Goal: Information Seeking & Learning: Understand process/instructions

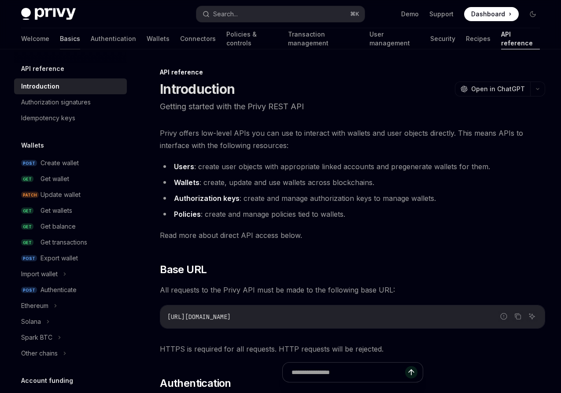
click at [60, 37] on link "Basics" at bounding box center [70, 38] width 20 height 21
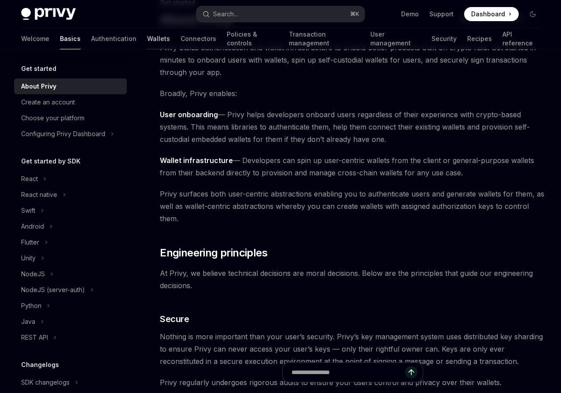
click at [147, 38] on link "Wallets" at bounding box center [158, 38] width 23 height 21
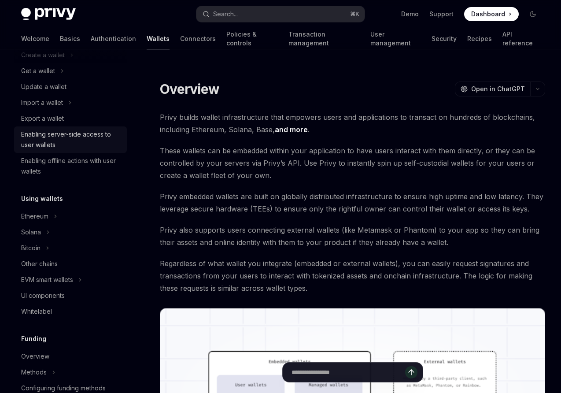
scroll to position [91, 0]
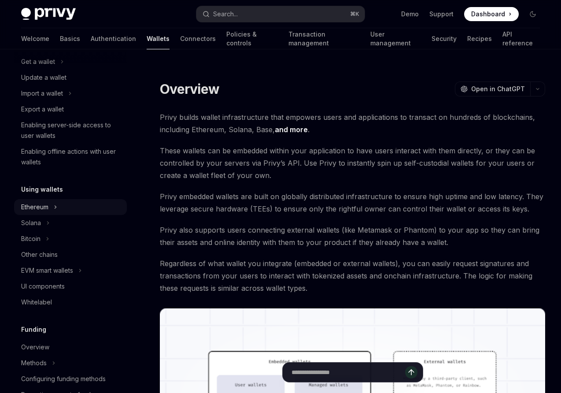
click at [40, 208] on div "Ethereum" at bounding box center [34, 207] width 27 height 11
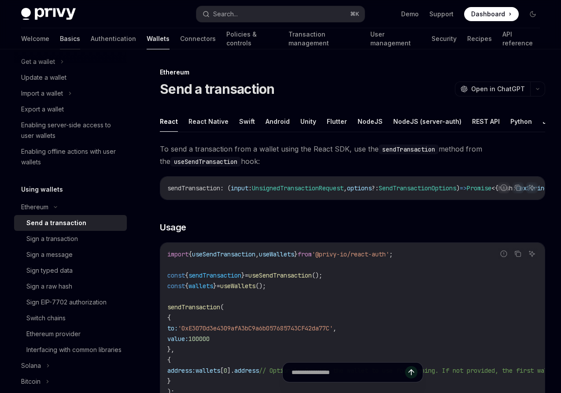
click at [60, 38] on link "Basics" at bounding box center [70, 38] width 20 height 21
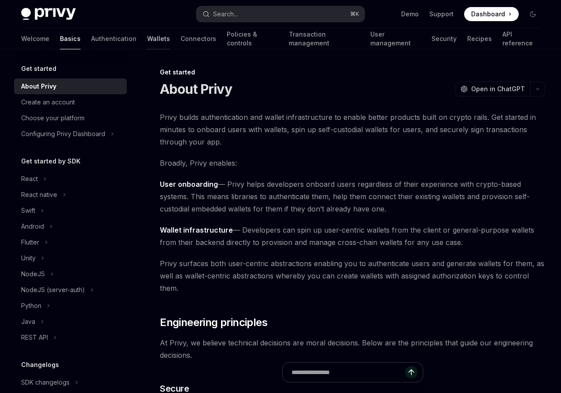
click at [147, 41] on link "Wallets" at bounding box center [158, 38] width 23 height 21
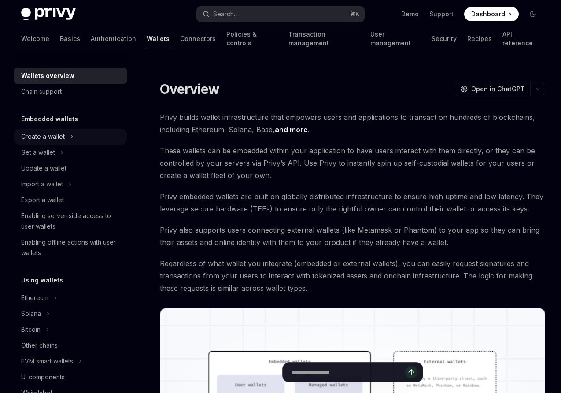
click at [41, 137] on div "Create a wallet" at bounding box center [43, 136] width 44 height 11
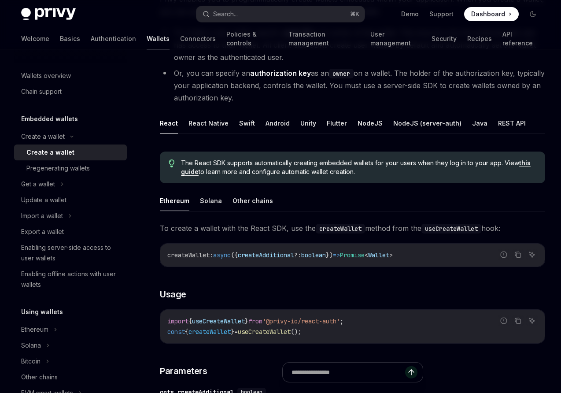
scroll to position [120, 0]
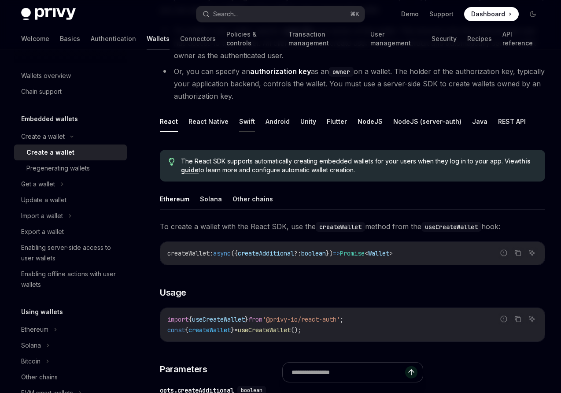
click at [240, 119] on button "Swift" at bounding box center [247, 121] width 16 height 21
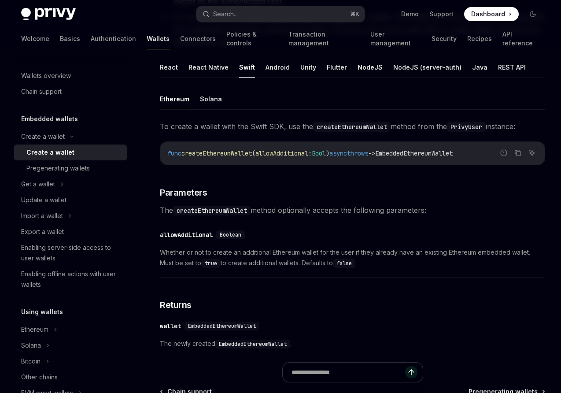
scroll to position [166, 0]
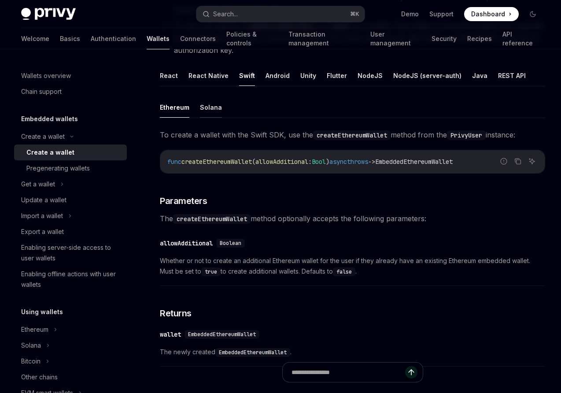
click at [212, 109] on button "Solana" at bounding box center [211, 107] width 22 height 21
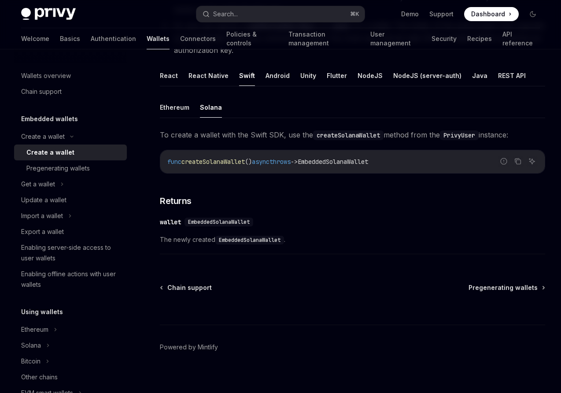
scroll to position [173, 0]
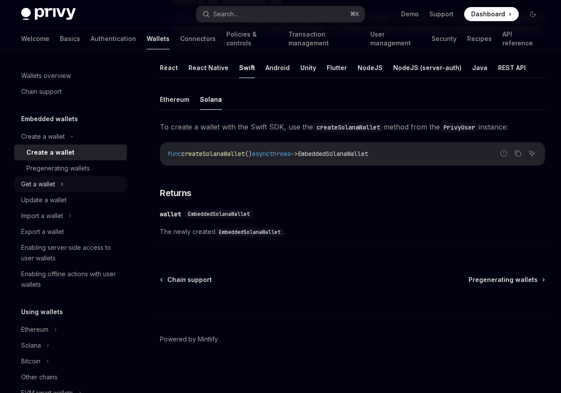
click at [37, 182] on div "Get a wallet" at bounding box center [38, 184] width 34 height 11
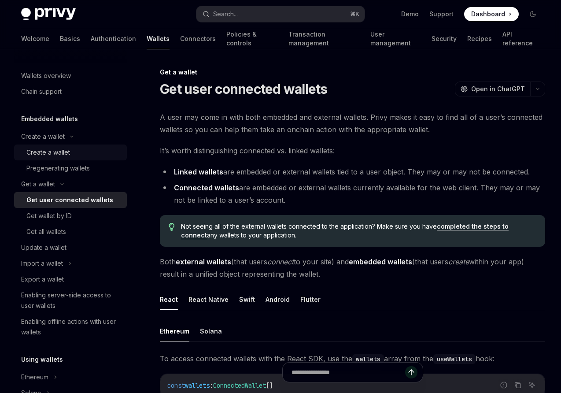
click at [46, 154] on div "Create a wallet" at bounding box center [48, 152] width 44 height 11
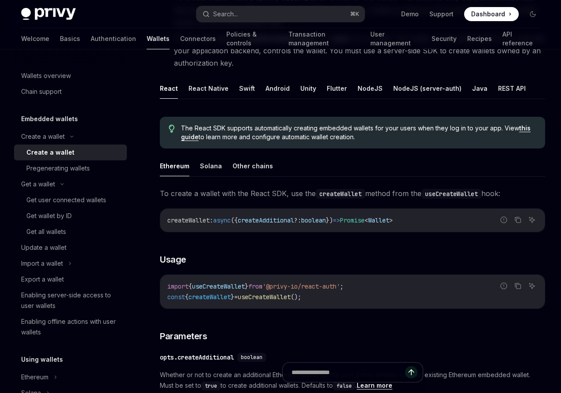
scroll to position [135, 0]
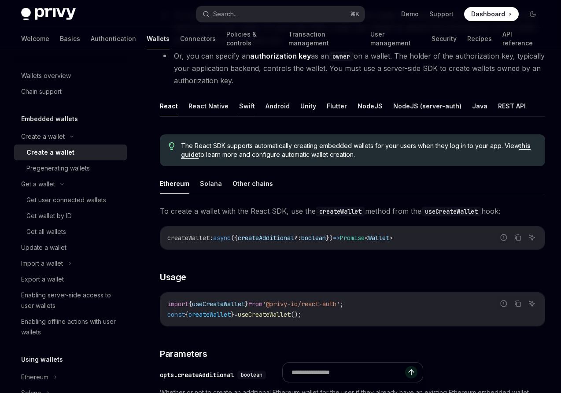
click at [249, 110] on button "Swift" at bounding box center [247, 106] width 16 height 21
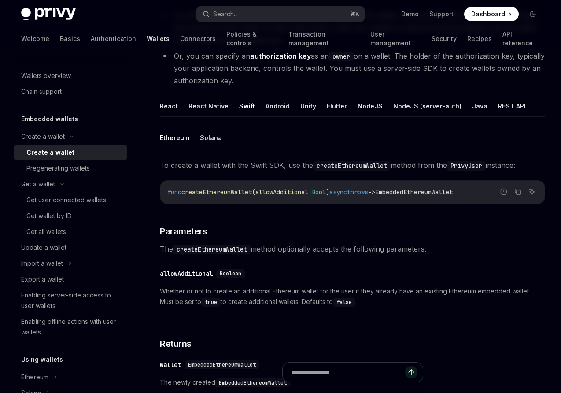
click at [209, 137] on button "Solana" at bounding box center [211, 137] width 22 height 21
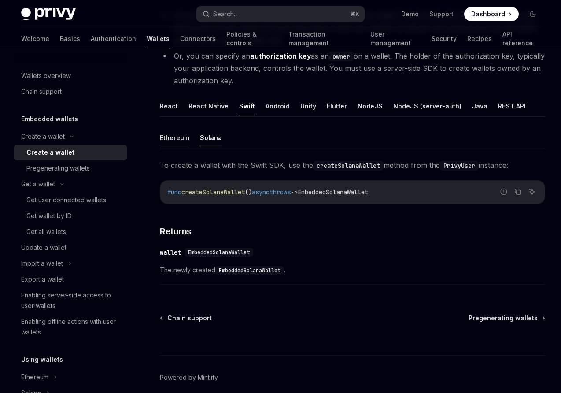
click at [171, 133] on button "Ethereum" at bounding box center [175, 137] width 30 height 21
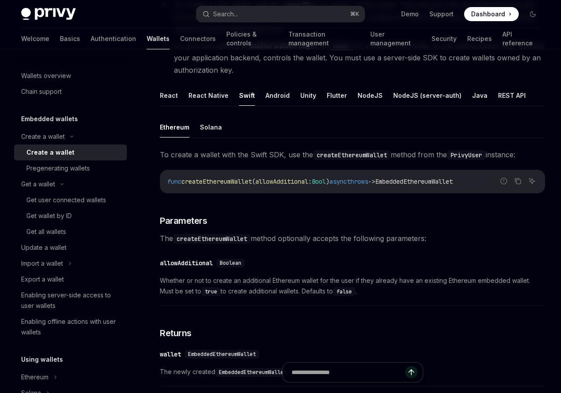
scroll to position [148, 0]
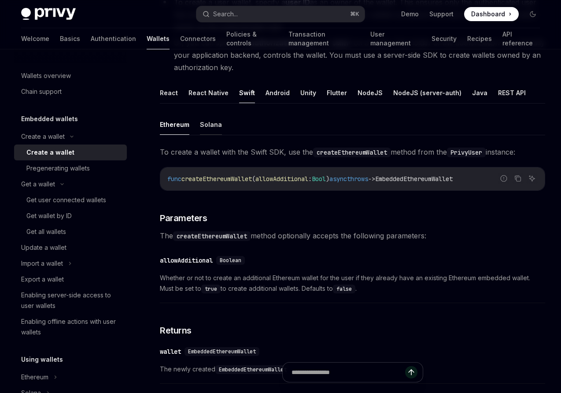
click at [210, 127] on button "Solana" at bounding box center [211, 124] width 22 height 21
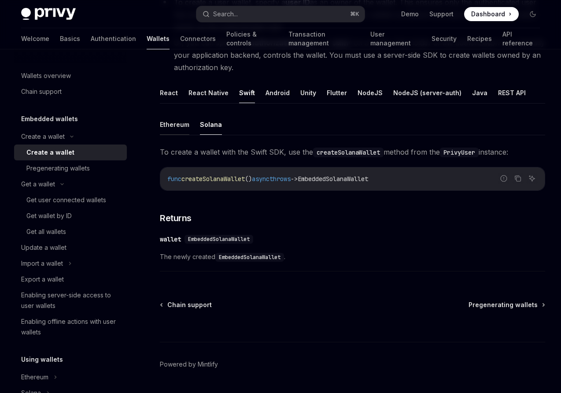
click at [183, 126] on button "Ethereum" at bounding box center [175, 124] width 30 height 21
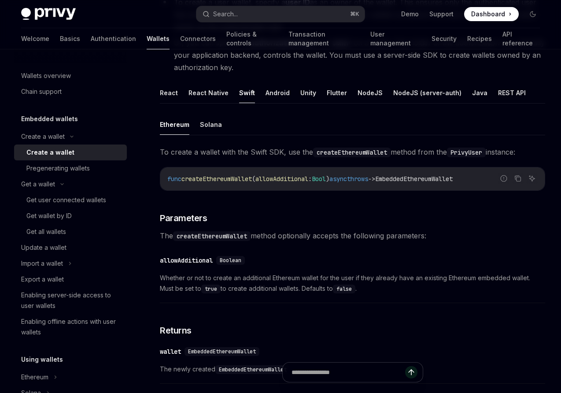
click at [197, 122] on ul "Ethereum Solana" at bounding box center [352, 124] width 385 height 21
click at [212, 126] on button "Solana" at bounding box center [211, 124] width 22 height 21
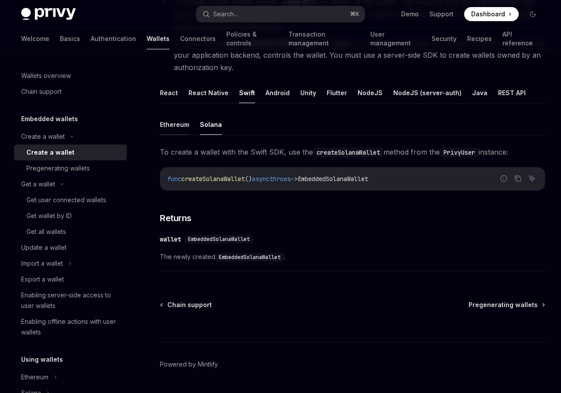
click at [178, 127] on button "Ethereum" at bounding box center [175, 124] width 30 height 21
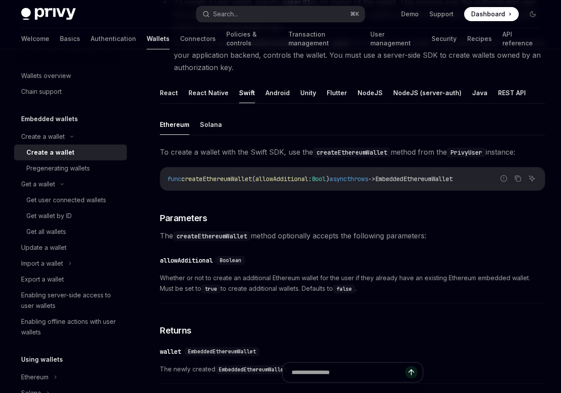
click at [174, 153] on span "To create a wallet with the Swift SDK, use the createEthereumWallet method from…" at bounding box center [352, 152] width 385 height 12
click at [48, 279] on div "Export a wallet" at bounding box center [42, 279] width 43 height 11
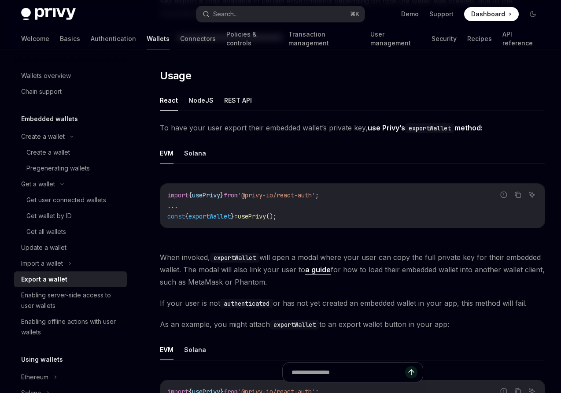
scroll to position [195, 0]
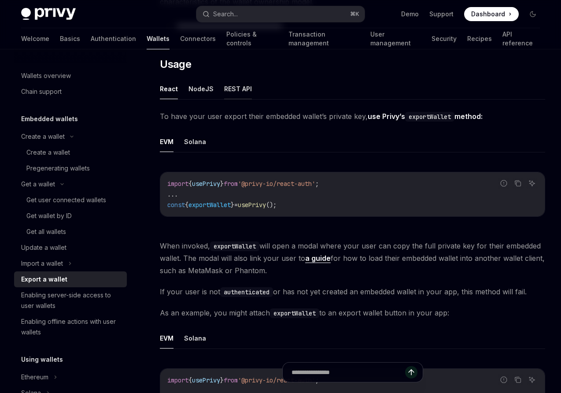
click at [242, 85] on button "REST API" at bounding box center [238, 88] width 28 height 21
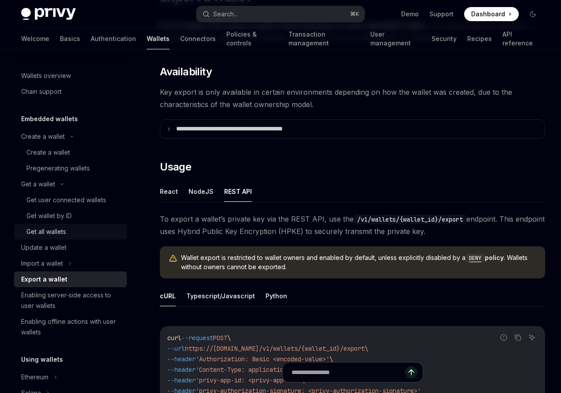
scroll to position [42, 0]
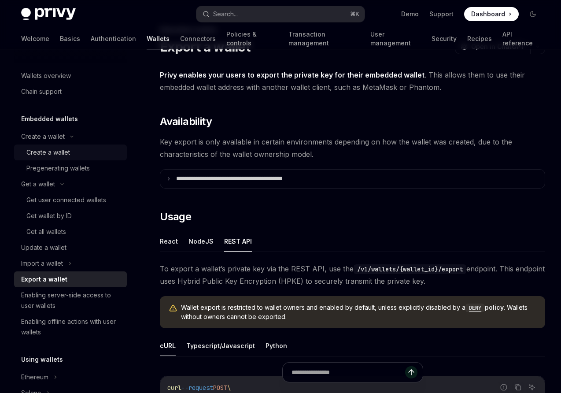
click at [52, 152] on div "Create a wallet" at bounding box center [48, 152] width 44 height 11
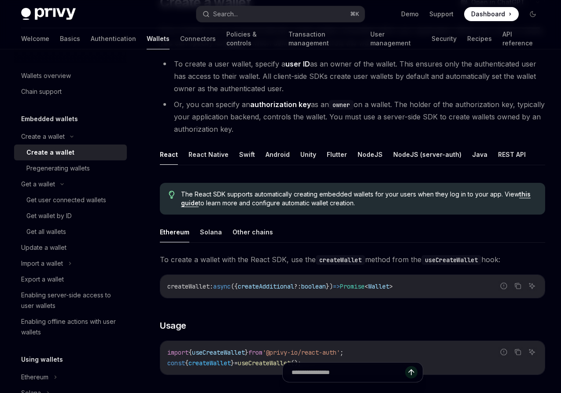
scroll to position [88, 0]
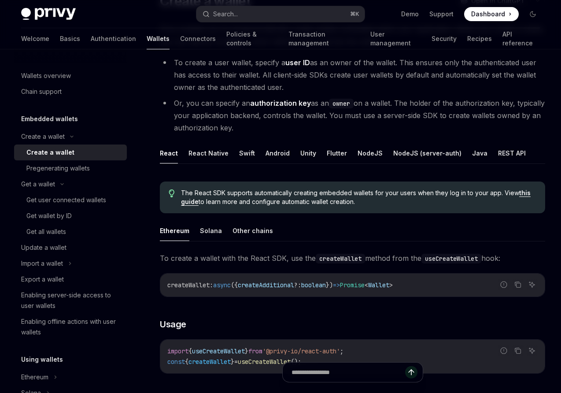
click at [245, 152] on button "Swift" at bounding box center [247, 153] width 16 height 21
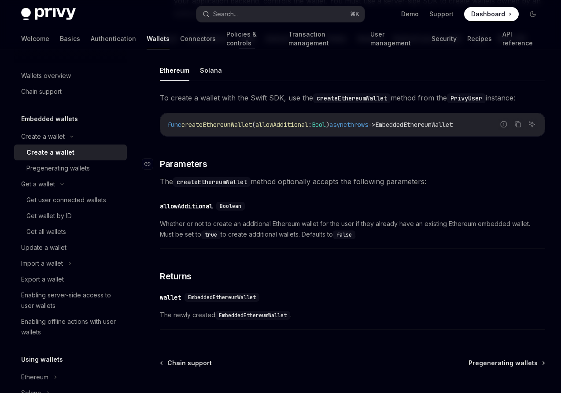
scroll to position [200, 0]
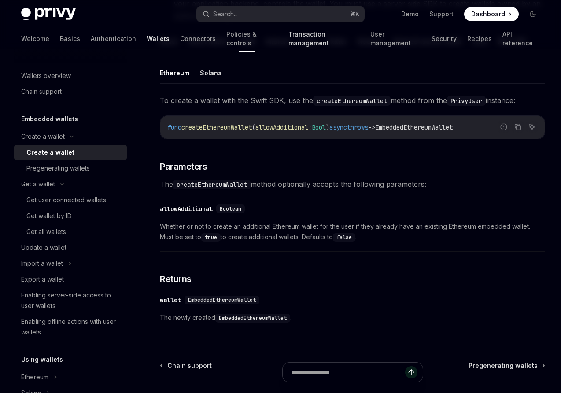
click at [300, 40] on link "Transaction management" at bounding box center [323, 38] width 71 height 21
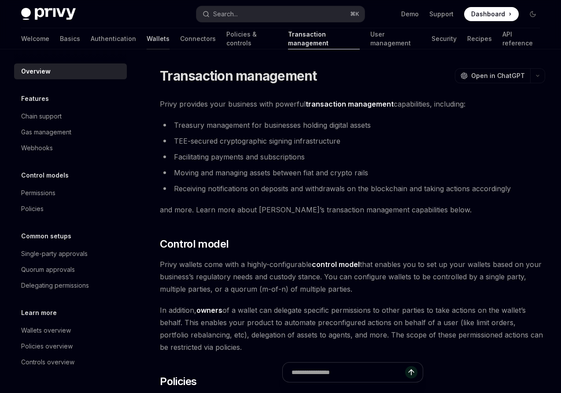
click at [147, 39] on link "Wallets" at bounding box center [158, 38] width 23 height 21
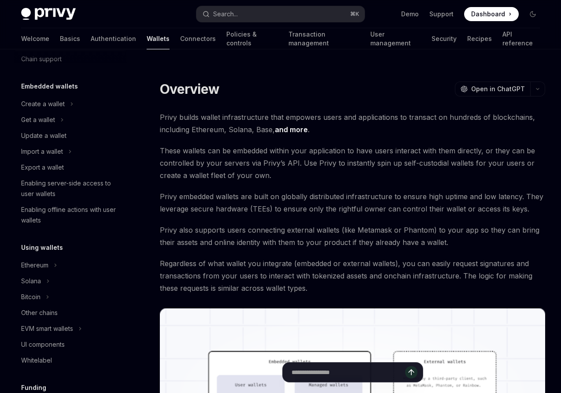
scroll to position [39, 0]
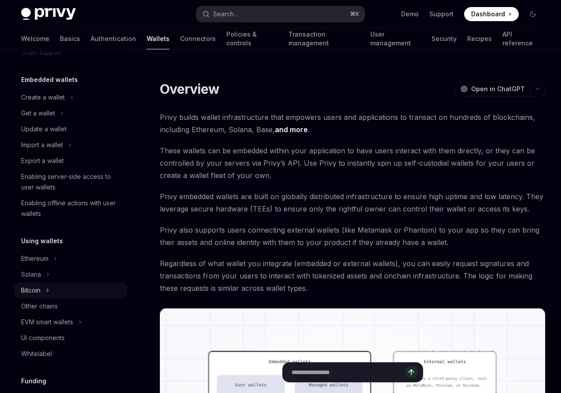
click at [34, 288] on div "Bitcoin" at bounding box center [30, 290] width 19 height 11
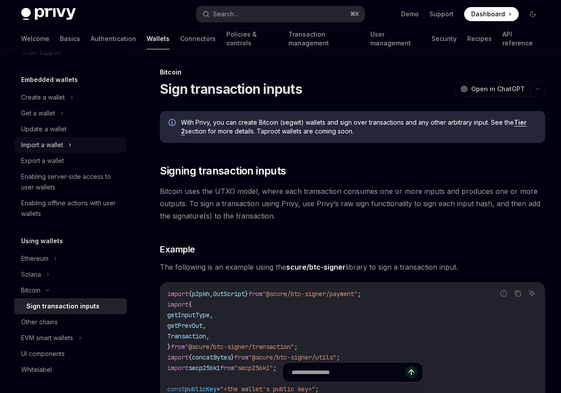
click at [35, 143] on div "Import a wallet" at bounding box center [42, 145] width 42 height 11
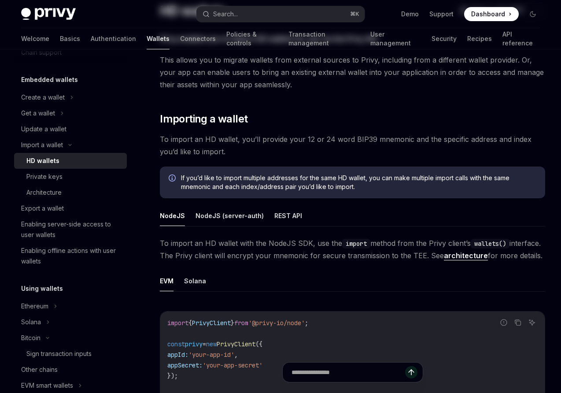
scroll to position [84, 0]
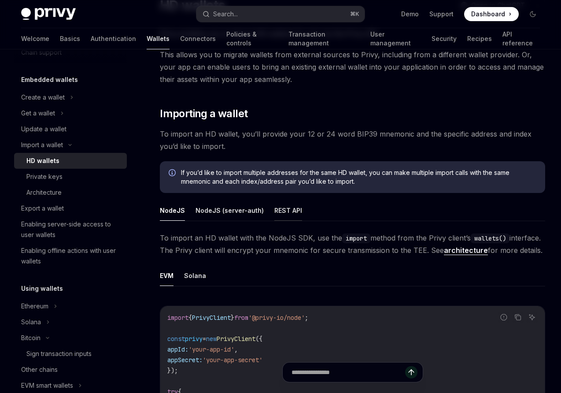
click at [282, 208] on button "REST API" at bounding box center [288, 210] width 28 height 21
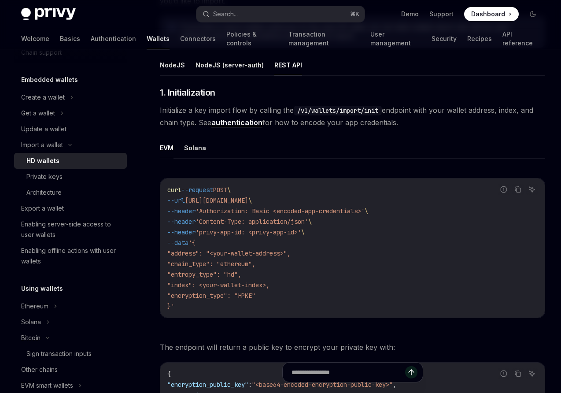
scroll to position [247, 0]
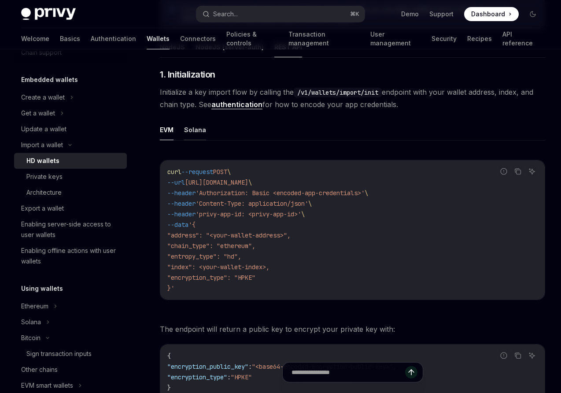
click at [194, 129] on button "Solana" at bounding box center [195, 129] width 22 height 21
click at [166, 126] on button "EVM" at bounding box center [167, 129] width 14 height 21
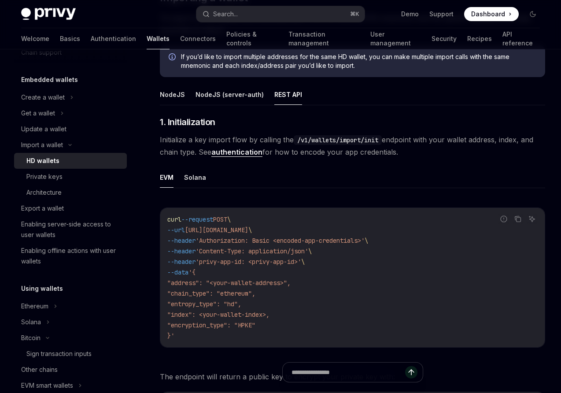
scroll to position [193, 0]
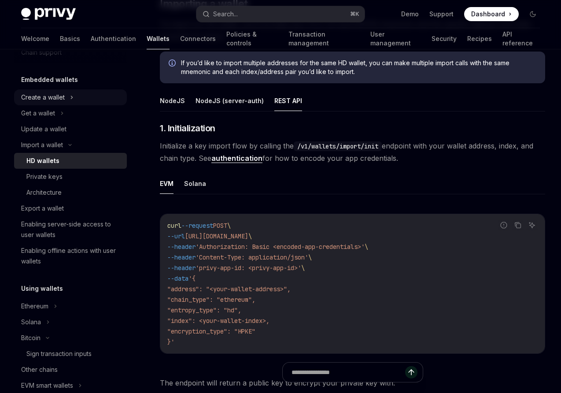
click at [47, 100] on div "Create a wallet" at bounding box center [43, 97] width 44 height 11
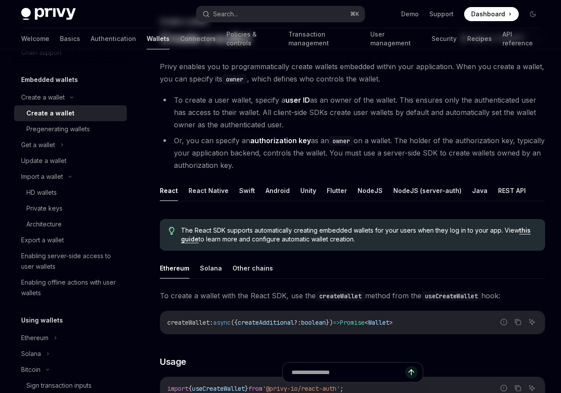
scroll to position [53, 0]
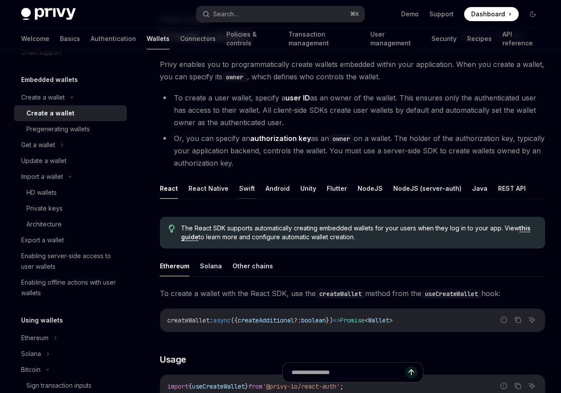
click at [247, 191] on button "Swift" at bounding box center [247, 188] width 16 height 21
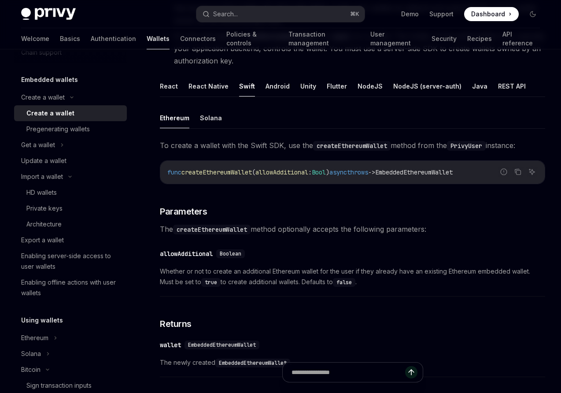
scroll to position [155, 0]
click at [206, 122] on button "Solana" at bounding box center [211, 117] width 22 height 21
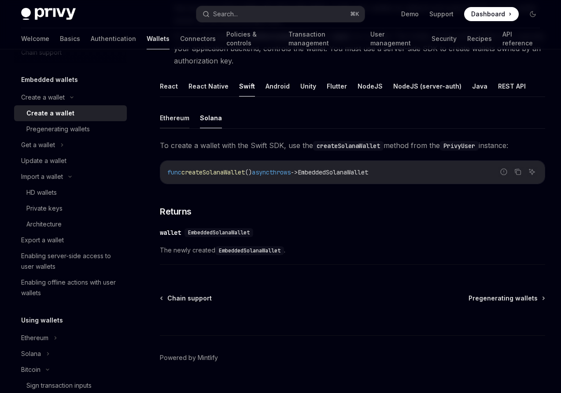
click at [174, 122] on button "Ethereum" at bounding box center [175, 117] width 30 height 21
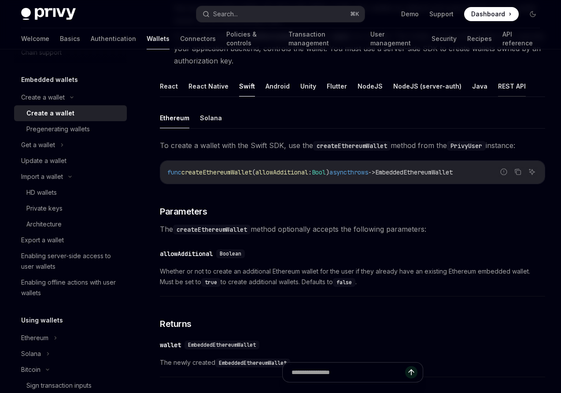
click at [502, 88] on button "REST API" at bounding box center [512, 86] width 28 height 21
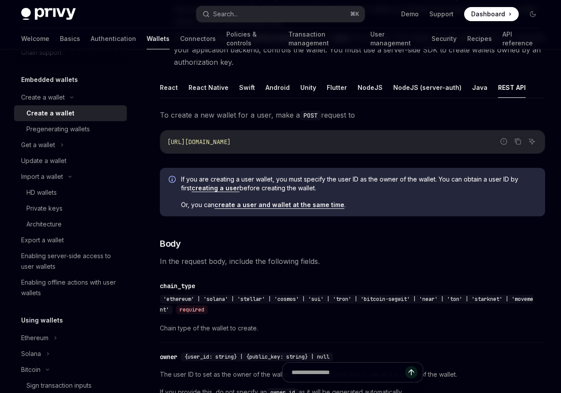
scroll to position [149, 0]
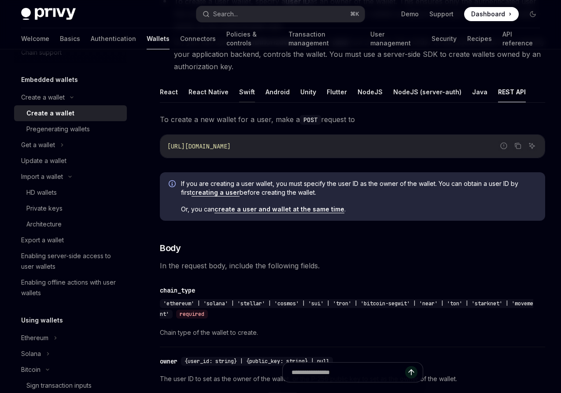
click at [243, 92] on button "Swift" at bounding box center [247, 91] width 16 height 21
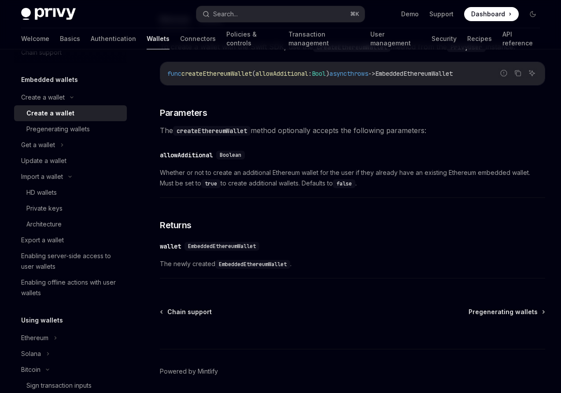
scroll to position [257, 0]
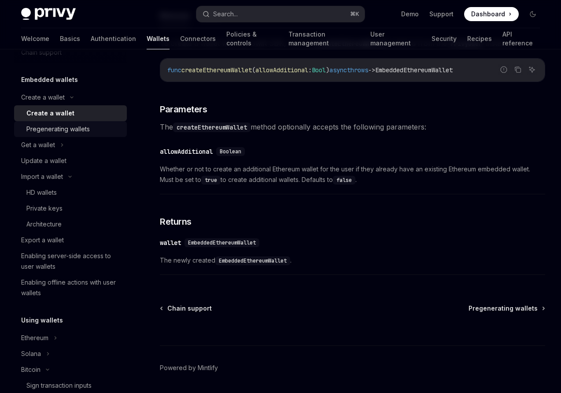
click at [54, 129] on div "Pregenerating wallets" at bounding box center [57, 129] width 63 height 11
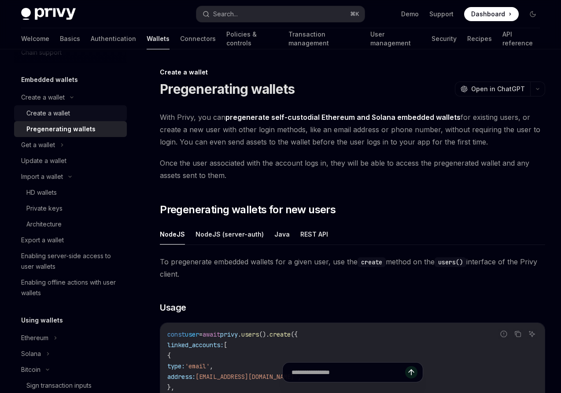
click at [52, 114] on div "Create a wallet" at bounding box center [48, 113] width 44 height 11
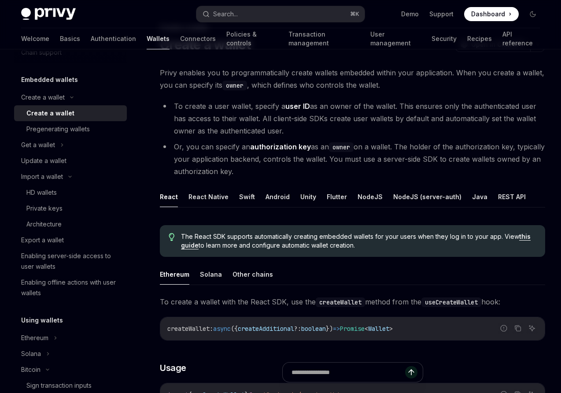
scroll to position [66, 0]
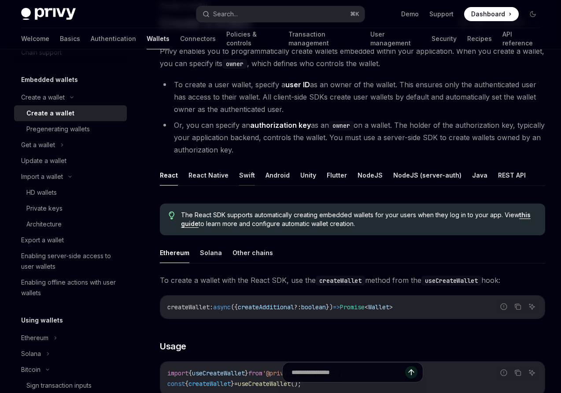
click at [247, 171] on button "Swift" at bounding box center [247, 175] width 16 height 21
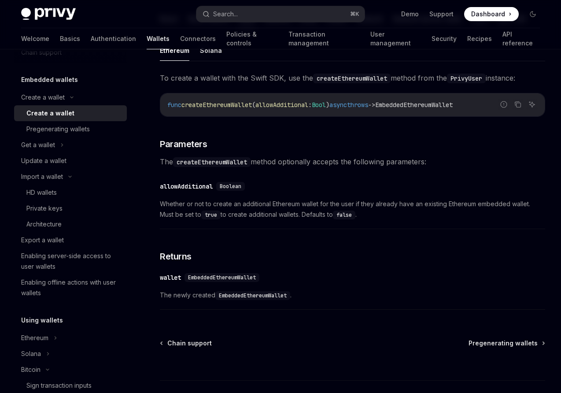
scroll to position [223, 0]
click at [48, 192] on div "HD wallets" at bounding box center [41, 192] width 30 height 11
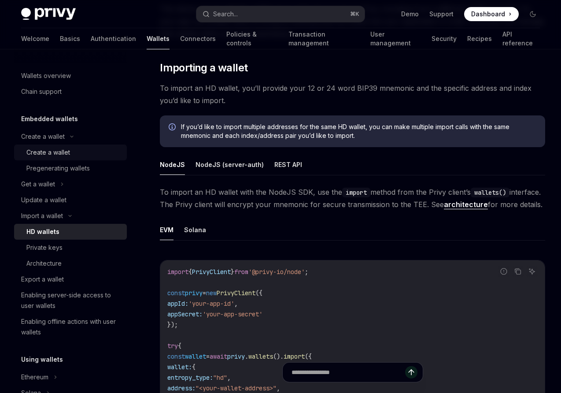
click at [50, 157] on div "Create a wallet" at bounding box center [48, 152] width 44 height 11
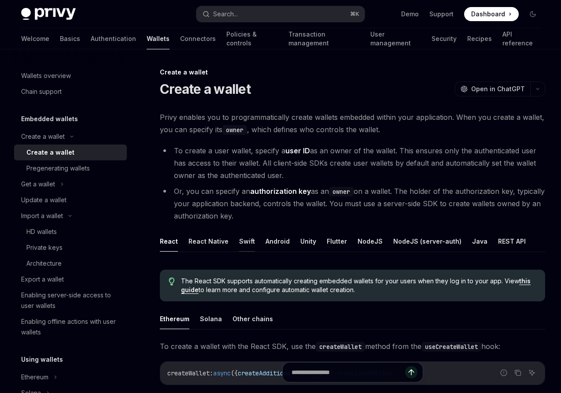
click at [242, 241] on button "Swift" at bounding box center [247, 241] width 16 height 21
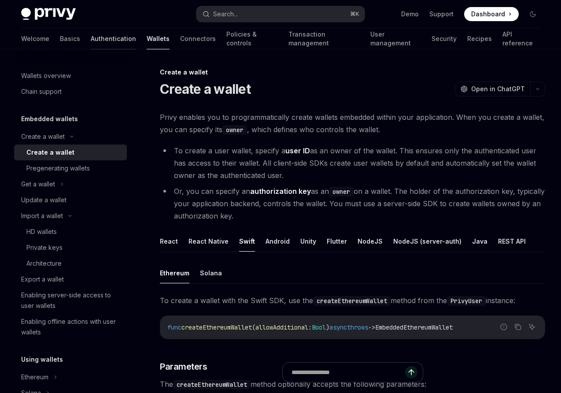
click at [91, 41] on link "Authentication" at bounding box center [113, 38] width 45 height 21
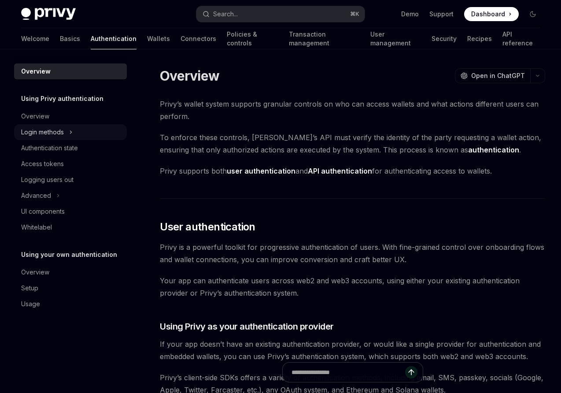
click at [48, 136] on div "Login methods" at bounding box center [42, 132] width 43 height 11
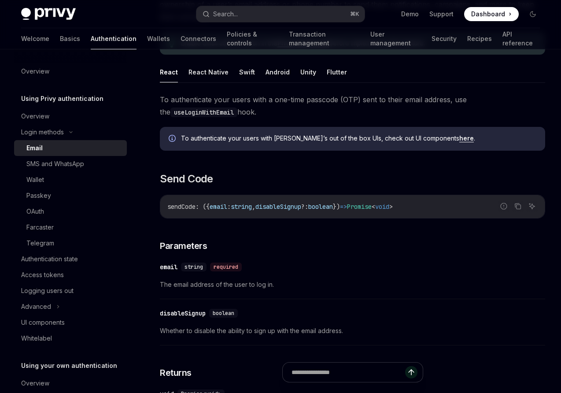
scroll to position [126, 0]
click at [251, 73] on button "Swift" at bounding box center [247, 71] width 16 height 21
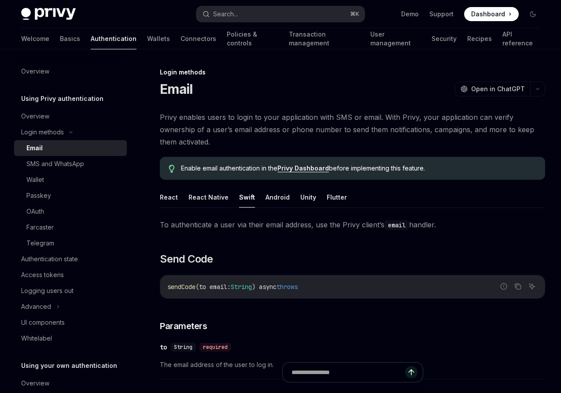
click at [245, 199] on button "Swift" at bounding box center [247, 197] width 16 height 21
click at [147, 35] on link "Wallets" at bounding box center [158, 38] width 23 height 21
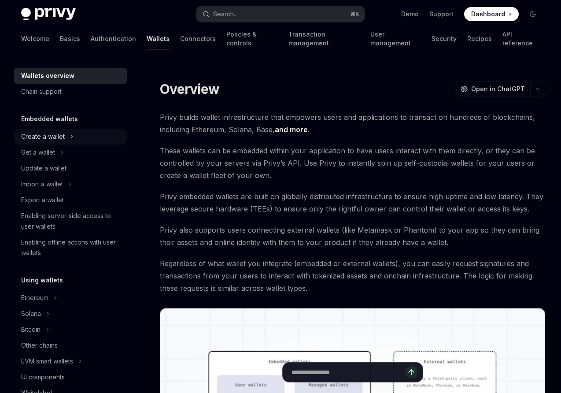
click at [40, 138] on div "Create a wallet" at bounding box center [43, 136] width 44 height 11
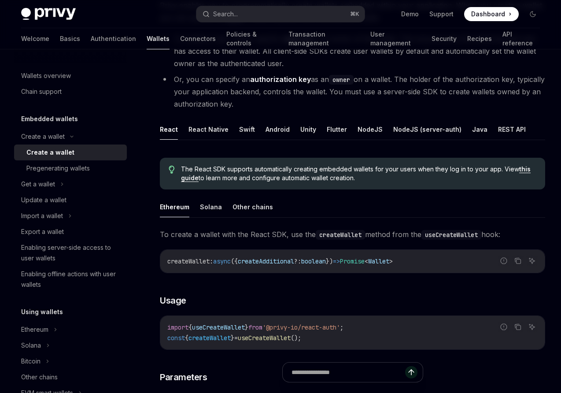
scroll to position [113, 0]
click at [244, 129] on button "Swift" at bounding box center [247, 128] width 16 height 21
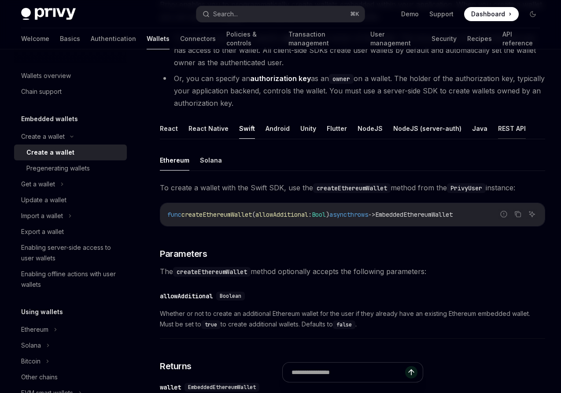
click at [499, 129] on button "REST API" at bounding box center [512, 128] width 28 height 21
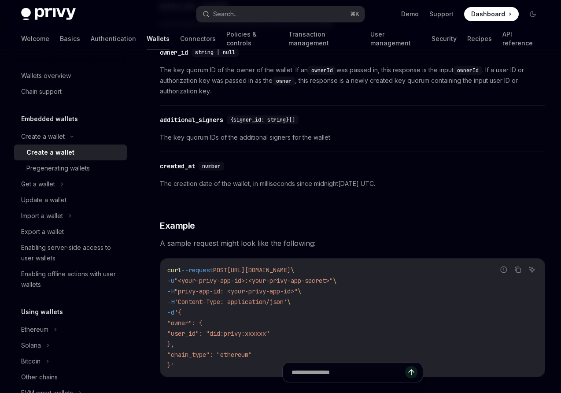
scroll to position [996, 0]
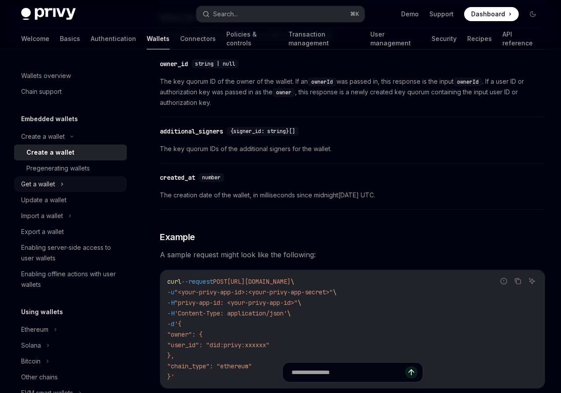
click at [38, 183] on div "Get a wallet" at bounding box center [38, 184] width 34 height 11
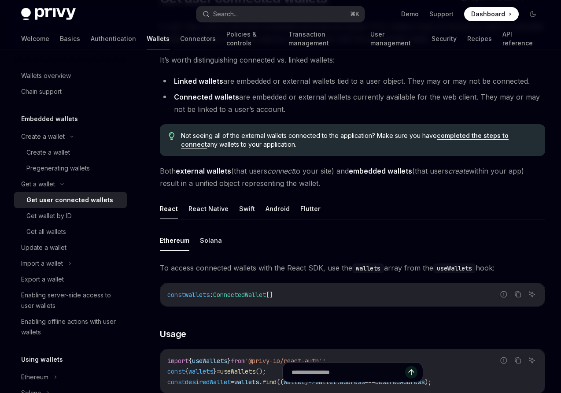
scroll to position [93, 0]
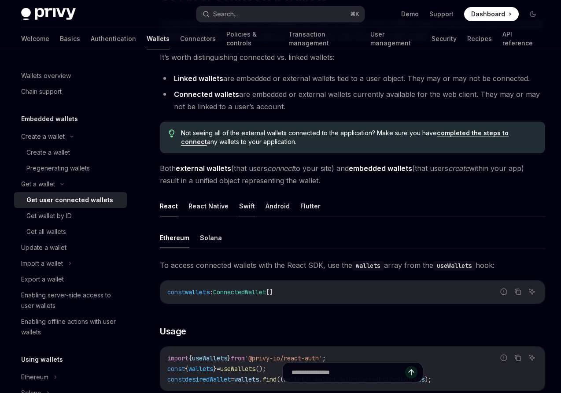
click at [241, 201] on button "Swift" at bounding box center [247, 206] width 16 height 21
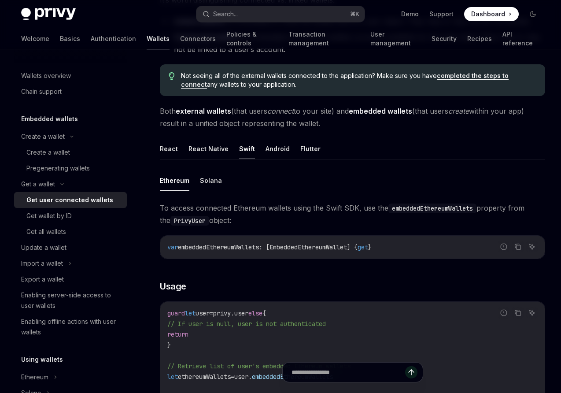
scroll to position [146, 0]
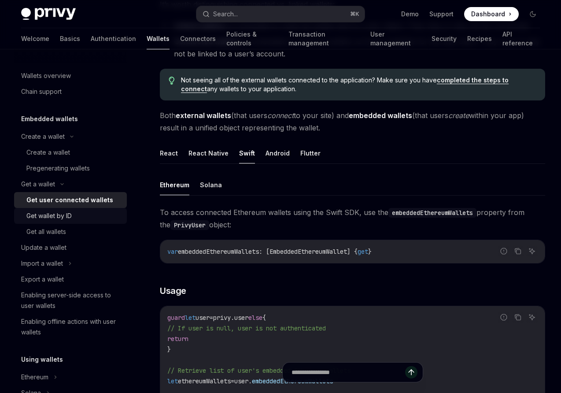
click at [51, 216] on div "Get wallet by ID" at bounding box center [48, 215] width 45 height 11
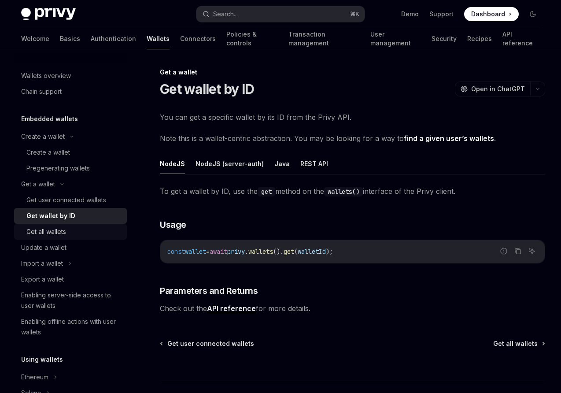
click at [49, 233] on div "Get all wallets" at bounding box center [46, 231] width 40 height 11
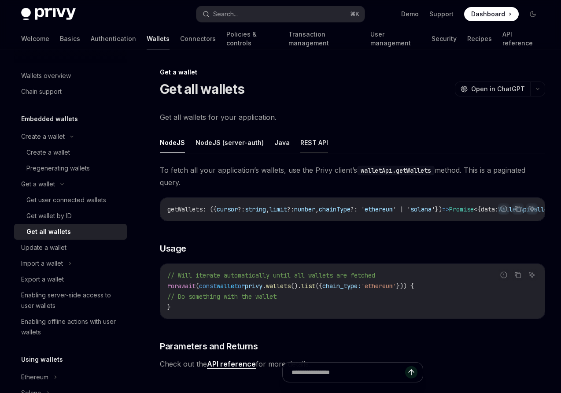
click at [302, 144] on button "REST API" at bounding box center [314, 142] width 28 height 21
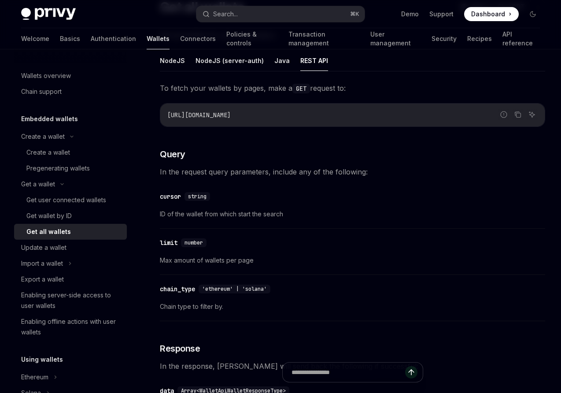
scroll to position [91, 0]
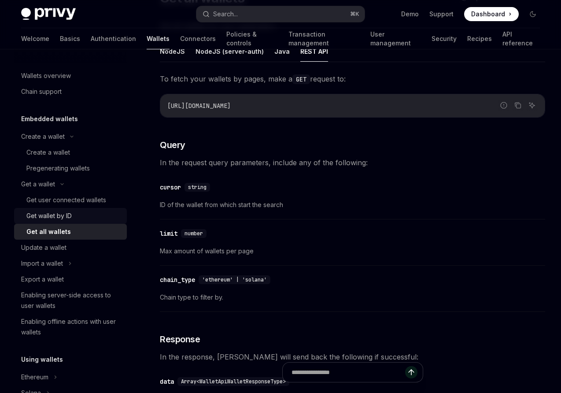
click at [53, 216] on div "Get wallet by ID" at bounding box center [48, 215] width 45 height 11
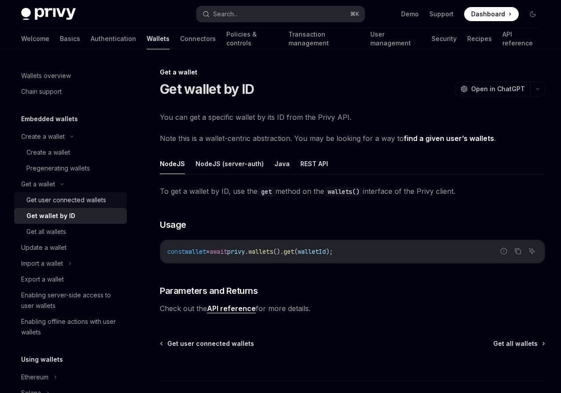
click at [46, 202] on div "Get user connected wallets" at bounding box center [66, 200] width 80 height 11
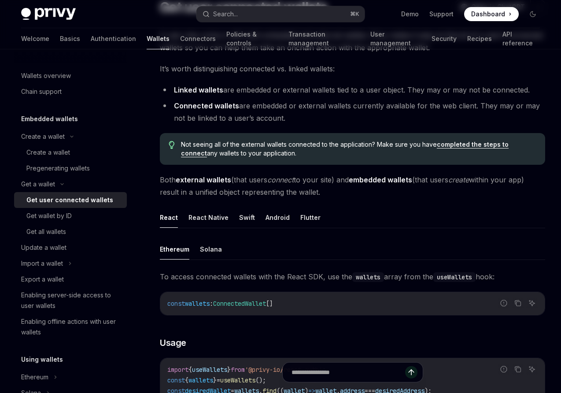
scroll to position [83, 0]
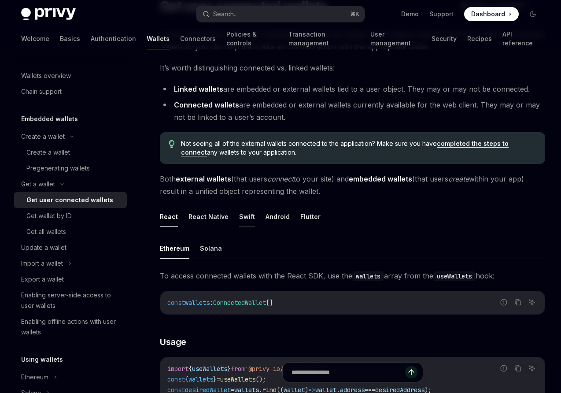
click at [247, 215] on button "Swift" at bounding box center [247, 216] width 16 height 21
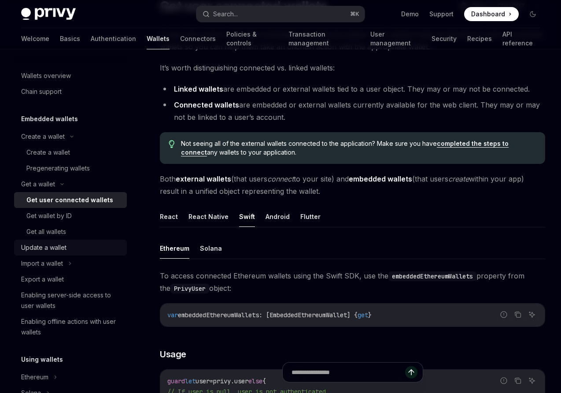
click at [45, 247] on div "Update a wallet" at bounding box center [43, 247] width 45 height 11
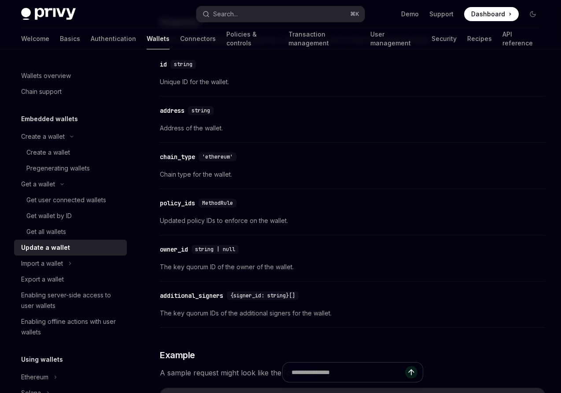
scroll to position [598, 0]
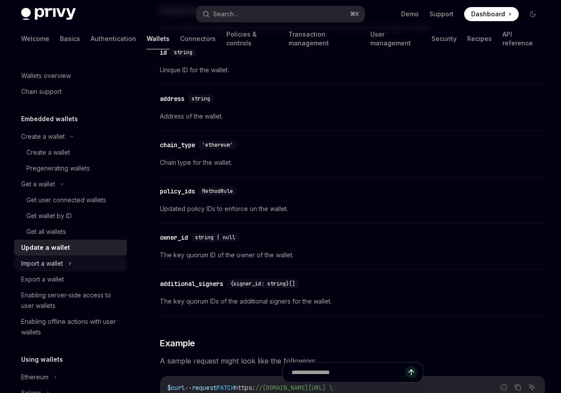
click at [44, 266] on div "Import a wallet" at bounding box center [42, 263] width 42 height 11
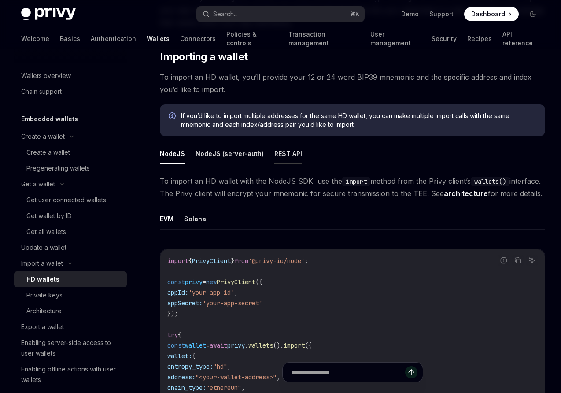
scroll to position [141, 0]
click at [282, 154] on button "REST API" at bounding box center [288, 153] width 28 height 21
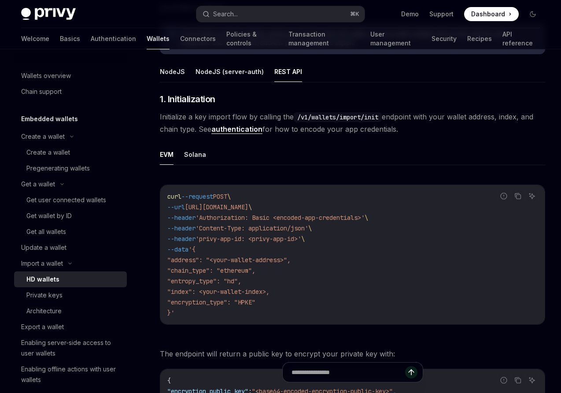
scroll to position [215, 0]
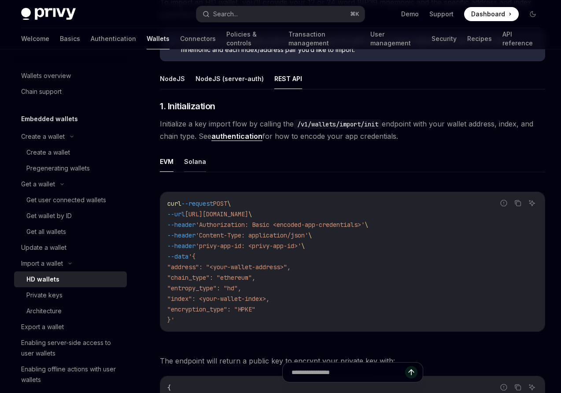
click at [199, 163] on button "Solana" at bounding box center [195, 161] width 22 height 21
click at [162, 160] on button "EVM" at bounding box center [167, 161] width 14 height 21
click at [296, 137] on span "Initialize a key import flow by calling the /v1/wallets/import/init endpoint wi…" at bounding box center [352, 130] width 385 height 25
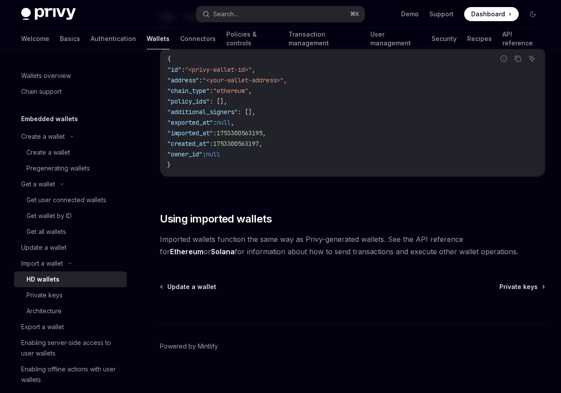
scroll to position [1766, 0]
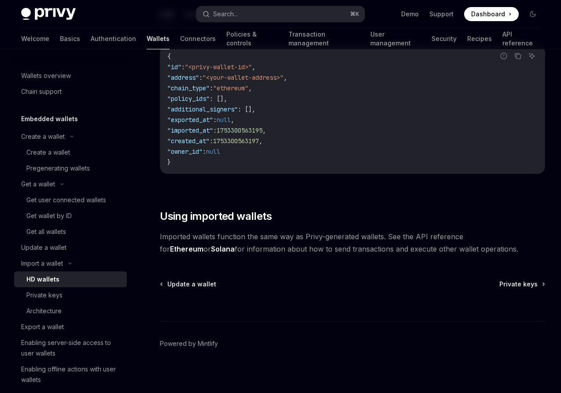
click at [276, 254] on span "Imported wallets function the same way as Privy-generated wallets. See the API …" at bounding box center [352, 242] width 385 height 25
click at [166, 18] on div "Privy Docs home page" at bounding box center [105, 14] width 168 height 12
click at [288, 40] on link "Transaction management" at bounding box center [323, 38] width 71 height 21
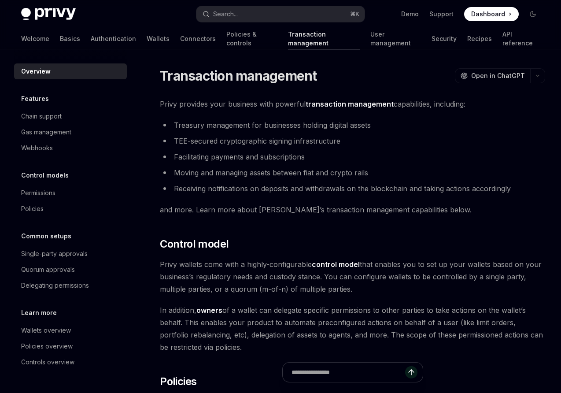
click at [244, 127] on li "Treasury management for businesses holding digital assets" at bounding box center [352, 125] width 385 height 12
click at [203, 173] on li "Moving and managing assets between fiat and crypto rails" at bounding box center [352, 172] width 385 height 12
click at [250, 175] on li "Moving and managing assets between fiat and crypto rails" at bounding box center [352, 172] width 385 height 12
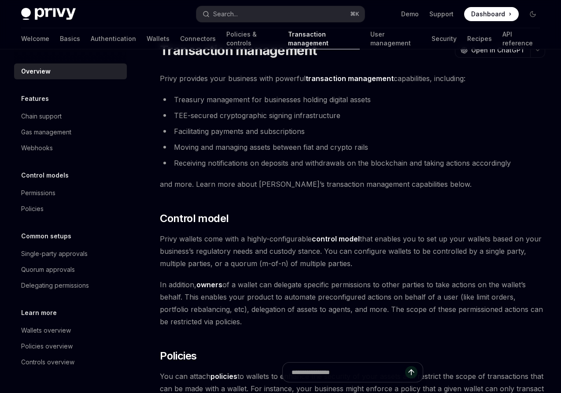
click at [192, 239] on span "Privy wallets come with a highly-configurable control model that enables you to…" at bounding box center [352, 251] width 385 height 37
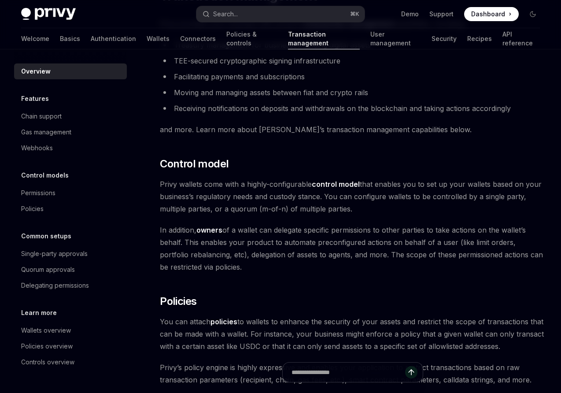
scroll to position [81, 0]
click at [179, 183] on span "Privy wallets come with a highly-configurable control model that enables you to…" at bounding box center [352, 195] width 385 height 37
click at [205, 185] on span "Privy wallets come with a highly-configurable control model that enables you to…" at bounding box center [352, 195] width 385 height 37
click at [289, 183] on span "Privy wallets come with a highly-configurable control model that enables you to…" at bounding box center [352, 195] width 385 height 37
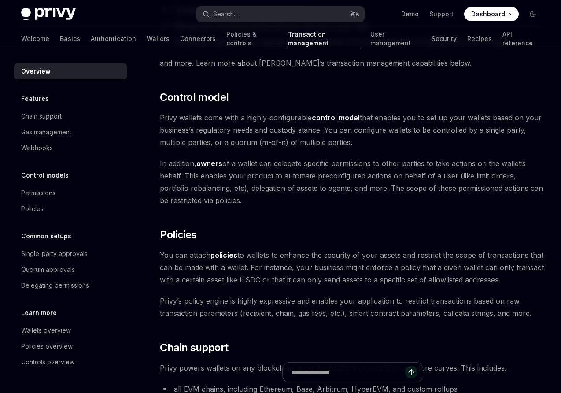
scroll to position [0, 0]
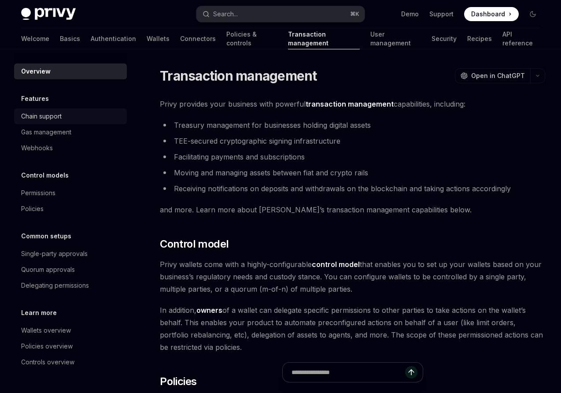
click at [35, 117] on div "Chain support" at bounding box center [41, 116] width 41 height 11
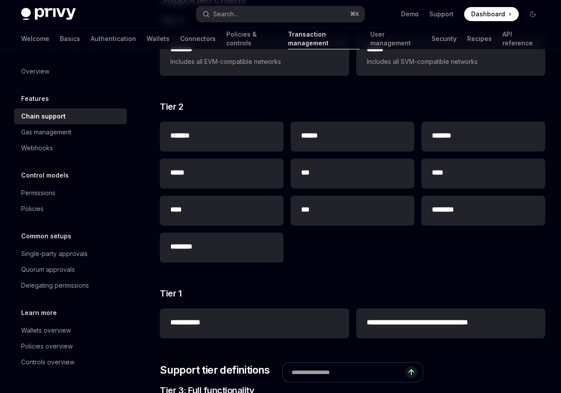
scroll to position [174, 0]
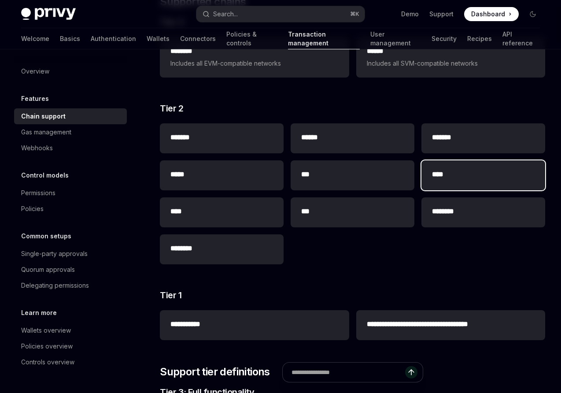
click at [465, 177] on h2 "****" at bounding box center [483, 174] width 103 height 11
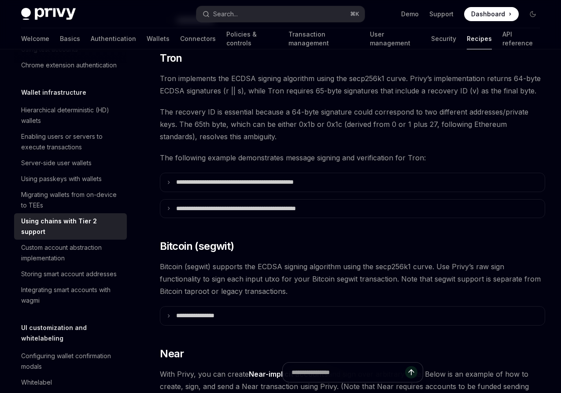
scroll to position [551, 0]
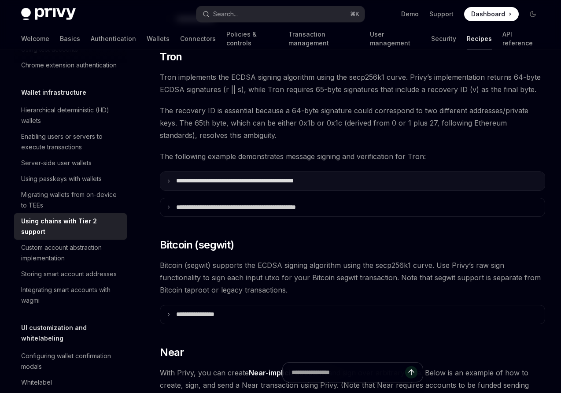
click at [174, 172] on summary "**********" at bounding box center [352, 181] width 384 height 18
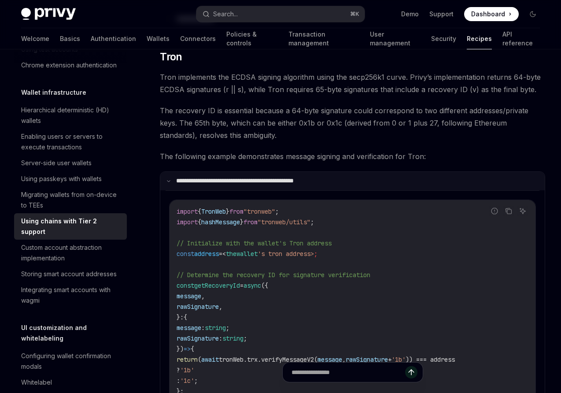
click at [172, 172] on summary "**********" at bounding box center [352, 181] width 384 height 18
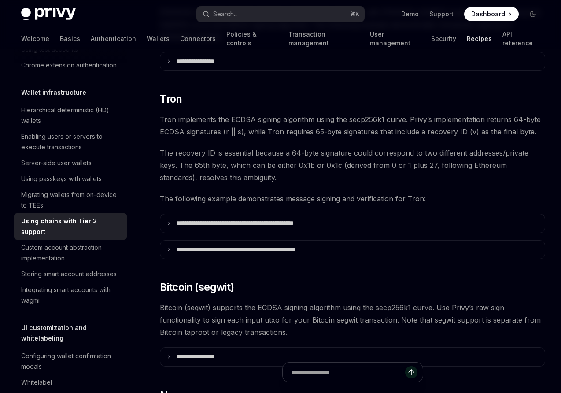
scroll to position [506, 0]
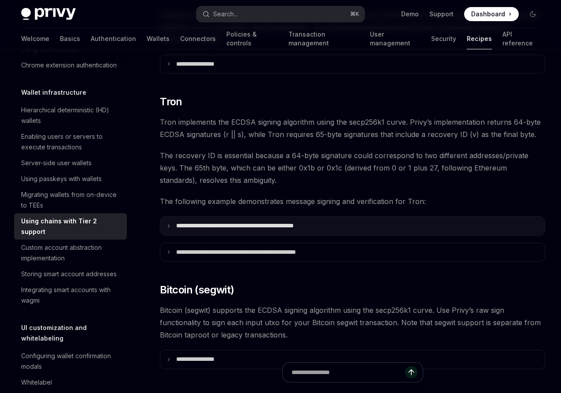
click at [168, 217] on summary "**********" at bounding box center [352, 226] width 384 height 18
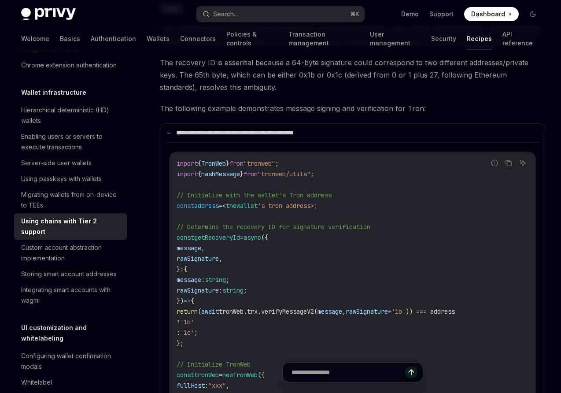
scroll to position [596, 0]
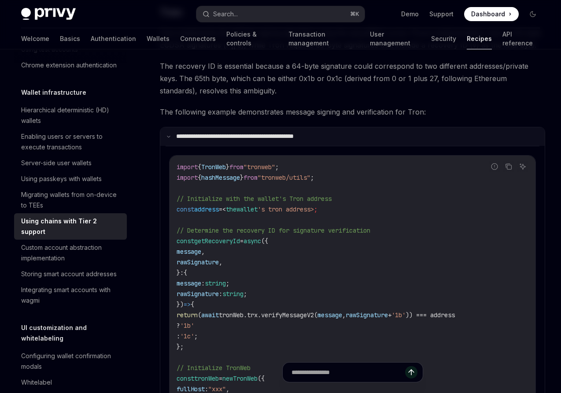
click at [170, 127] on summary "**********" at bounding box center [352, 136] width 384 height 18
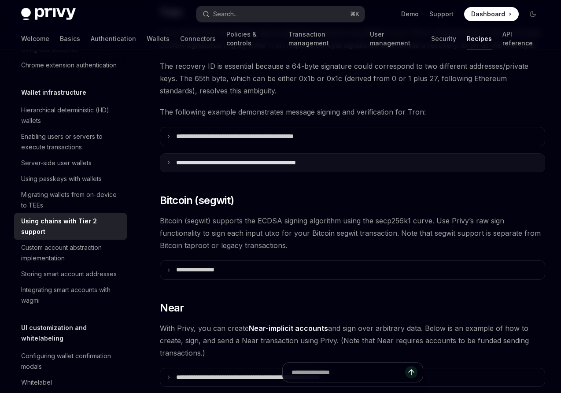
click at [169, 160] on icon at bounding box center [168, 162] width 4 height 4
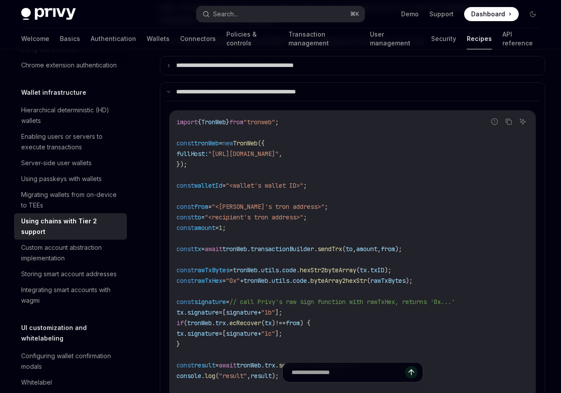
scroll to position [665, 0]
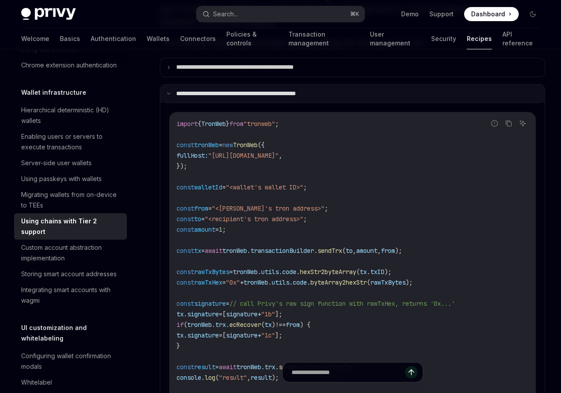
click at [170, 91] on icon at bounding box center [168, 93] width 4 height 4
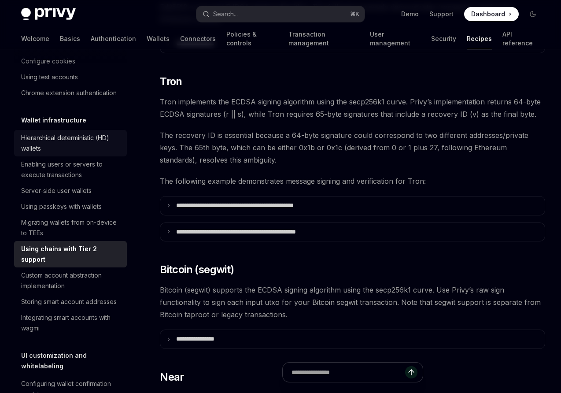
scroll to position [171, 0]
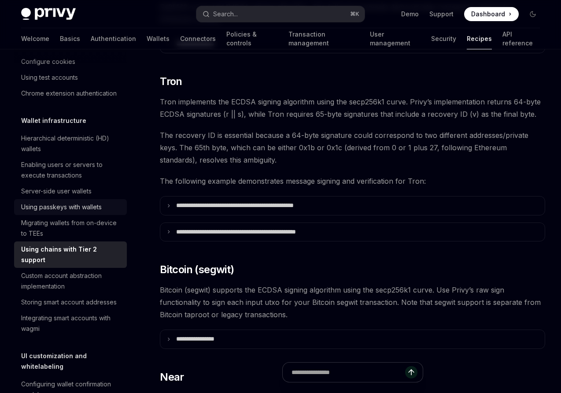
click at [46, 207] on div "Using passkeys with wallets" at bounding box center [61, 207] width 81 height 11
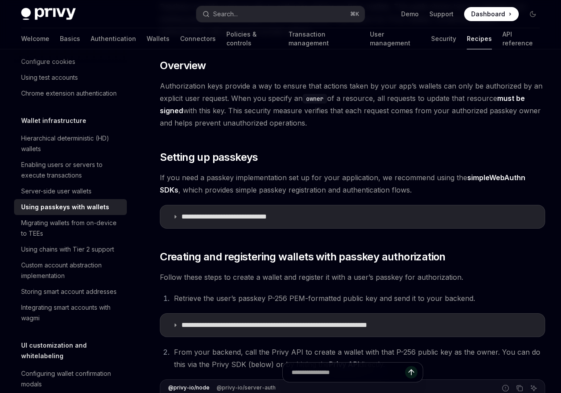
scroll to position [112, 0]
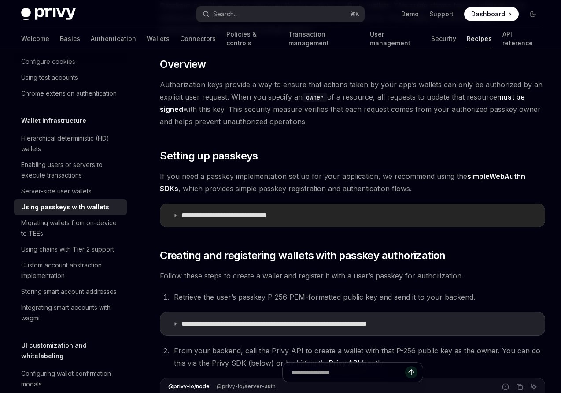
click at [169, 218] on summary "**********" at bounding box center [352, 215] width 384 height 23
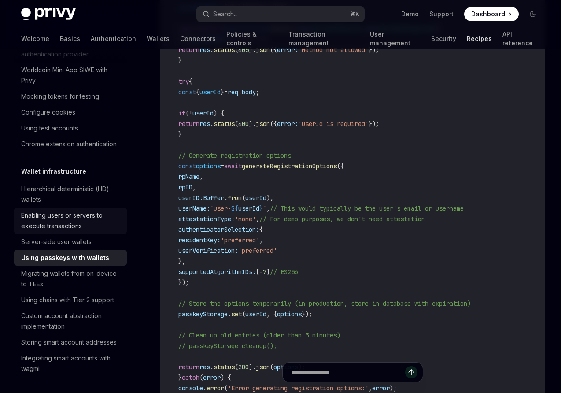
scroll to position [97, 0]
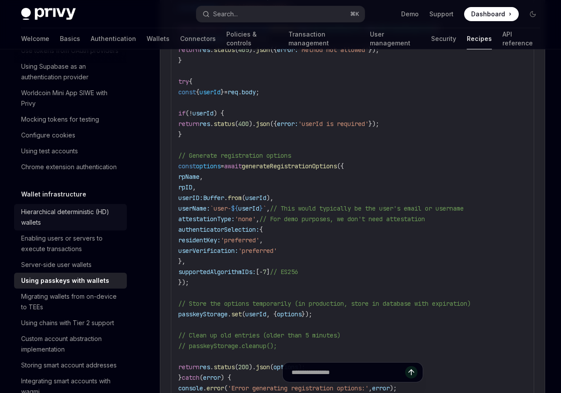
click at [57, 212] on div "Hierarchical deterministic (HD) wallets" at bounding box center [71, 217] width 100 height 21
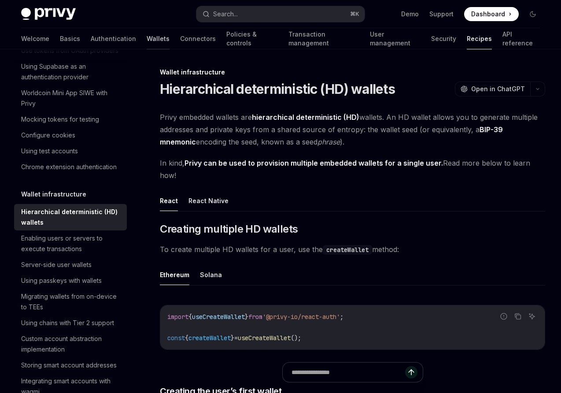
click at [147, 39] on link "Wallets" at bounding box center [158, 38] width 23 height 21
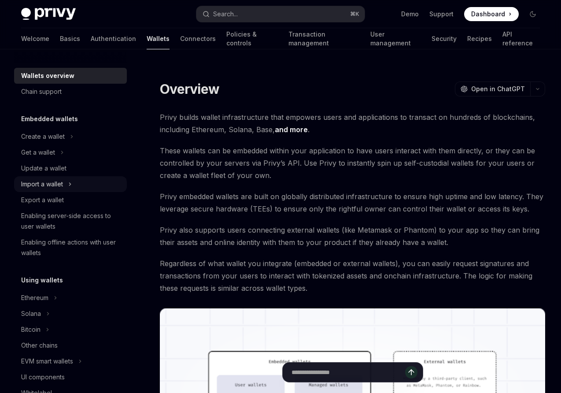
click at [41, 186] on div "Import a wallet" at bounding box center [42, 184] width 42 height 11
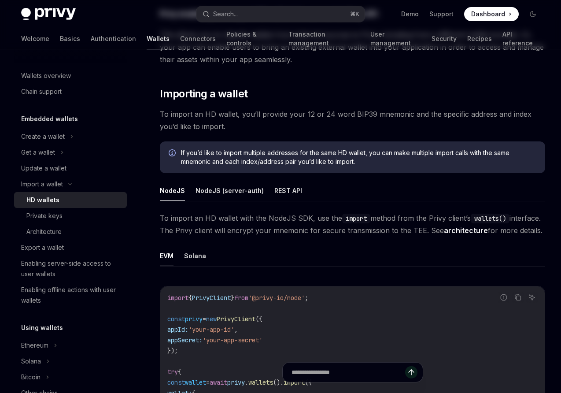
scroll to position [105, 0]
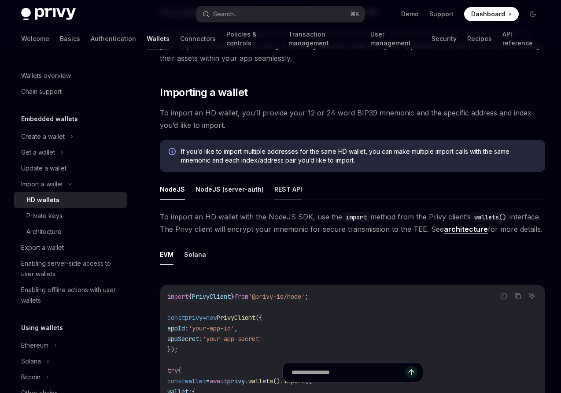
click at [276, 186] on button "REST API" at bounding box center [288, 189] width 28 height 21
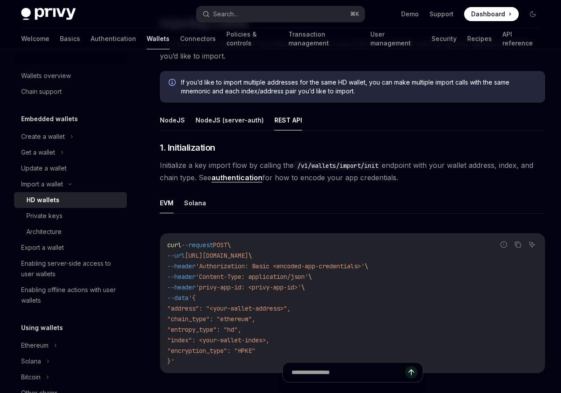
scroll to position [175, 0]
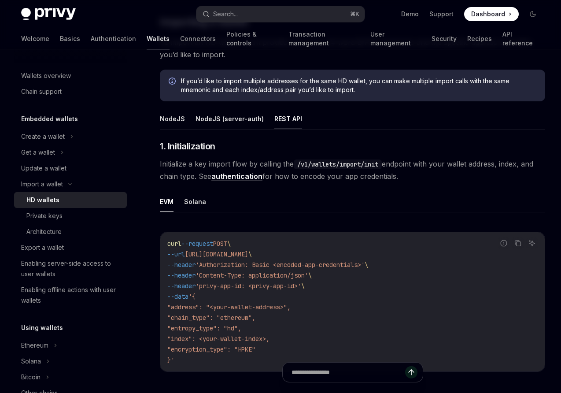
click at [202, 167] on span "Initialize a key import flow by calling the /v1/wallets/import/init endpoint wi…" at bounding box center [352, 170] width 385 height 25
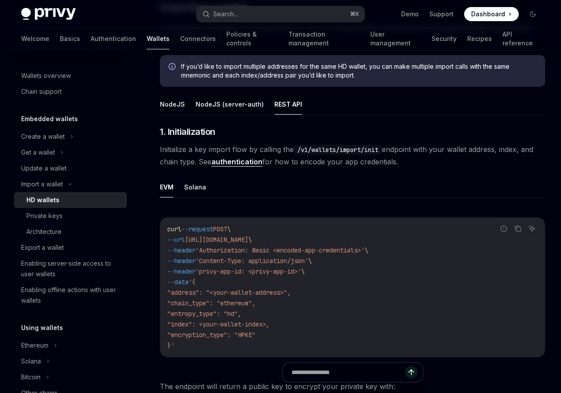
scroll to position [212, 0]
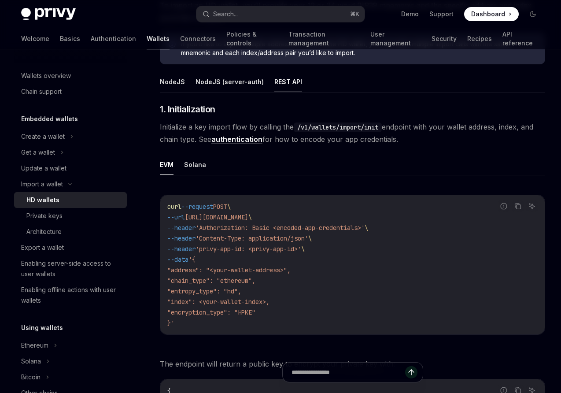
click at [288, 128] on span "Initialize a key import flow by calling the /v1/wallets/import/init endpoint wi…" at bounding box center [352, 133] width 385 height 25
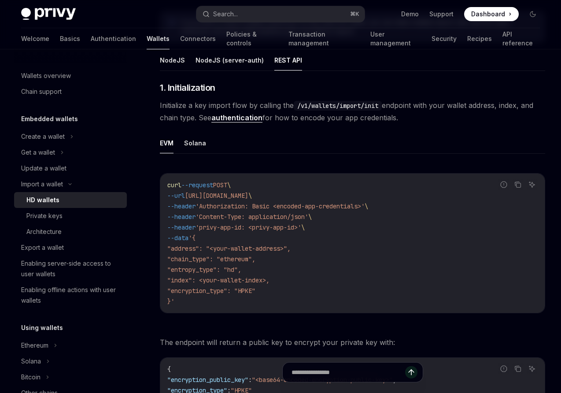
scroll to position [0, 0]
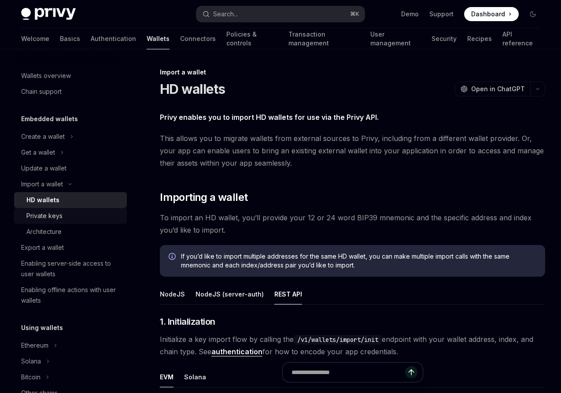
click at [52, 216] on div "Private keys" at bounding box center [44, 215] width 36 height 11
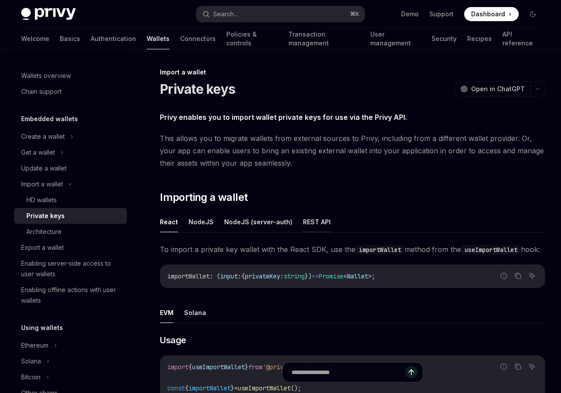
click at [317, 224] on button "REST API" at bounding box center [317, 221] width 28 height 21
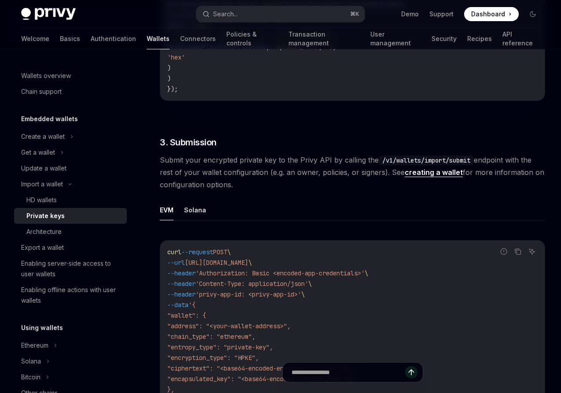
scroll to position [1253, 0]
click at [91, 40] on link "Authentication" at bounding box center [113, 38] width 45 height 21
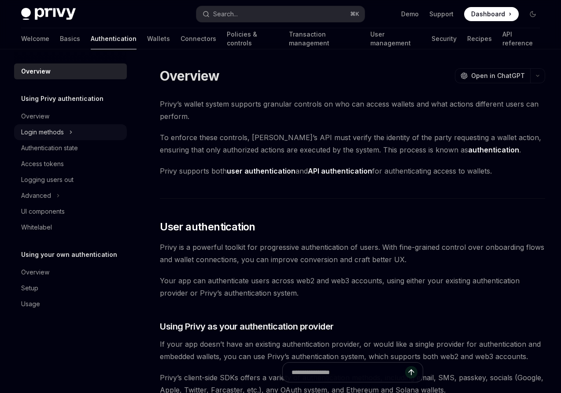
click at [50, 137] on div "Login methods" at bounding box center [70, 132] width 113 height 16
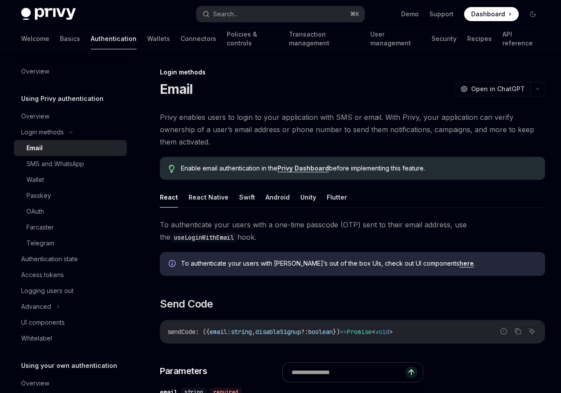
click at [39, 148] on div "Email" at bounding box center [34, 148] width 16 height 11
click at [244, 196] on button "Swift" at bounding box center [247, 197] width 16 height 21
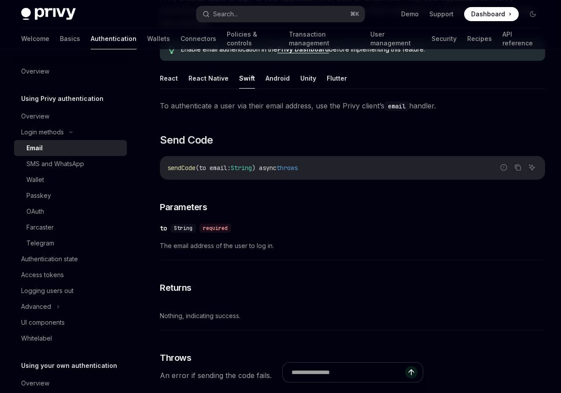
scroll to position [119, 0]
drag, startPoint x: 167, startPoint y: 167, endPoint x: 332, endPoint y: 162, distance: 164.8
click at [332, 162] on code "sendCode (to email : String ) async throws" at bounding box center [352, 167] width 370 height 11
click at [213, 170] on span "(to email" at bounding box center [212, 167] width 32 height 8
drag, startPoint x: 166, startPoint y: 166, endPoint x: 262, endPoint y: 166, distance: 95.6
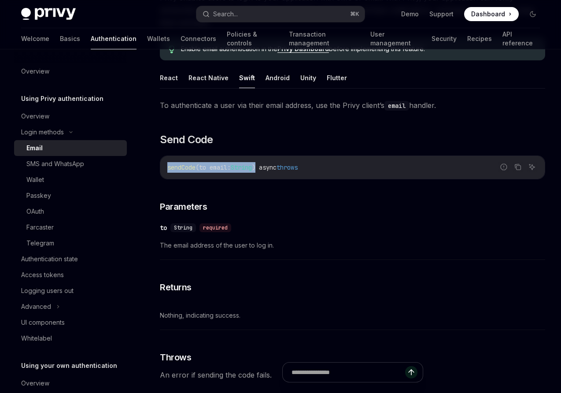
click at [262, 166] on div "sendCode (to email : String ) async throws" at bounding box center [352, 167] width 384 height 23
copy span "sendCode (to email : String )"
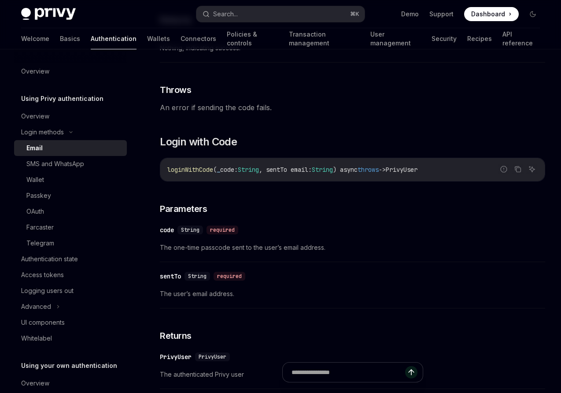
scroll to position [414, 0]
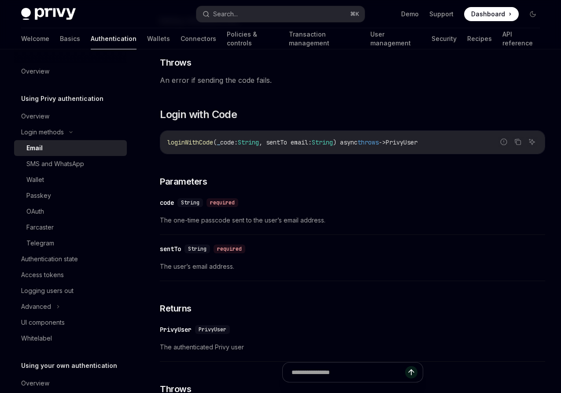
drag, startPoint x: 168, startPoint y: 142, endPoint x: 354, endPoint y: 143, distance: 185.8
click at [354, 143] on span "loginWithCode ( _ code : String , sentTo email : String ) async throws -> Privy…" at bounding box center [292, 142] width 250 height 8
click at [358, 141] on span ") async" at bounding box center [345, 142] width 25 height 8
drag, startPoint x: 167, startPoint y: 143, endPoint x: 355, endPoint y: 140, distance: 188.1
click at [355, 140] on div "loginWithCode ( _ code : String , sentTo email : String ) async throws -> Privy…" at bounding box center [352, 142] width 384 height 23
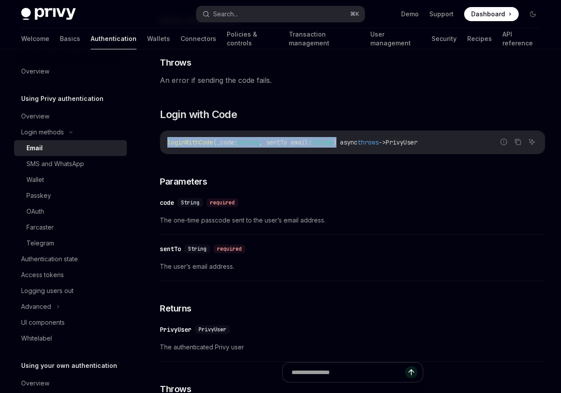
copy span "loginWithCode ( _ code : String , sentTo email : String )"
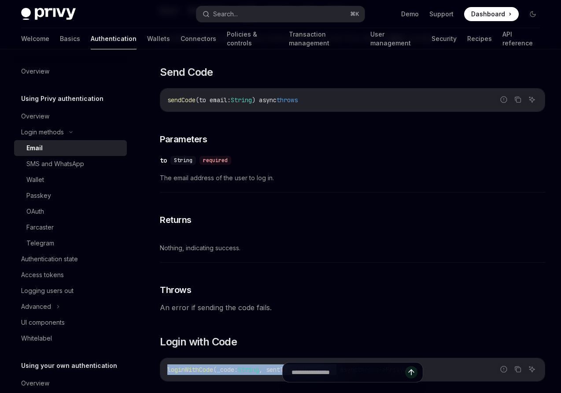
scroll to position [173, 0]
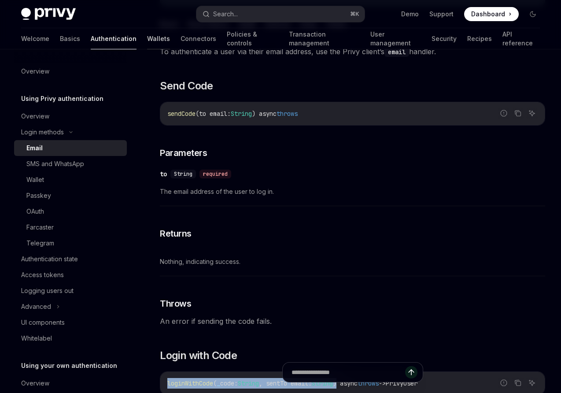
click at [147, 37] on link "Wallets" at bounding box center [158, 38] width 23 height 21
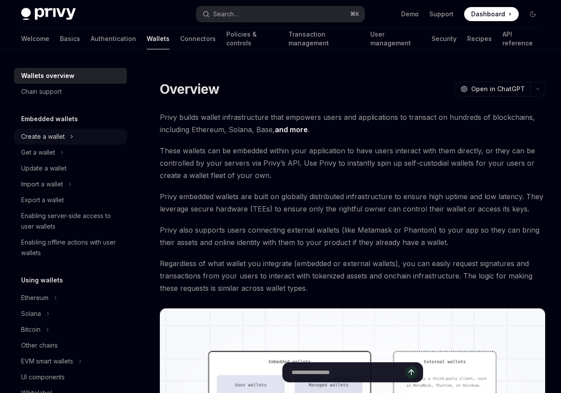
click at [39, 137] on div "Create a wallet" at bounding box center [43, 136] width 44 height 11
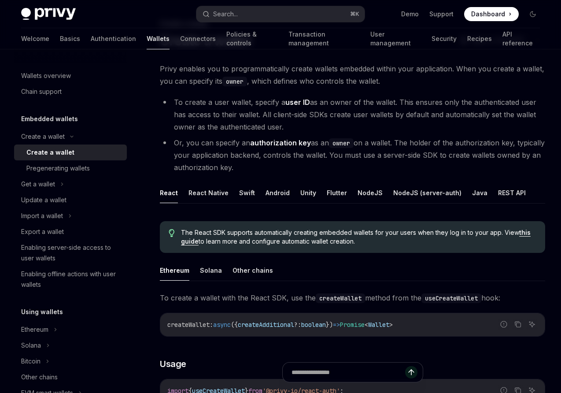
scroll to position [49, 0]
click at [248, 195] on button "Swift" at bounding box center [247, 191] width 16 height 21
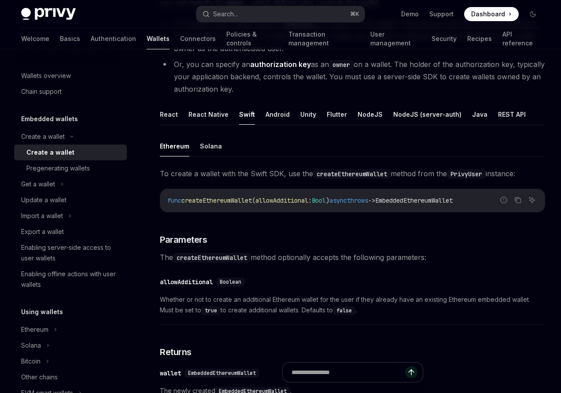
scroll to position [126, 0]
drag, startPoint x: 186, startPoint y: 201, endPoint x: 345, endPoint y: 200, distance: 159.0
click at [345, 200] on span "func createEthereumWallet ( allowAdditional : Bool ) async throws -> EmbeddedEt…" at bounding box center [309, 201] width 285 height 8
copy span "createEthereumWallet ( allowAdditional : Bool )"
click at [266, 173] on span "To create a wallet with the Swift SDK, use the createEthereumWallet method from…" at bounding box center [352, 174] width 385 height 12
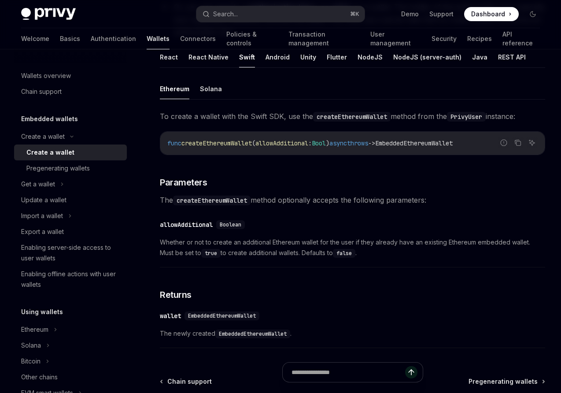
scroll to position [184, 0]
drag, startPoint x: 161, startPoint y: 243, endPoint x: 236, endPoint y: 242, distance: 75.8
click at [236, 242] on span "Whether or not to create an additional Ethereum wallet for the user if they alr…" at bounding box center [352, 247] width 385 height 21
click at [367, 244] on span "Whether or not to create an additional Ethereum wallet for the user if they alr…" at bounding box center [352, 247] width 385 height 21
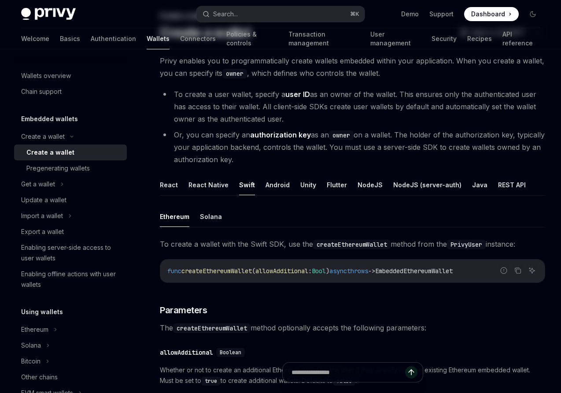
scroll to position [63, 0]
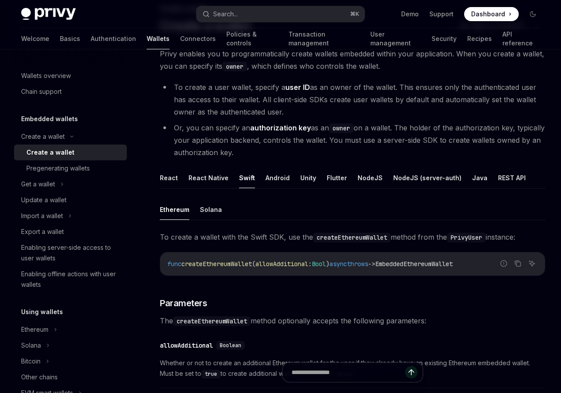
click at [17, 37] on div "Welcome Basics Authentication Wallets Connectors Policies & controls Transactio…" at bounding box center [280, 38] width 561 height 21
click at [60, 37] on link "Basics" at bounding box center [70, 38] width 20 height 21
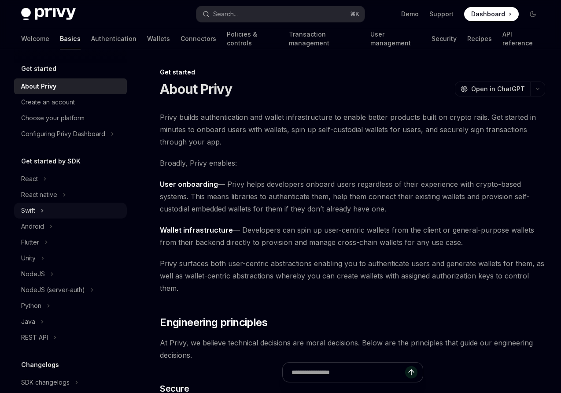
click at [32, 209] on div "Swift" at bounding box center [28, 210] width 14 height 11
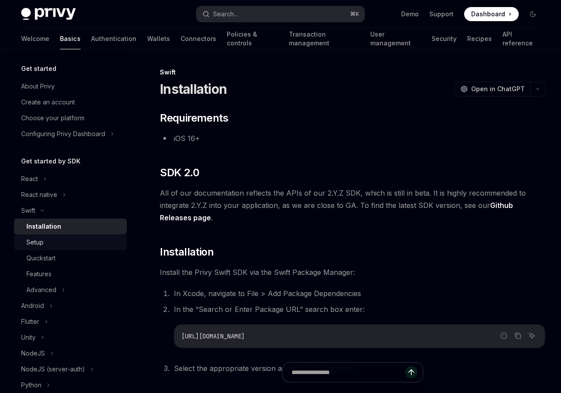
click at [38, 243] on div "Setup" at bounding box center [34, 242] width 17 height 11
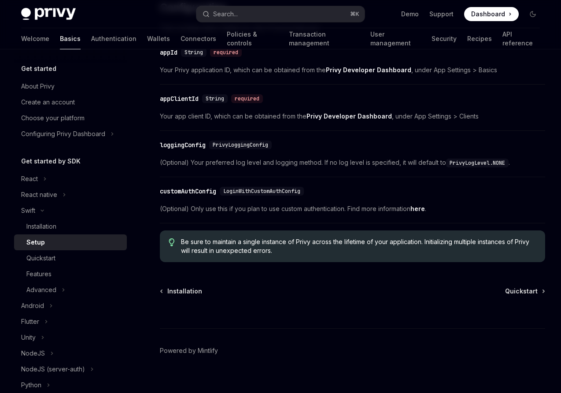
scroll to position [449, 0]
click at [37, 256] on div "Quickstart" at bounding box center [40, 258] width 29 height 11
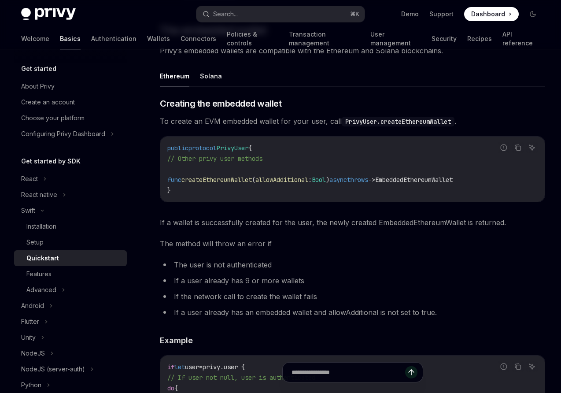
scroll to position [1036, 0]
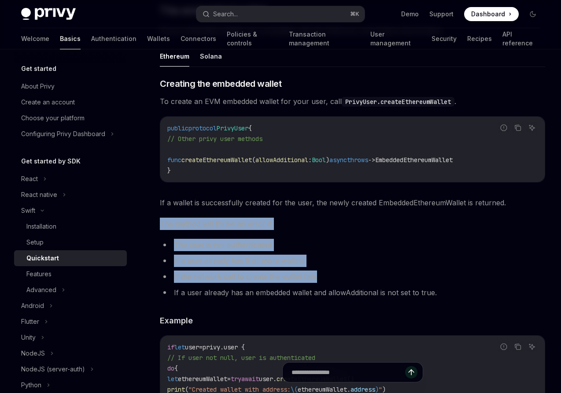
drag, startPoint x: 159, startPoint y: 215, endPoint x: 323, endPoint y: 264, distance: 171.1
click at [323, 264] on div "Swift Quickstart OpenAI Open in ChatGPT Learn how to authenticate users, create…" at bounding box center [270, 61] width 554 height 2060
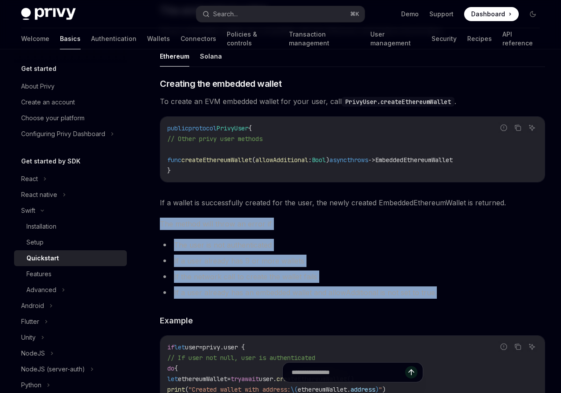
click at [440, 286] on li "If a user already has an embedded wallet and allowAdditional is not set to true." at bounding box center [352, 292] width 385 height 12
copy div "The method will throw an error if The user is not authenticated If a user alrea…"
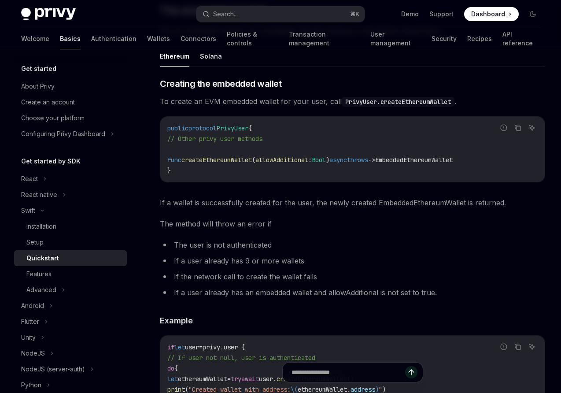
click at [343, 239] on li "The user is not authenticated" at bounding box center [352, 245] width 385 height 12
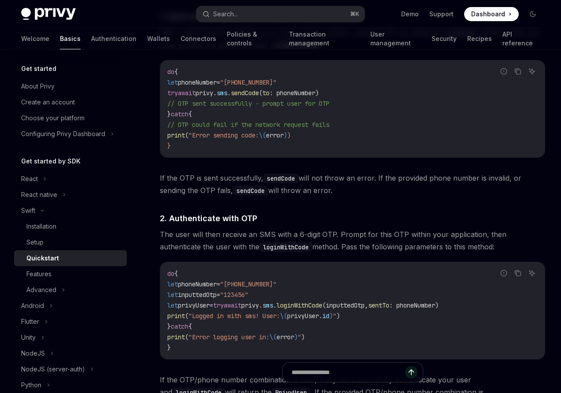
scroll to position [541, 0]
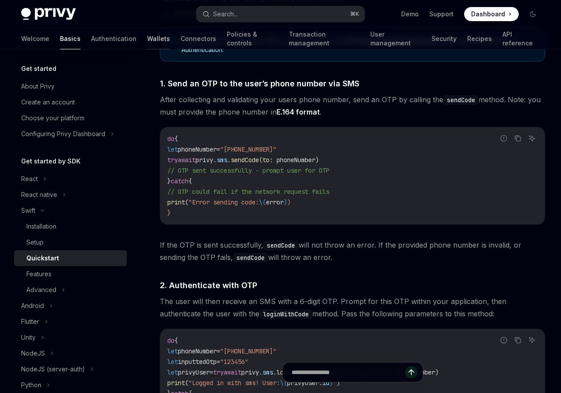
click at [147, 40] on link "Wallets" at bounding box center [158, 38] width 23 height 21
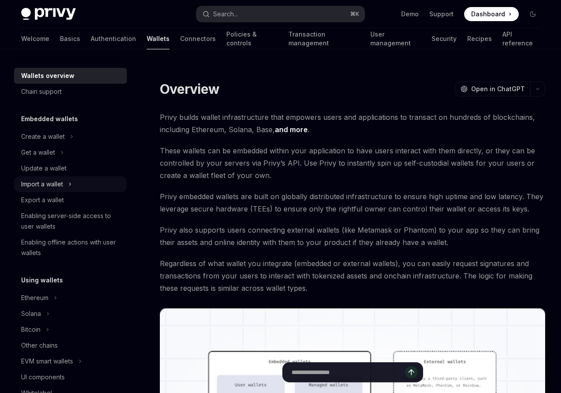
click at [42, 186] on div "Import a wallet" at bounding box center [42, 184] width 42 height 11
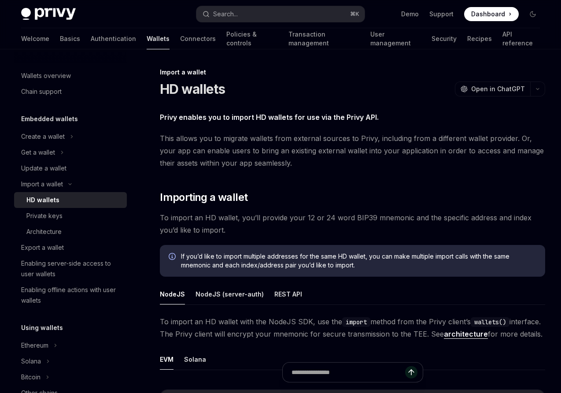
click at [41, 201] on div "HD wallets" at bounding box center [42, 200] width 33 height 11
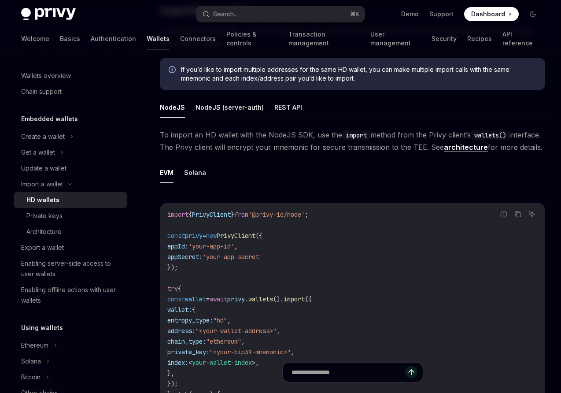
scroll to position [183, 0]
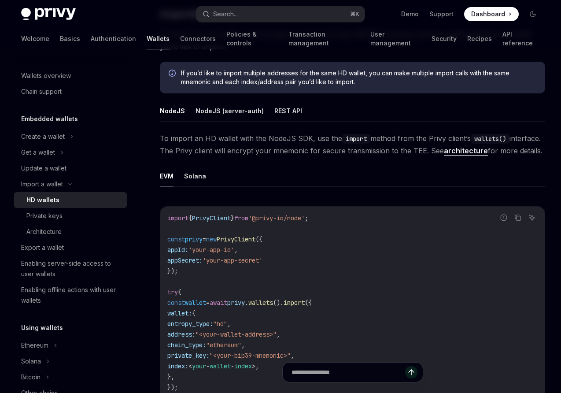
click at [281, 107] on button "REST API" at bounding box center [288, 110] width 28 height 21
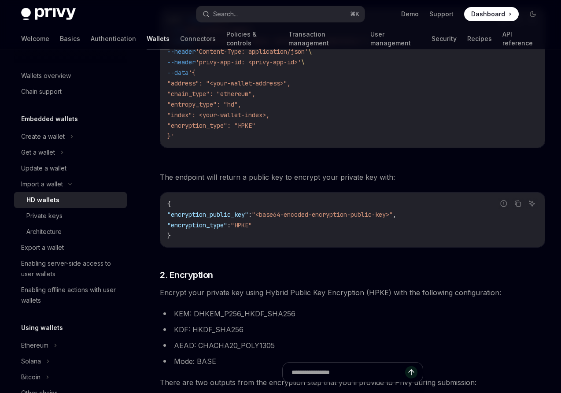
scroll to position [401, 0]
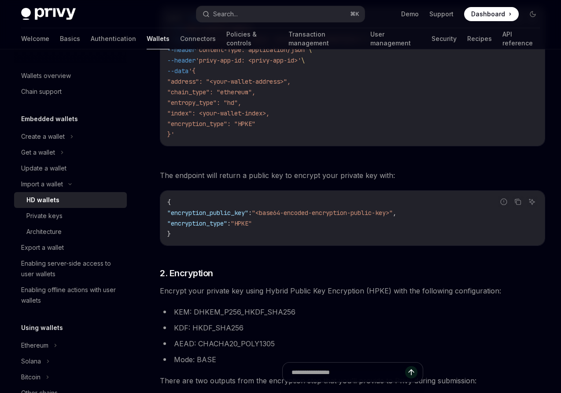
click at [199, 213] on span ""encryption_public_key"" at bounding box center [207, 213] width 81 height 8
click at [282, 221] on code "{ "encryption_public_key" : "<base64-encoded-encryption-public-key>" , "encrypt…" at bounding box center [352, 218] width 370 height 42
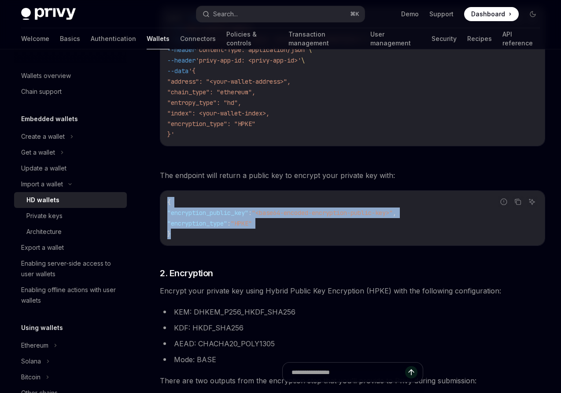
drag, startPoint x: 192, startPoint y: 234, endPoint x: 165, endPoint y: 199, distance: 43.7
click at [165, 199] on div "{ "encryption_public_key" : "<base64-encoded-encryption-public-key>" , "encrypt…" at bounding box center [352, 218] width 384 height 55
copy code "{ "encryption_public_key" : "<base64-encoded-encryption-public-key>" , "encrypt…"
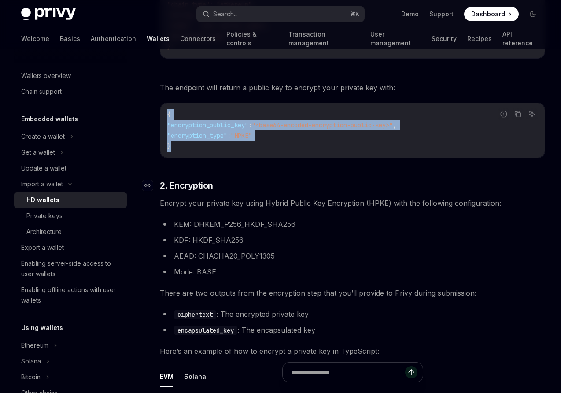
scroll to position [488, 0]
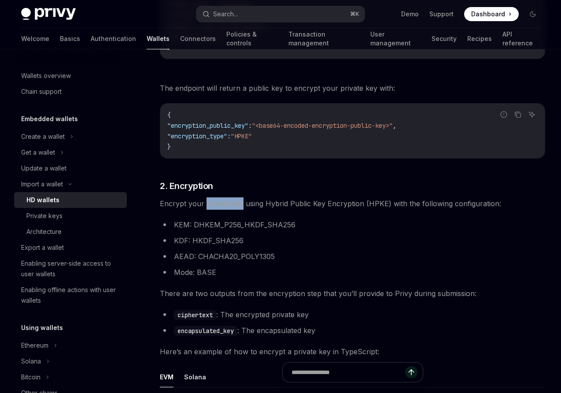
drag, startPoint x: 205, startPoint y: 202, endPoint x: 241, endPoint y: 203, distance: 35.7
click at [241, 203] on span "Encrypt your private key using Hybrid Public Key Encryption (HPKE) with the fol…" at bounding box center [352, 203] width 385 height 12
copy span "private key"
click at [51, 214] on div "Private keys" at bounding box center [44, 215] width 36 height 11
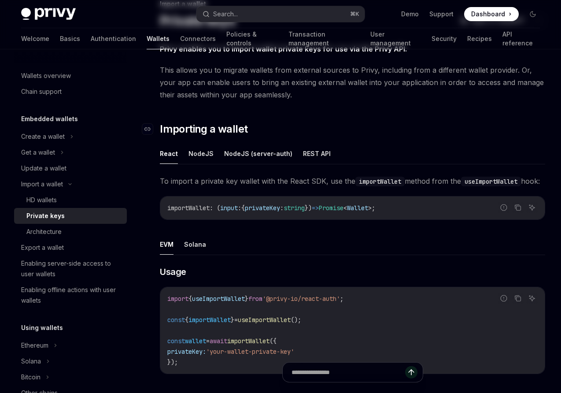
scroll to position [70, 0]
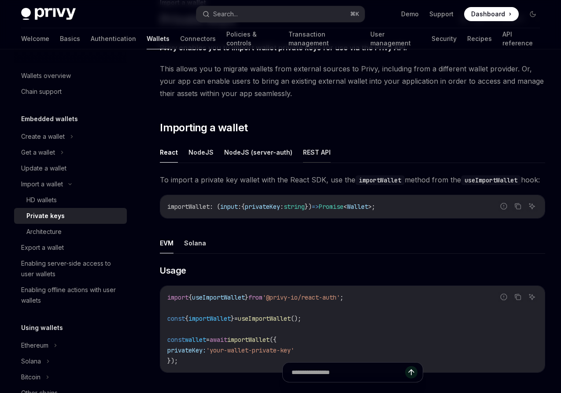
click at [313, 153] on button "REST API" at bounding box center [317, 152] width 28 height 21
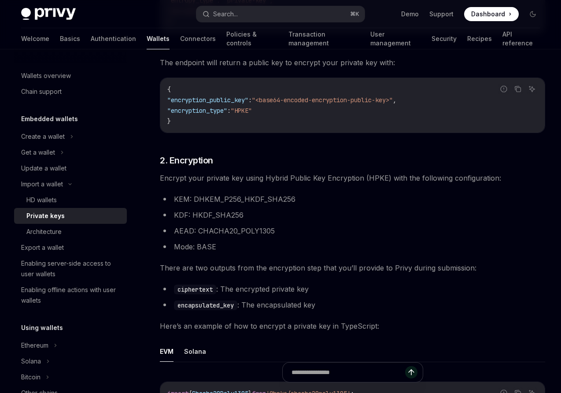
scroll to position [440, 0]
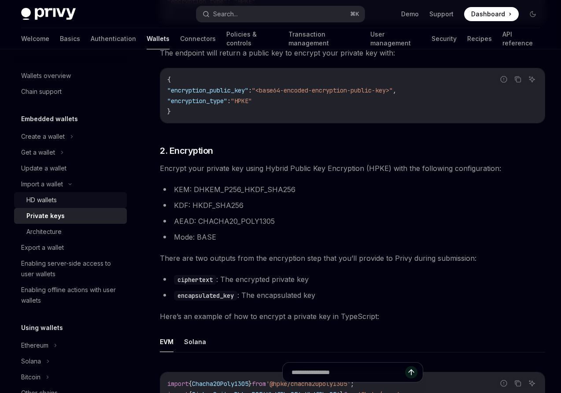
click at [43, 201] on div "HD wallets" at bounding box center [41, 200] width 30 height 11
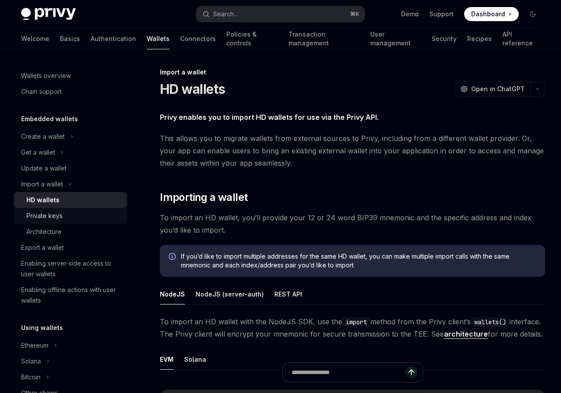
click at [43, 214] on div "Private keys" at bounding box center [44, 215] width 36 height 11
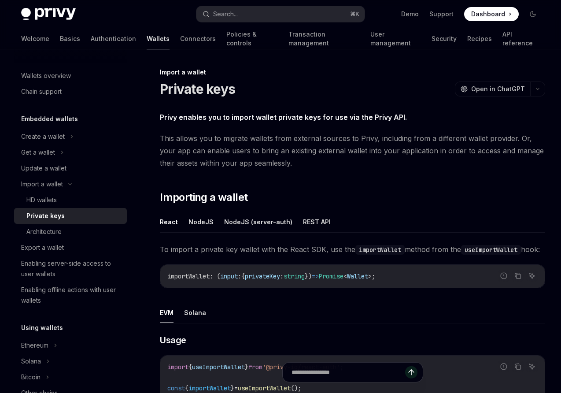
click at [311, 221] on button "REST API" at bounding box center [317, 221] width 28 height 21
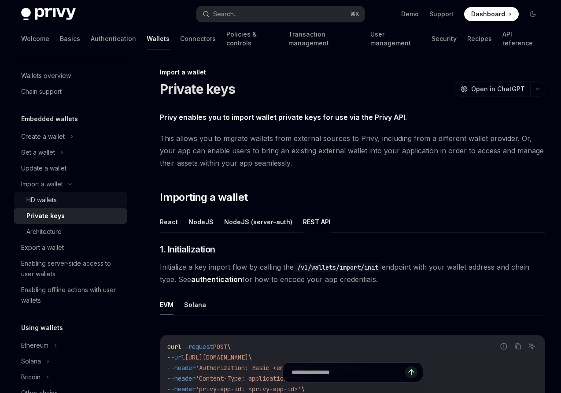
click at [49, 201] on div "HD wallets" at bounding box center [41, 200] width 30 height 11
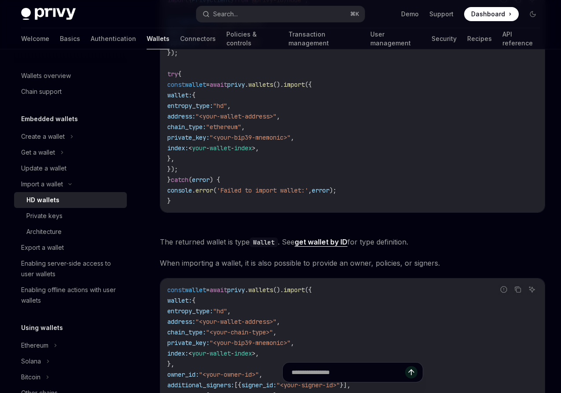
scroll to position [402, 0]
click at [48, 217] on div "Private keys" at bounding box center [44, 215] width 36 height 11
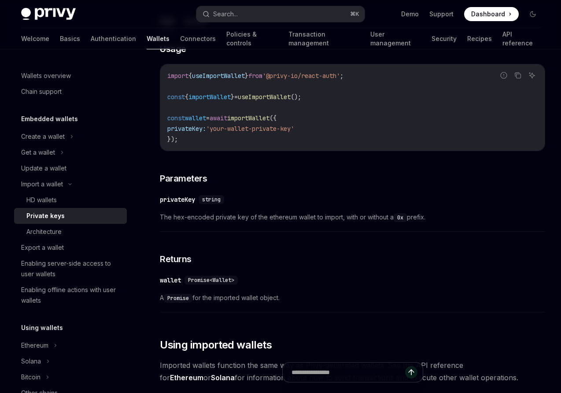
scroll to position [168, 0]
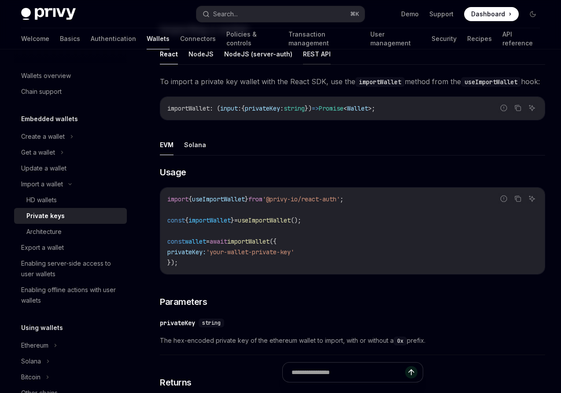
click at [311, 58] on button "REST API" at bounding box center [317, 54] width 28 height 21
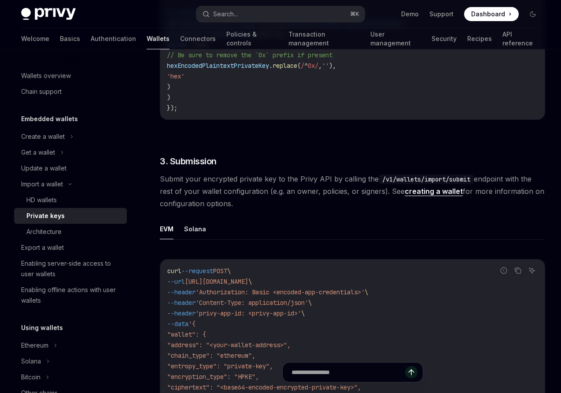
scroll to position [1093, 0]
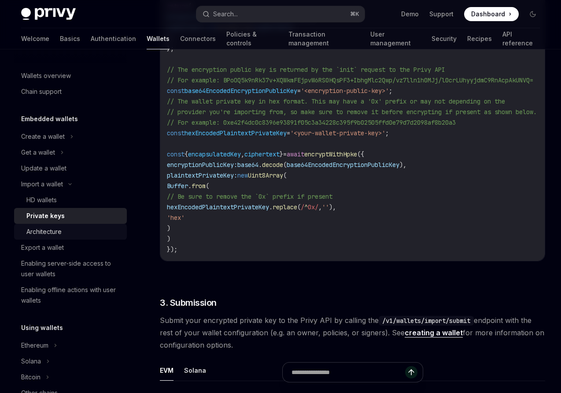
click at [37, 231] on div "Architecture" at bounding box center [43, 231] width 35 height 11
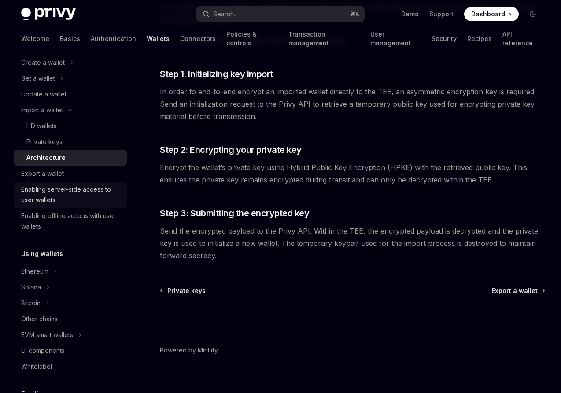
scroll to position [78, 0]
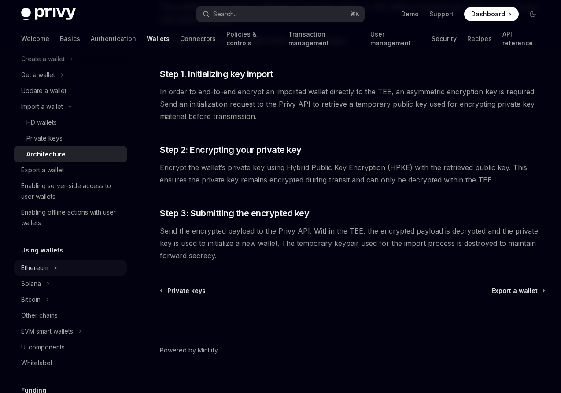
click at [37, 269] on div "Ethereum" at bounding box center [34, 267] width 27 height 11
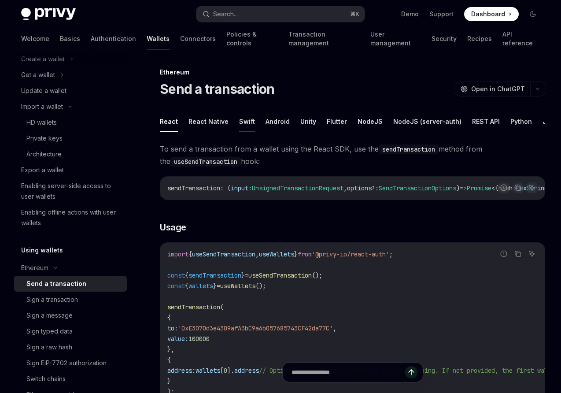
click at [240, 124] on button "Swift" at bounding box center [247, 121] width 16 height 21
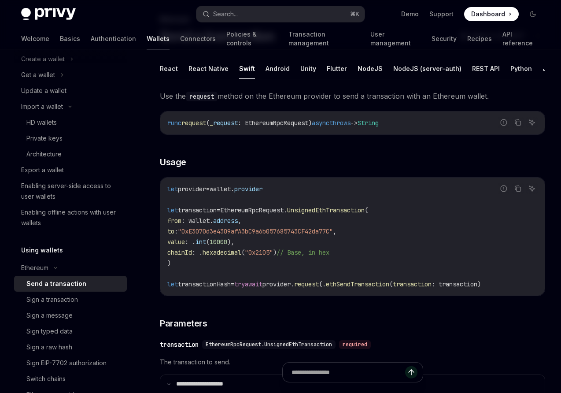
scroll to position [54, 0]
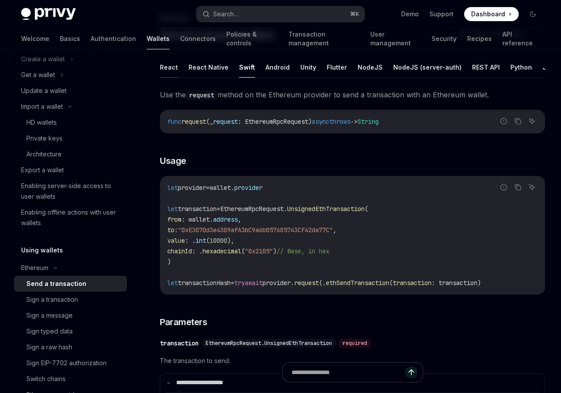
click at [169, 68] on button "React" at bounding box center [169, 67] width 18 height 21
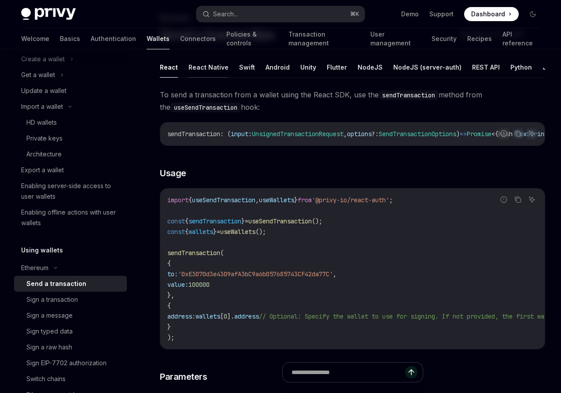
click at [201, 68] on button "React Native" at bounding box center [208, 67] width 40 height 21
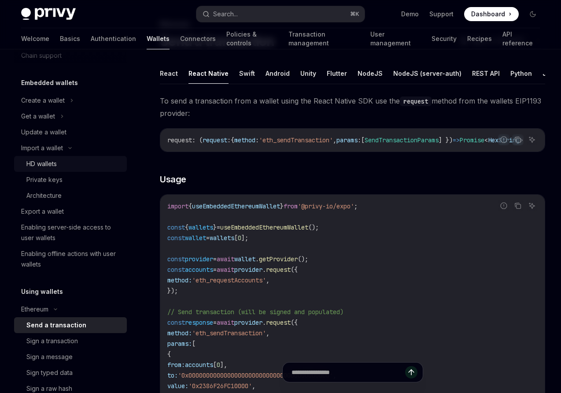
scroll to position [35, 0]
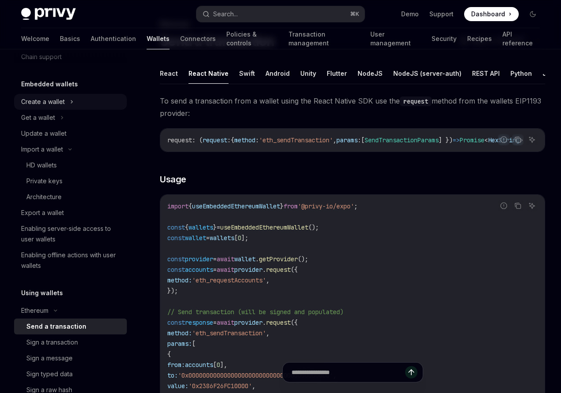
click at [42, 100] on div "Create a wallet" at bounding box center [43, 101] width 44 height 11
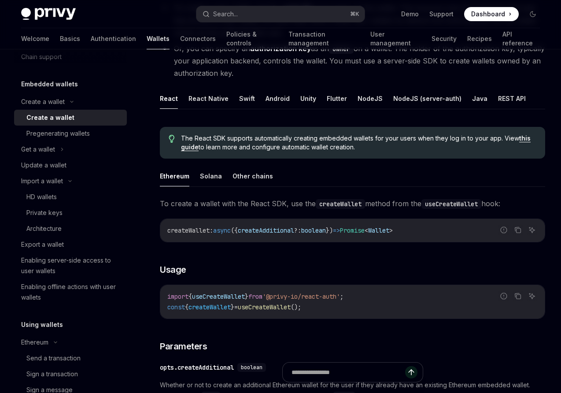
scroll to position [141, 0]
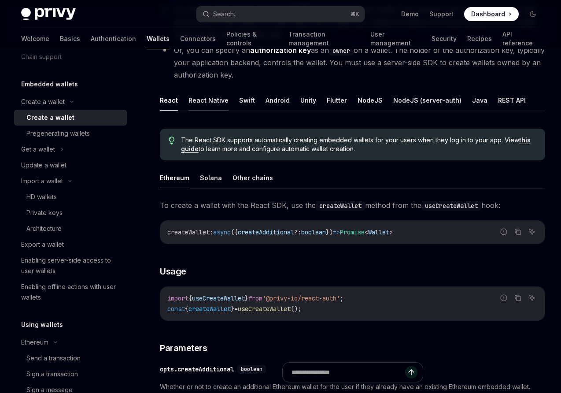
click at [203, 103] on button "React Native" at bounding box center [208, 100] width 40 height 21
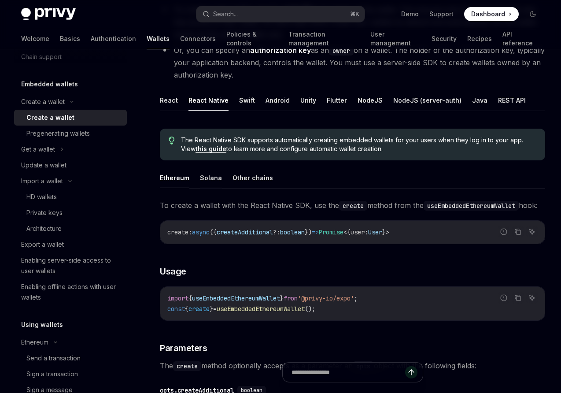
click at [207, 181] on button "Solana" at bounding box center [211, 177] width 22 height 21
click at [173, 178] on button "Ethereum" at bounding box center [175, 177] width 30 height 21
click at [203, 177] on button "Solana" at bounding box center [211, 177] width 22 height 21
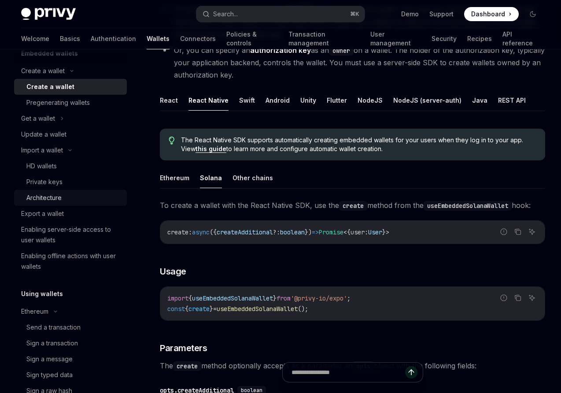
scroll to position [79, 0]
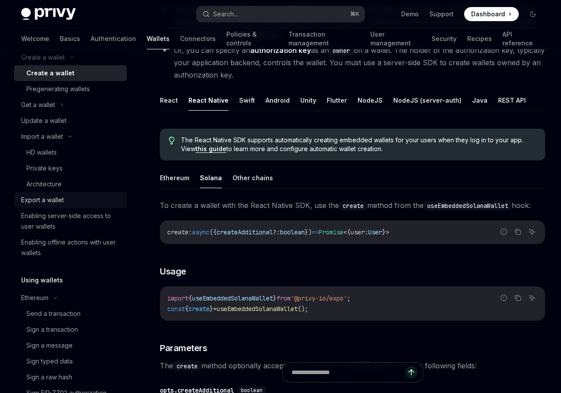
click at [40, 201] on div "Export a wallet" at bounding box center [42, 200] width 43 height 11
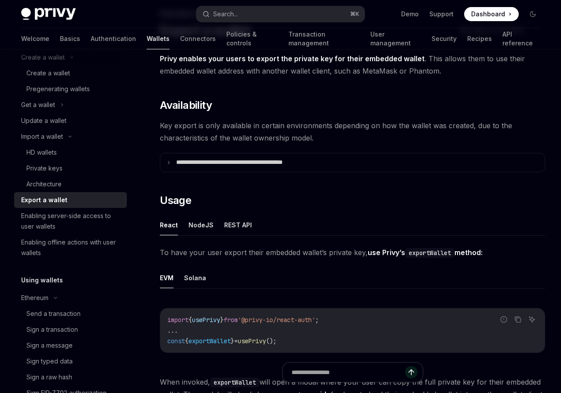
scroll to position [60, 0]
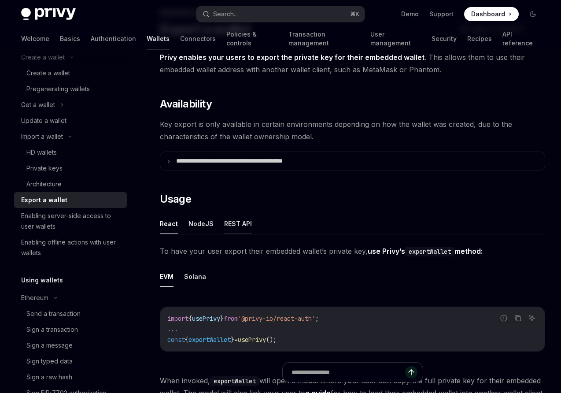
click at [237, 219] on button "REST API" at bounding box center [238, 223] width 28 height 21
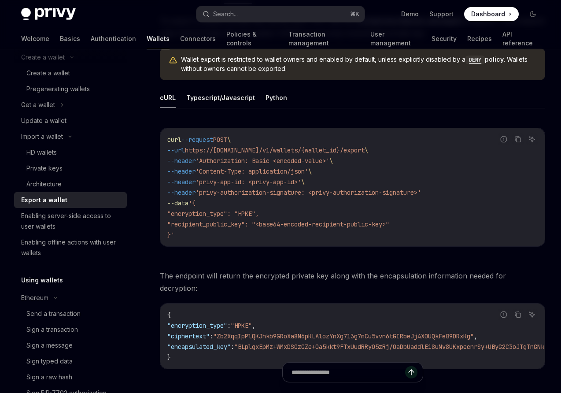
scroll to position [299, 0]
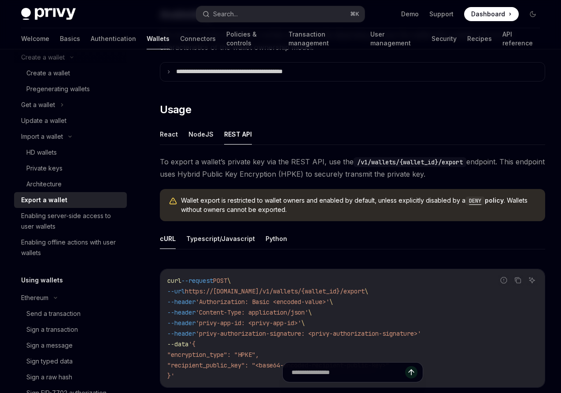
scroll to position [150, 0]
click at [168, 130] on button "React" at bounding box center [169, 133] width 18 height 21
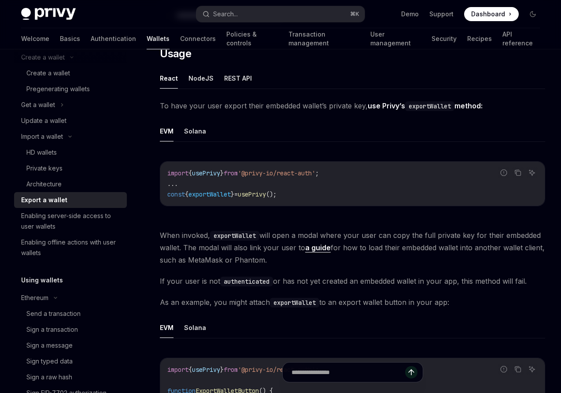
scroll to position [205, 0]
click at [233, 83] on button "REST API" at bounding box center [238, 78] width 28 height 21
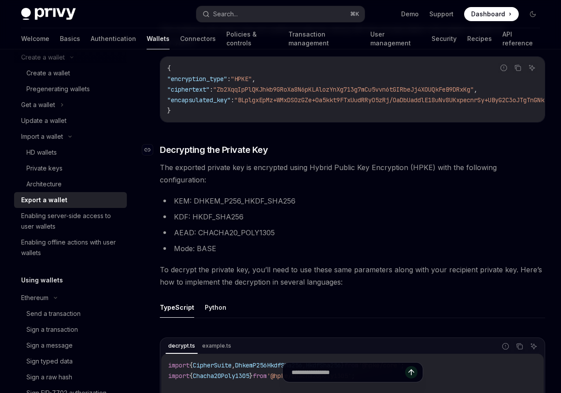
scroll to position [541, 0]
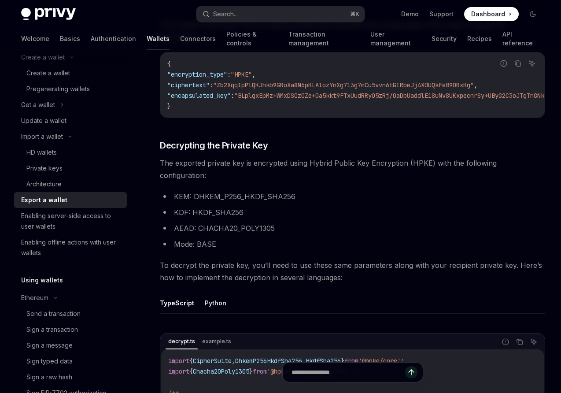
click at [213, 292] on button "Python" at bounding box center [216, 302] width 22 height 21
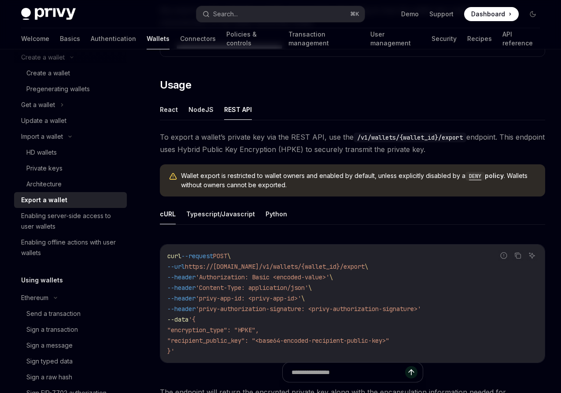
scroll to position [171, 0]
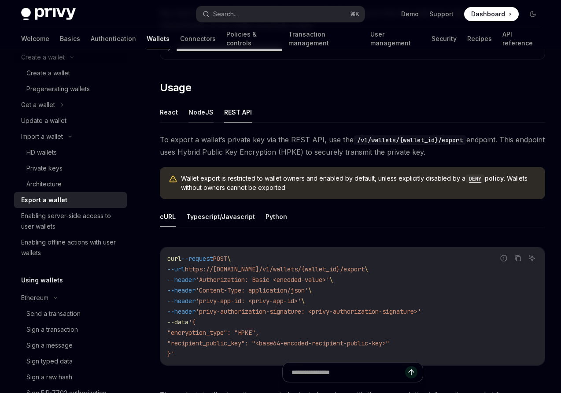
click at [203, 112] on button "NodeJS" at bounding box center [200, 112] width 25 height 21
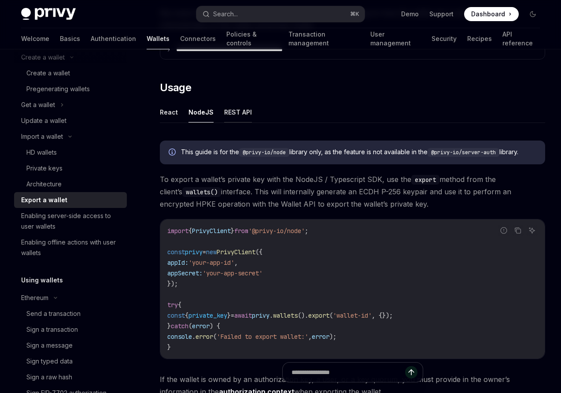
click at [236, 112] on button "REST API" at bounding box center [238, 112] width 28 height 21
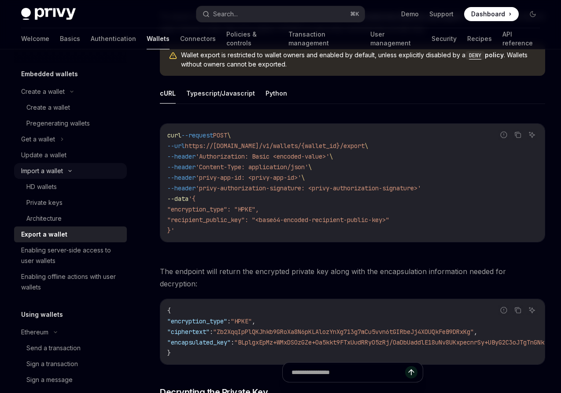
scroll to position [45, 0]
click at [45, 246] on div "Enabling server-side access to user wallets" at bounding box center [71, 254] width 100 height 21
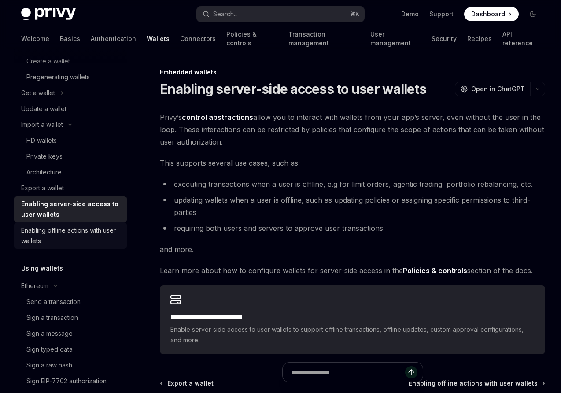
scroll to position [103, 0]
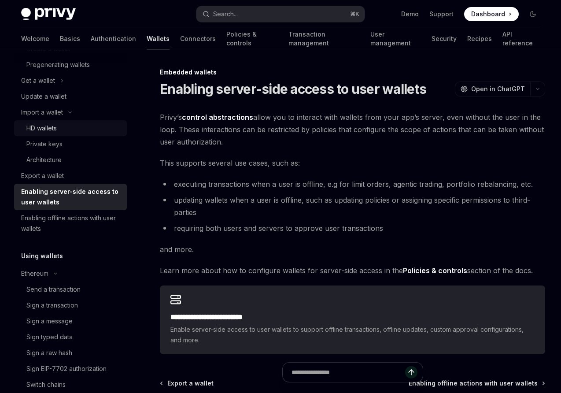
click at [40, 127] on div "HD wallets" at bounding box center [41, 128] width 30 height 11
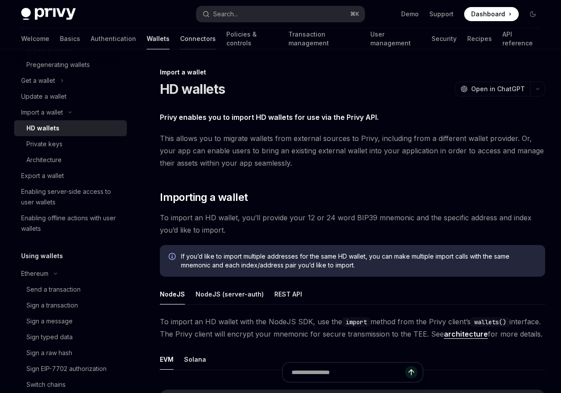
click at [180, 38] on link "Connectors" at bounding box center [198, 38] width 36 height 21
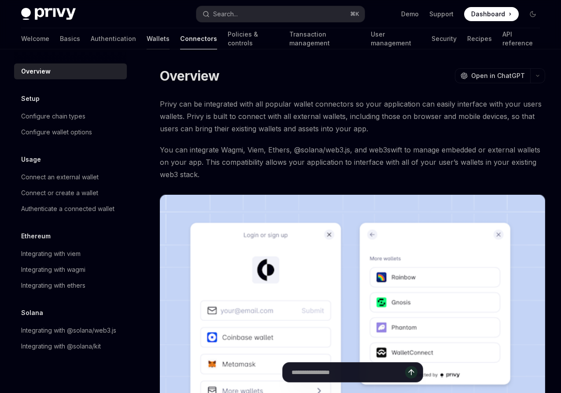
click at [147, 44] on link "Wallets" at bounding box center [158, 38] width 23 height 21
type textarea "*"
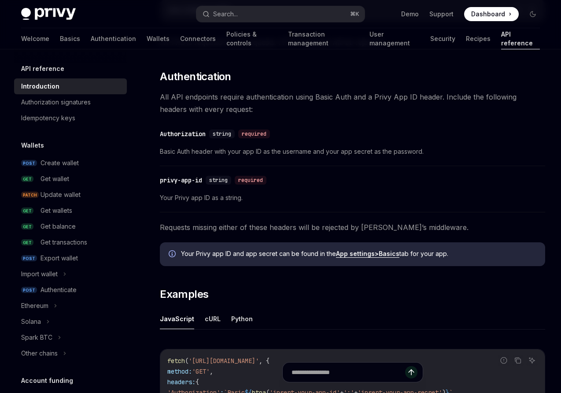
scroll to position [309, 0]
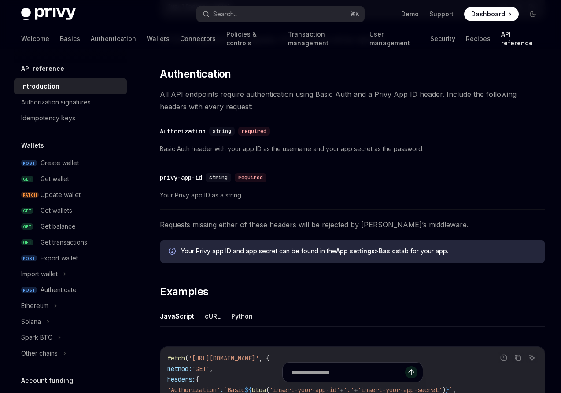
click at [209, 319] on button "cURL" at bounding box center [213, 316] width 16 height 21
type textarea "*"
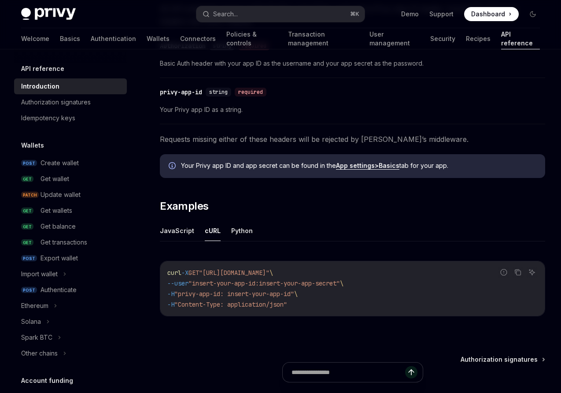
scroll to position [423, 0]
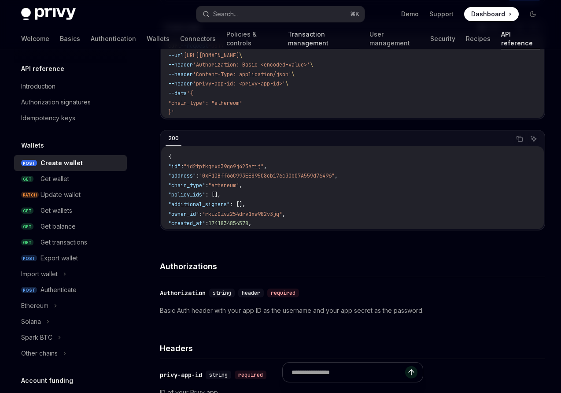
click at [288, 41] on link "Transaction management" at bounding box center [323, 38] width 71 height 21
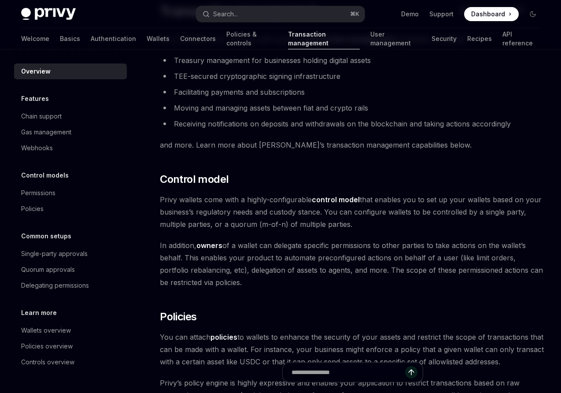
scroll to position [65, 0]
click at [47, 332] on div "Wallets overview" at bounding box center [46, 330] width 50 height 11
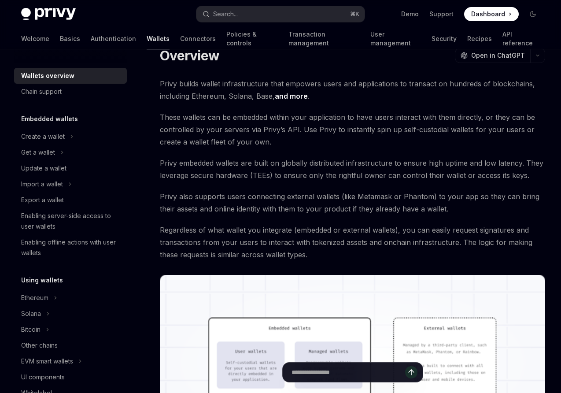
scroll to position [58, 0]
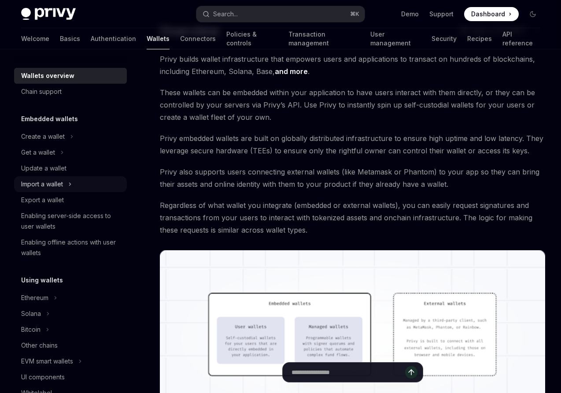
click at [37, 187] on div "Import a wallet" at bounding box center [42, 184] width 42 height 11
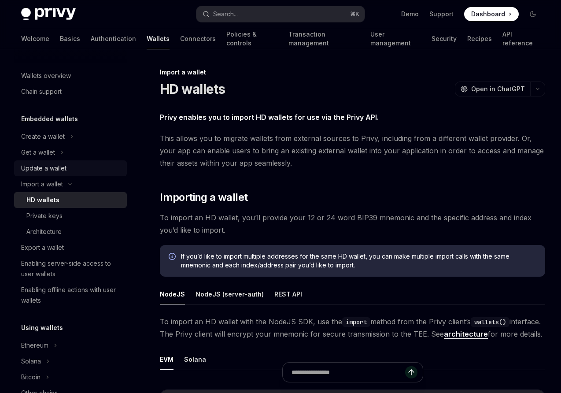
click at [48, 168] on div "Update a wallet" at bounding box center [43, 168] width 45 height 11
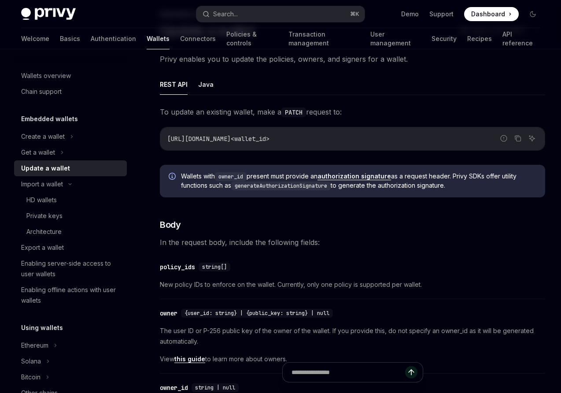
scroll to position [60, 0]
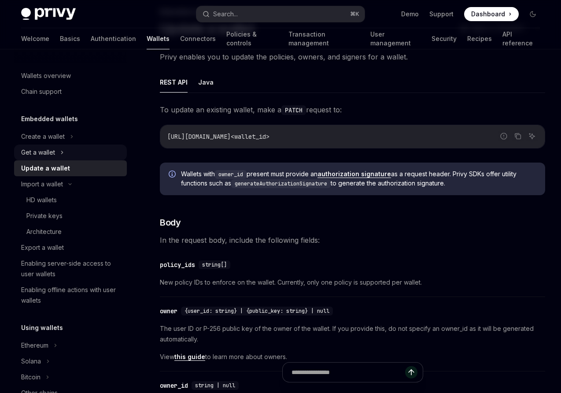
click at [37, 155] on div "Get a wallet" at bounding box center [38, 152] width 34 height 11
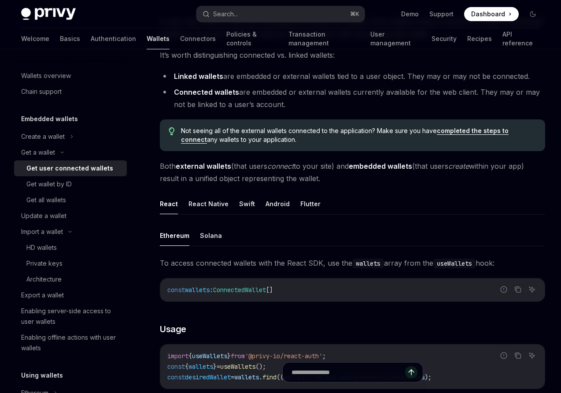
scroll to position [96, 0]
click at [247, 201] on button "Swift" at bounding box center [247, 202] width 16 height 21
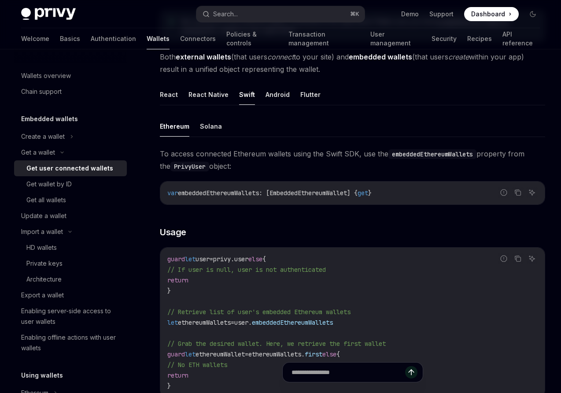
scroll to position [200, 0]
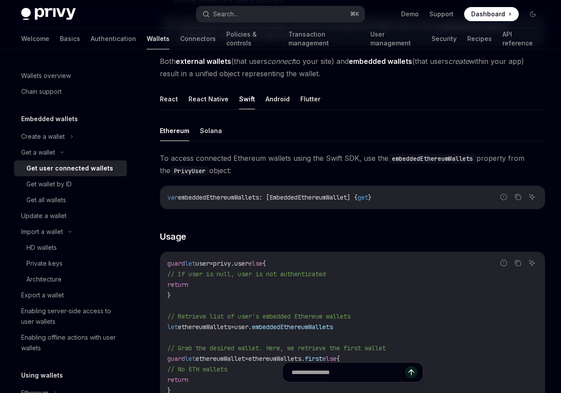
click at [318, 196] on span "embeddedEthereumWallets: [EmbeddedEthereumWallet] {" at bounding box center [268, 197] width 180 height 8
copy span "EmbeddedEthereumWallet"
click at [46, 250] on div "HD wallets" at bounding box center [41, 247] width 30 height 11
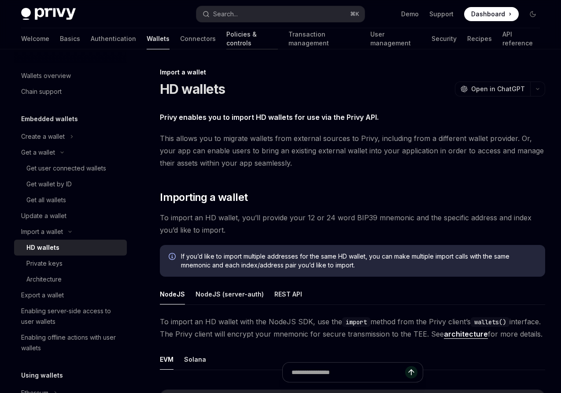
click at [229, 41] on link "Policies & controls" at bounding box center [252, 38] width 52 height 21
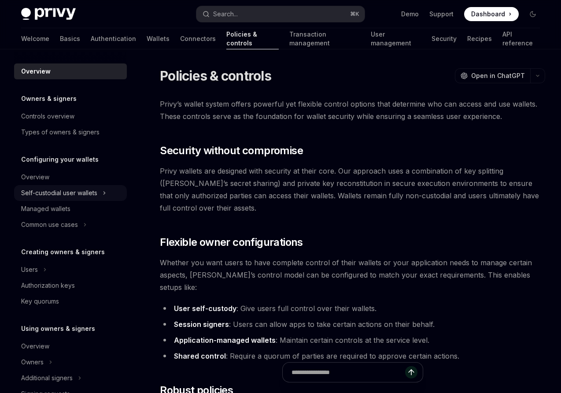
click at [48, 194] on div "Self-custodial user wallets" at bounding box center [59, 193] width 76 height 11
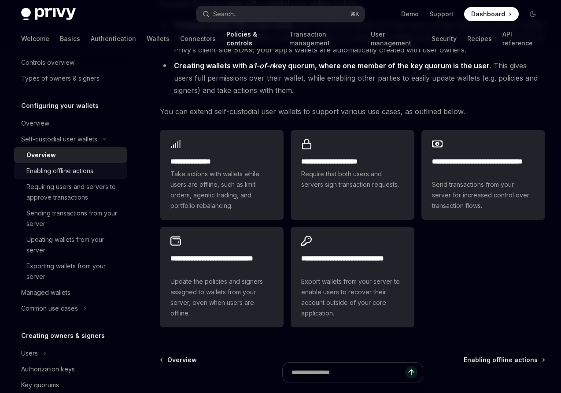
scroll to position [55, 0]
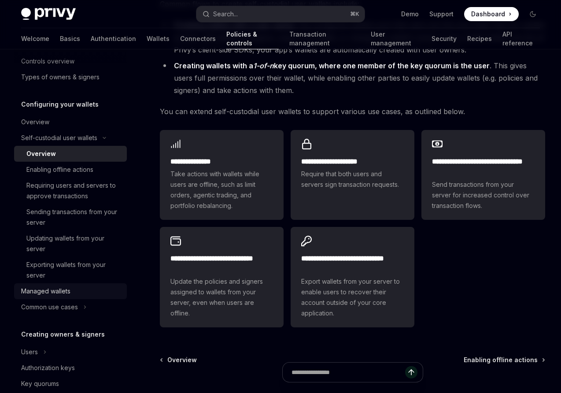
click at [59, 291] on div "Managed wallets" at bounding box center [45, 291] width 49 height 11
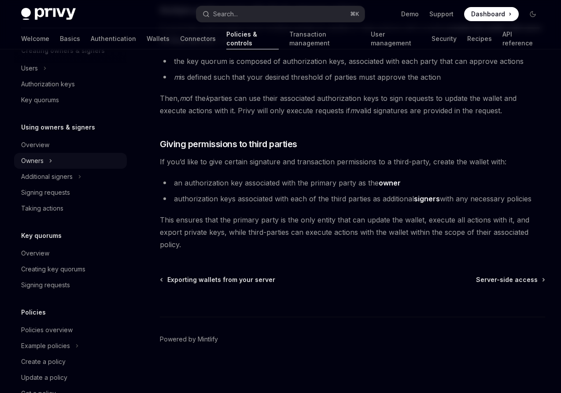
scroll to position [339, 0]
click at [41, 157] on div "Owners" at bounding box center [32, 160] width 22 height 11
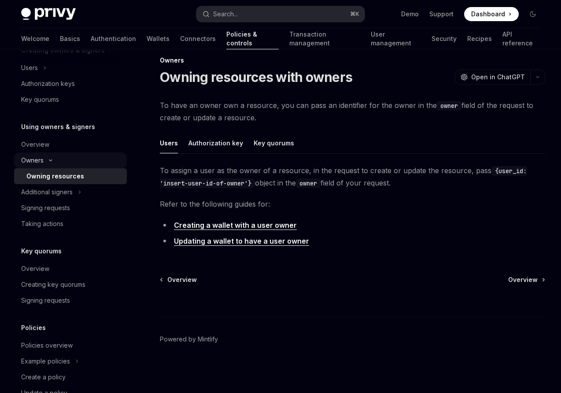
scroll to position [12, 0]
click at [208, 143] on button "Authorization key" at bounding box center [215, 143] width 55 height 21
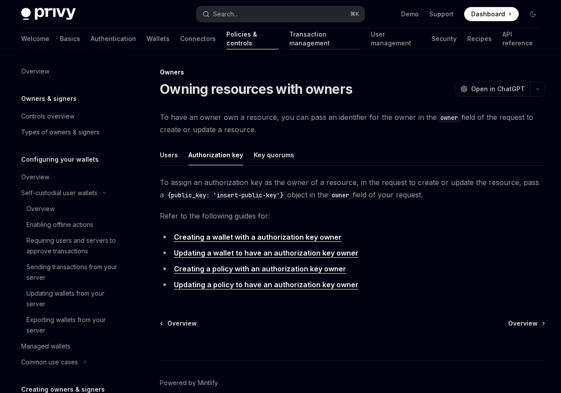
click at [289, 37] on link "Transaction management" at bounding box center [324, 38] width 71 height 21
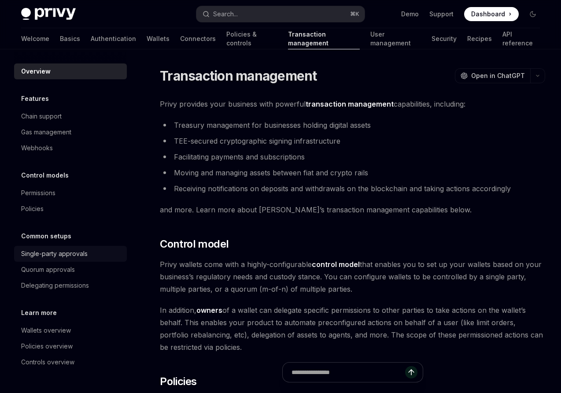
click at [44, 258] on div "Single-party approvals" at bounding box center [54, 253] width 66 height 11
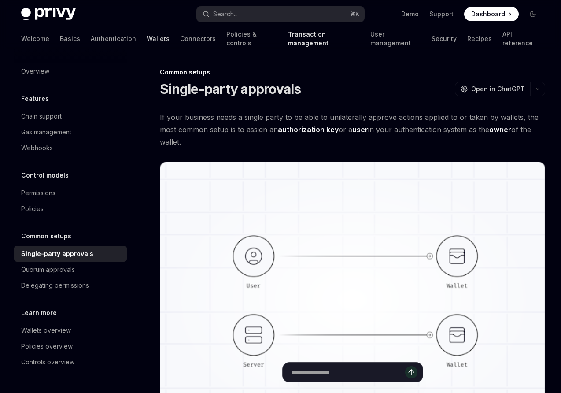
click at [147, 45] on link "Wallets" at bounding box center [158, 38] width 23 height 21
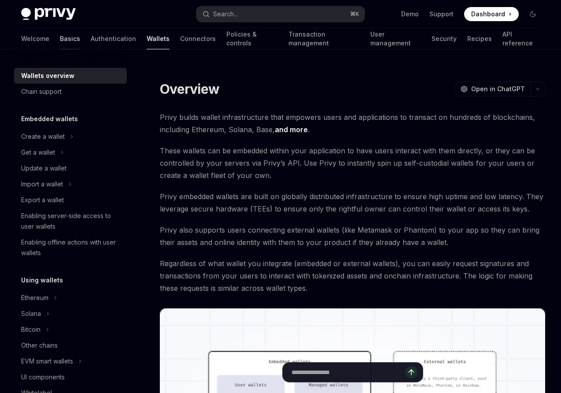
click at [60, 37] on link "Basics" at bounding box center [70, 38] width 20 height 21
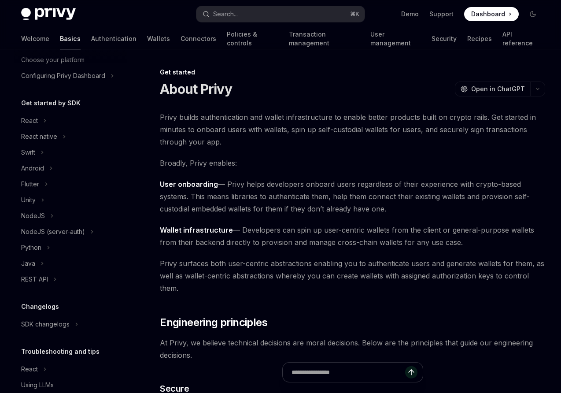
scroll to position [92, 0]
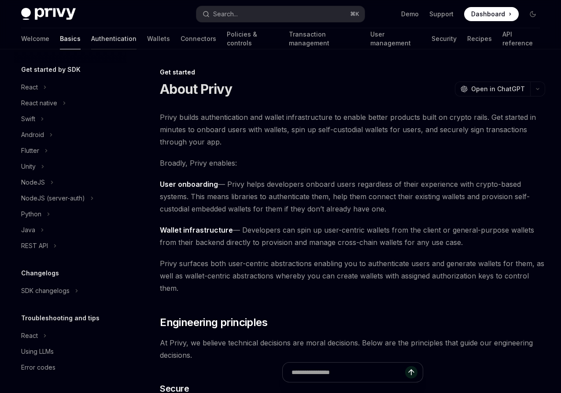
click at [91, 37] on link "Authentication" at bounding box center [113, 38] width 45 height 21
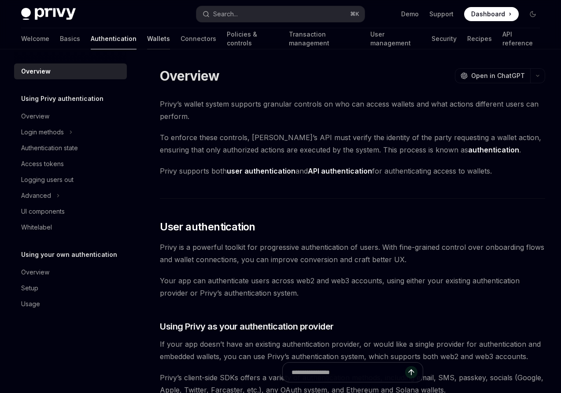
click at [147, 38] on link "Wallets" at bounding box center [158, 38] width 23 height 21
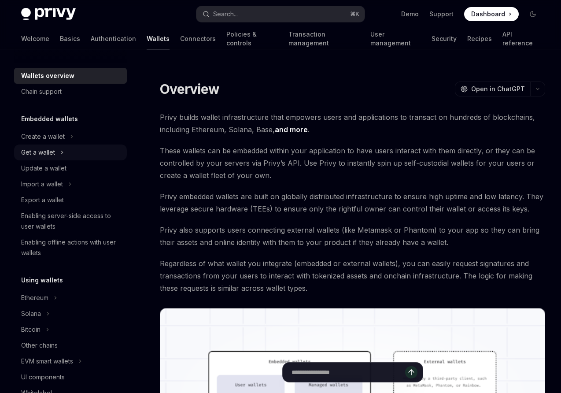
click at [39, 155] on div "Get a wallet" at bounding box center [38, 152] width 34 height 11
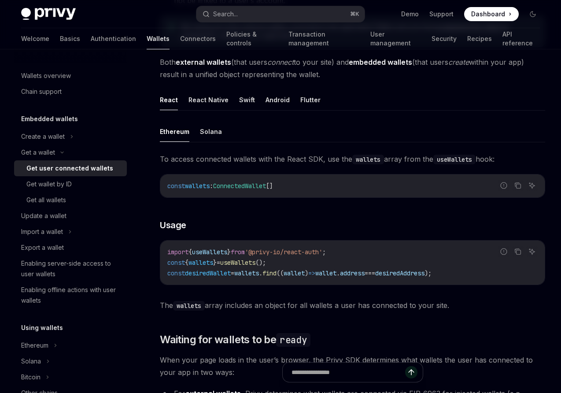
scroll to position [200, 0]
click at [240, 96] on button "Swift" at bounding box center [247, 99] width 16 height 21
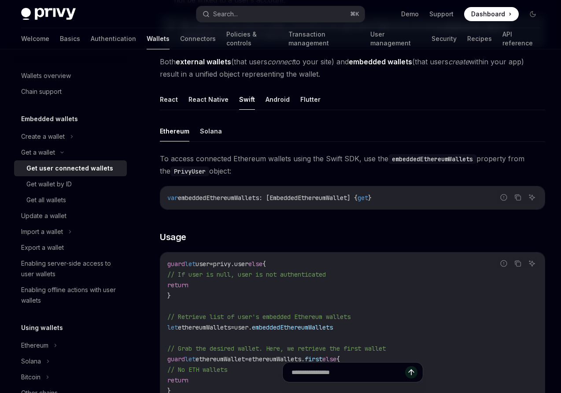
click at [302, 195] on span "embeddedEthereumWallets: [EmbeddedEthereumWallet] {" at bounding box center [268, 198] width 180 height 8
copy span "EmbeddedEthereumWallet"
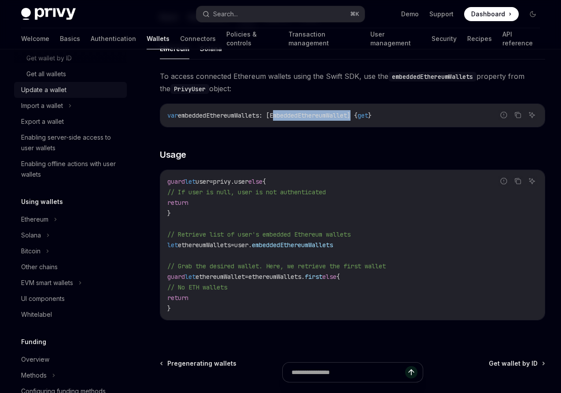
scroll to position [127, 0]
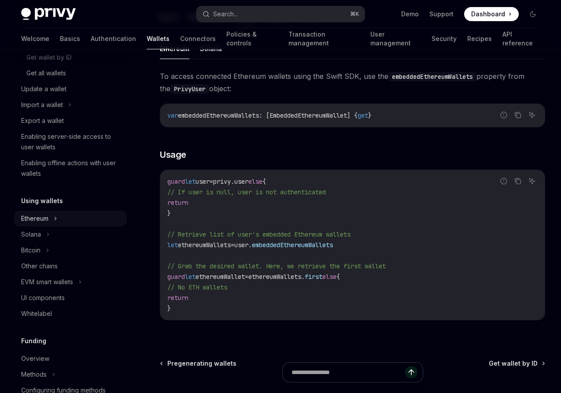
click at [40, 220] on div "Ethereum" at bounding box center [34, 218] width 27 height 11
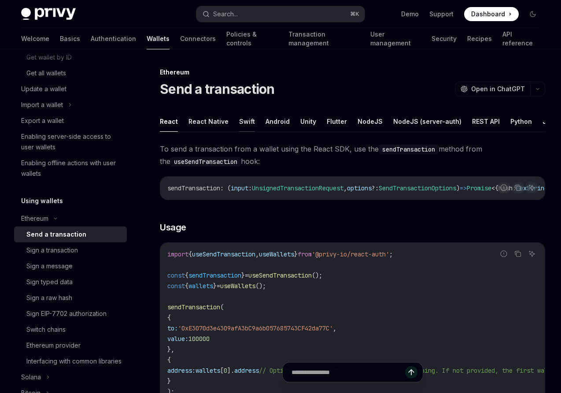
click at [245, 123] on button "Swift" at bounding box center [247, 121] width 16 height 21
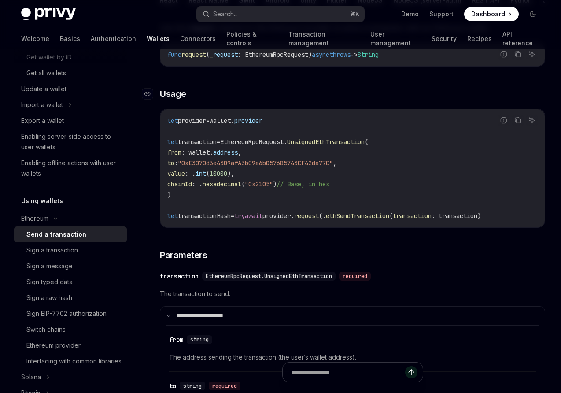
scroll to position [124, 0]
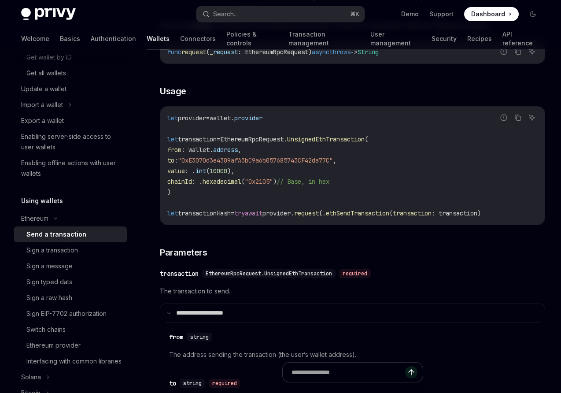
click at [280, 139] on span "EthereumRpcRequest." at bounding box center [253, 139] width 67 height 8
click at [337, 140] on span "UnsignedEthTransaction" at bounding box center [326, 139] width 78 height 8
copy span "UnsignedEthTransaction"
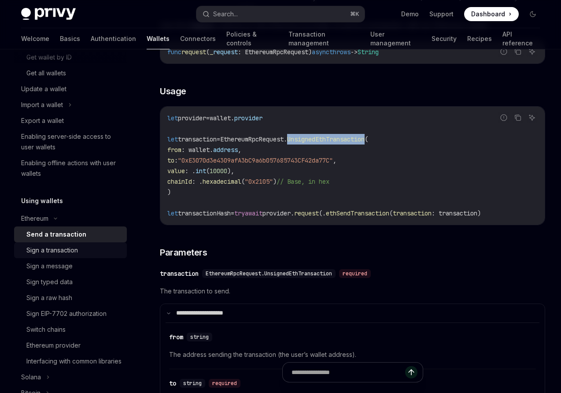
click at [60, 251] on div "Sign a transaction" at bounding box center [52, 250] width 52 height 11
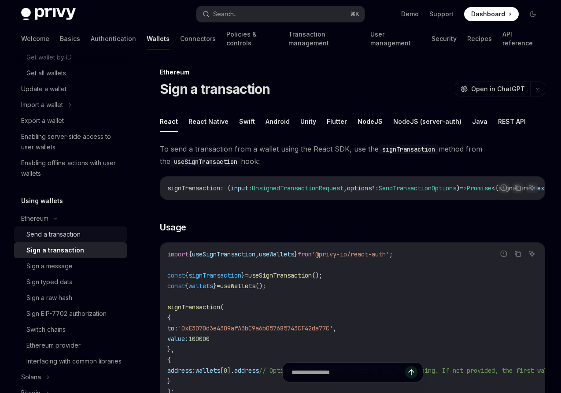
click at [60, 238] on div "Send a transaction" at bounding box center [53, 234] width 54 height 11
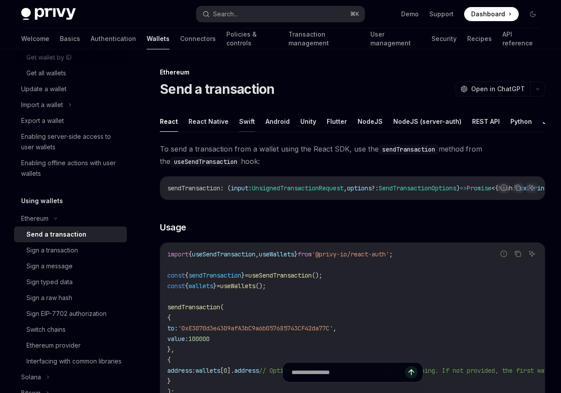
click at [249, 118] on button "Swift" at bounding box center [247, 121] width 16 height 21
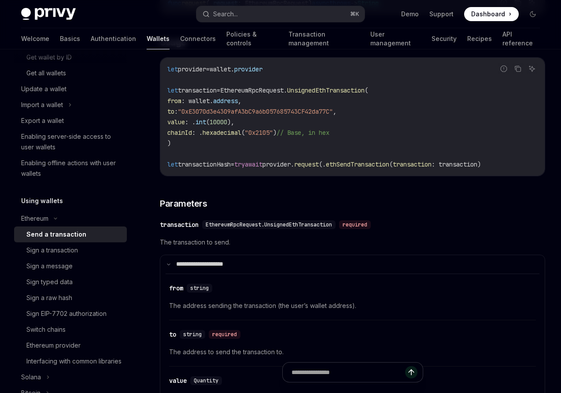
scroll to position [139, 0]
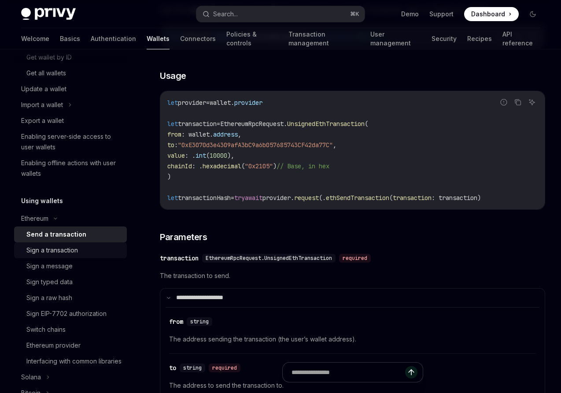
click at [48, 252] on div "Sign a transaction" at bounding box center [52, 250] width 52 height 11
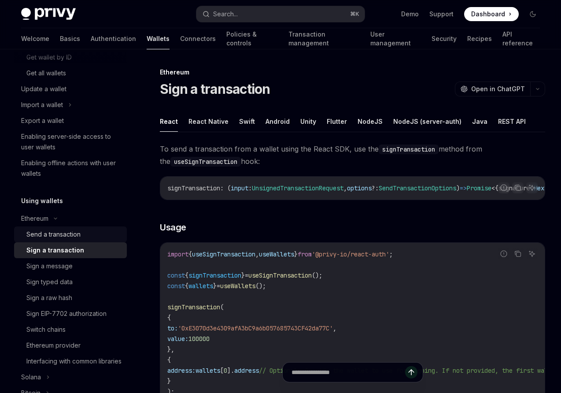
click at [52, 240] on link "Send a transaction" at bounding box center [70, 234] width 113 height 16
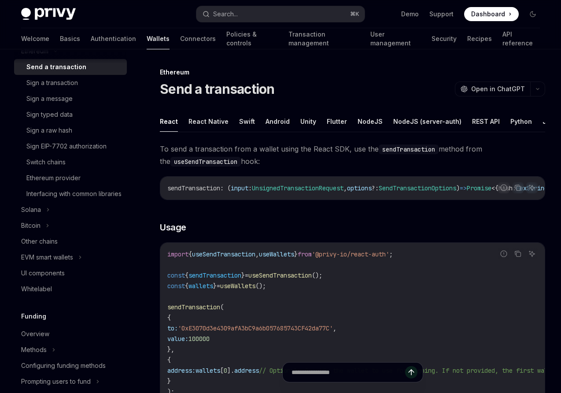
scroll to position [296, 0]
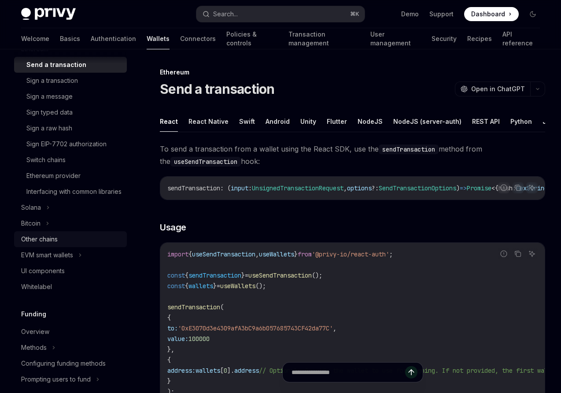
click at [41, 244] on div "Other chains" at bounding box center [39, 239] width 37 height 11
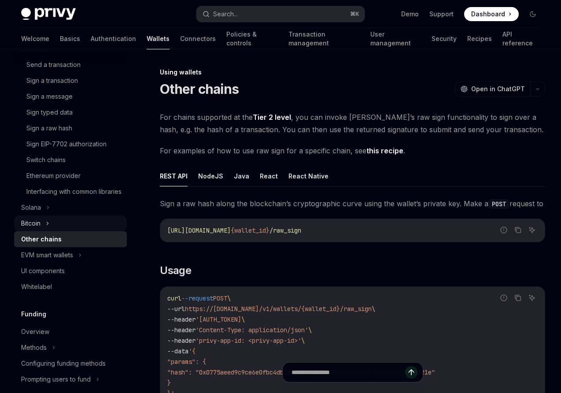
click at [37, 229] on div "Bitcoin" at bounding box center [30, 223] width 19 height 11
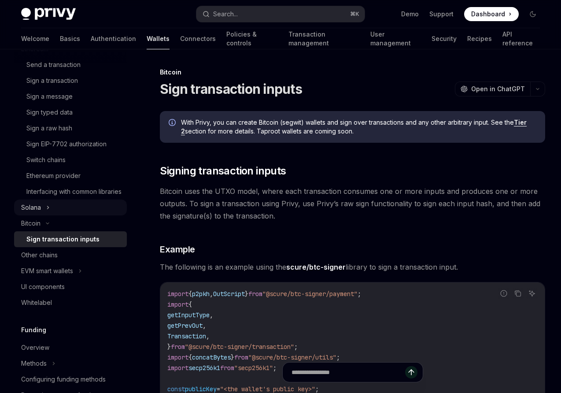
click at [35, 213] on div "Solana" at bounding box center [31, 207] width 20 height 11
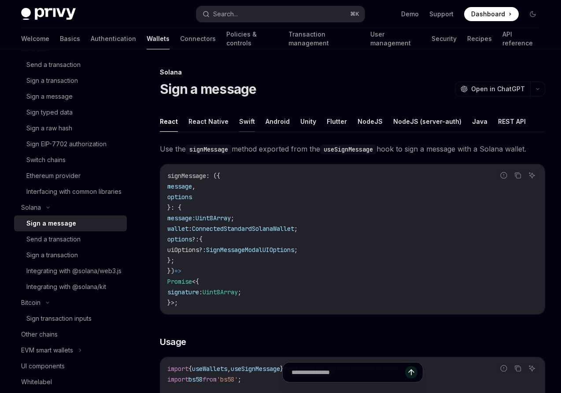
click at [239, 121] on button "Swift" at bounding box center [247, 121] width 16 height 21
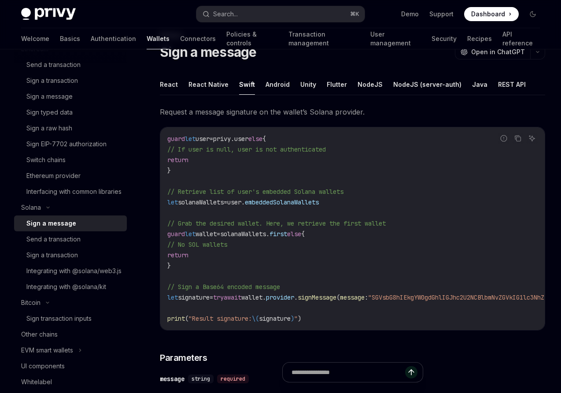
scroll to position [37, 0]
click at [70, 244] on div "Send a transaction" at bounding box center [53, 239] width 54 height 11
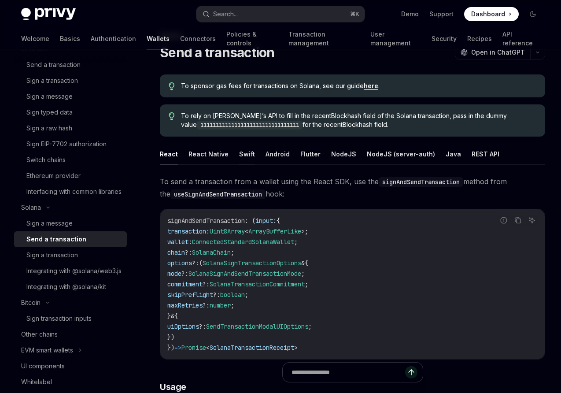
click at [243, 155] on button "Swift" at bounding box center [247, 154] width 16 height 21
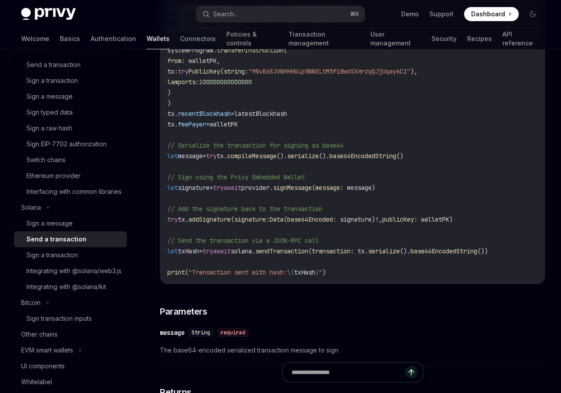
scroll to position [420, 0]
click at [343, 207] on code "import SolanaSwift // Get the provider for wallet (assumes wallet is already ob…" at bounding box center [352, 92] width 370 height 370
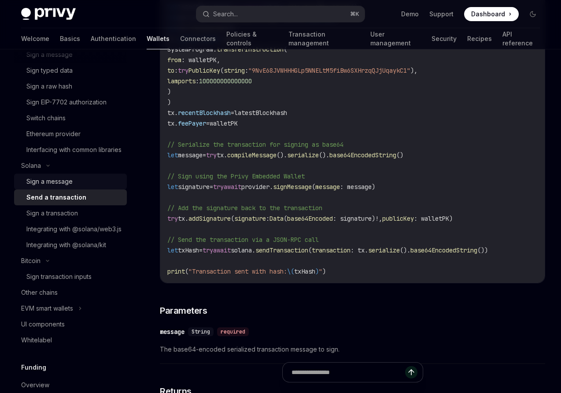
scroll to position [355, 0]
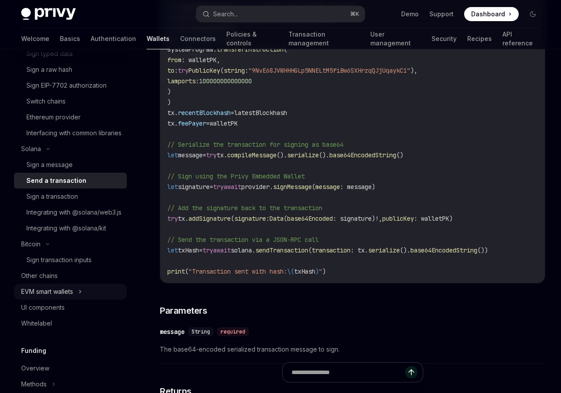
click at [46, 297] on div "EVM smart wallets" at bounding box center [47, 291] width 52 height 11
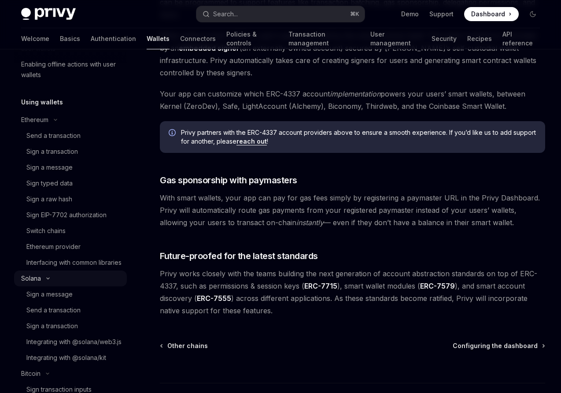
scroll to position [224, 0]
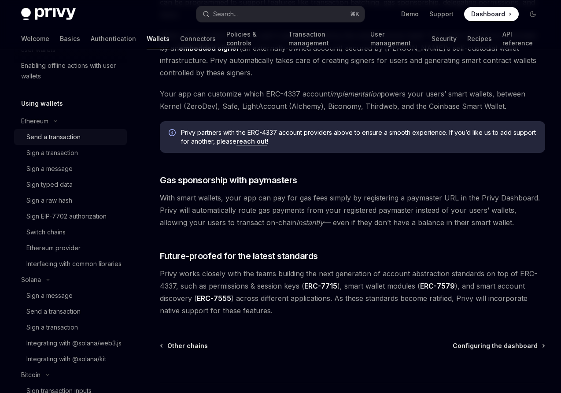
click at [57, 137] on div "Send a transaction" at bounding box center [53, 137] width 54 height 11
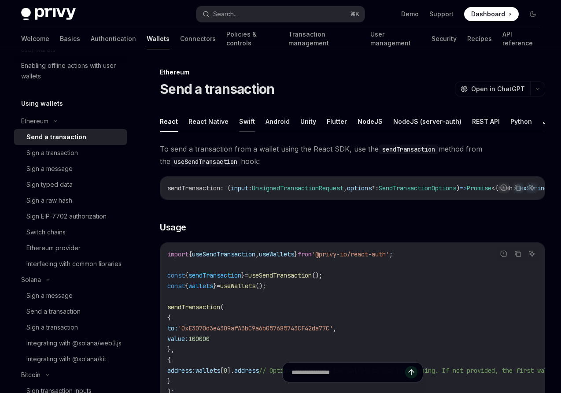
click at [243, 124] on button "Swift" at bounding box center [247, 121] width 16 height 21
type textarea "*"
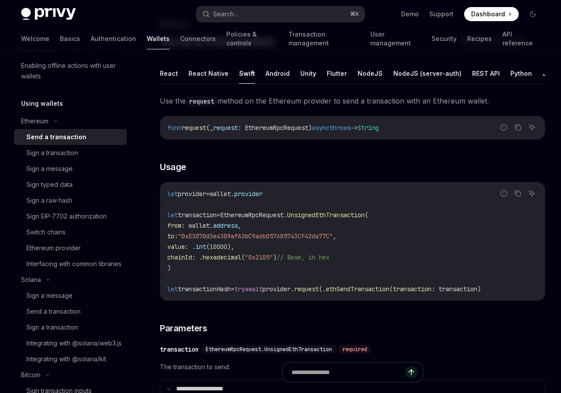
scroll to position [49, 0]
click at [518, 192] on icon "Copy the contents from the code block" at bounding box center [517, 192] width 7 height 7
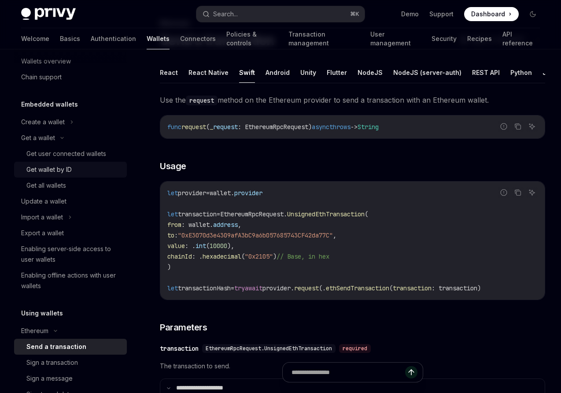
scroll to position [0, 0]
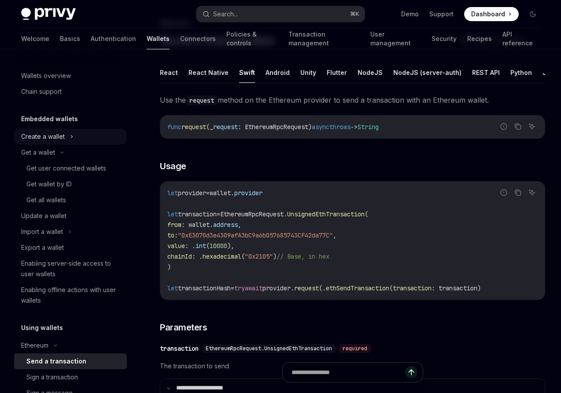
click at [45, 135] on div "Create a wallet" at bounding box center [43, 136] width 44 height 11
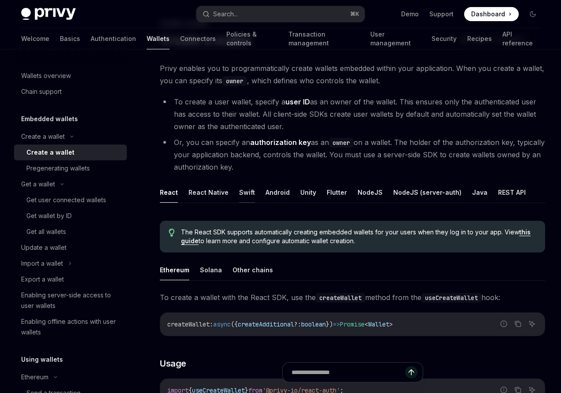
click at [244, 194] on button "Swift" at bounding box center [247, 192] width 16 height 21
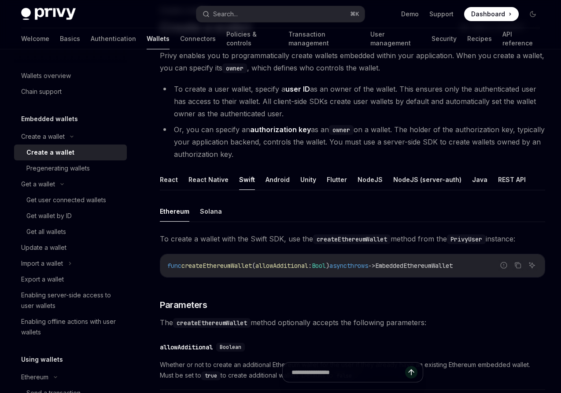
scroll to position [62, 0]
click at [500, 177] on button "REST API" at bounding box center [512, 179] width 28 height 21
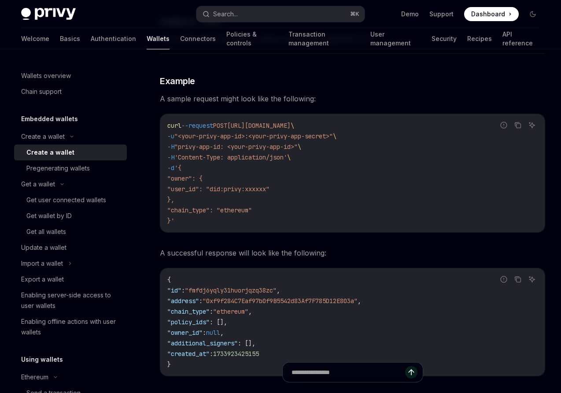
scroll to position [1291, 0]
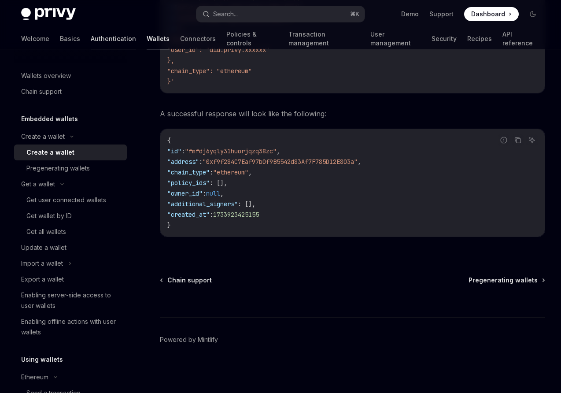
click at [91, 41] on link "Authentication" at bounding box center [113, 38] width 45 height 21
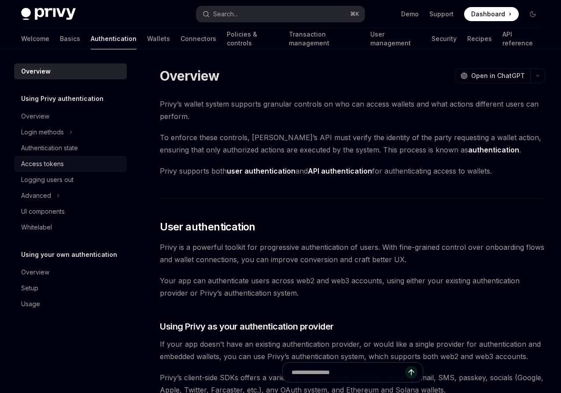
click at [48, 168] on div "Access tokens" at bounding box center [42, 164] width 43 height 11
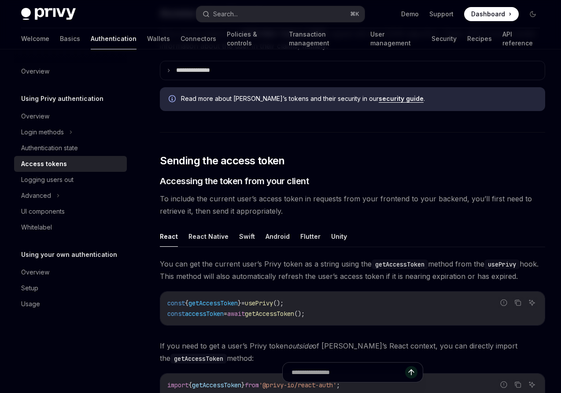
scroll to position [241, 0]
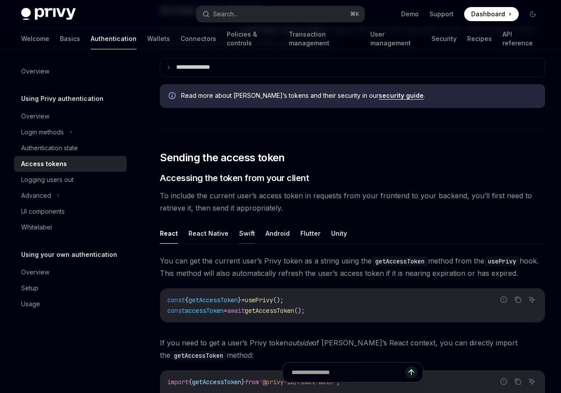
click at [249, 231] on button "Swift" at bounding box center [247, 233] width 16 height 21
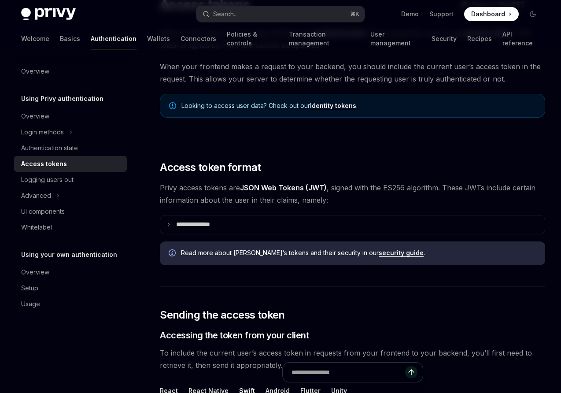
scroll to position [83, 0]
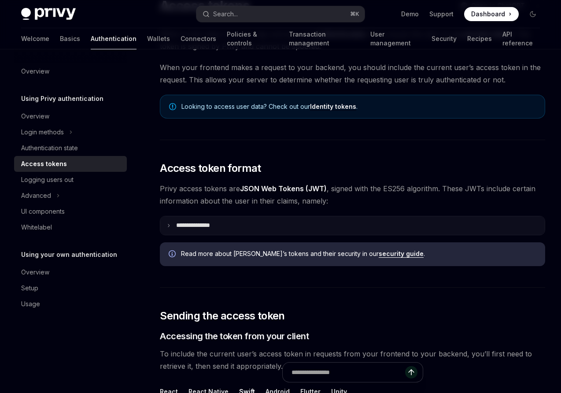
click at [210, 224] on p "**********" at bounding box center [200, 225] width 48 height 8
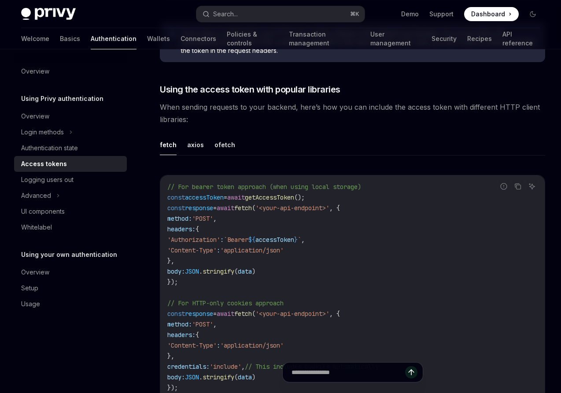
scroll to position [956, 0]
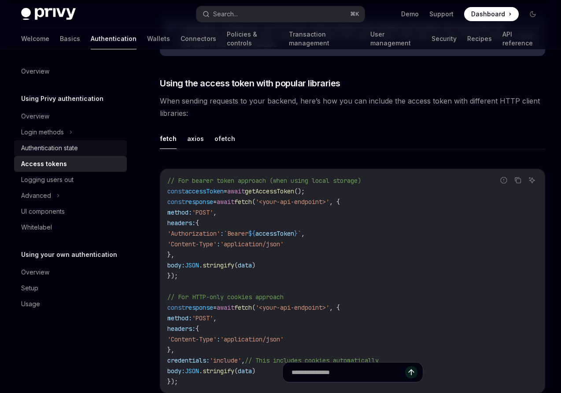
click at [53, 147] on div "Authentication state" at bounding box center [49, 148] width 57 height 11
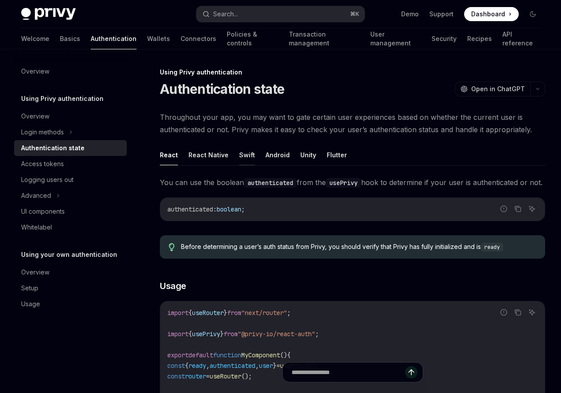
click at [243, 156] on button "Swift" at bounding box center [247, 154] width 16 height 21
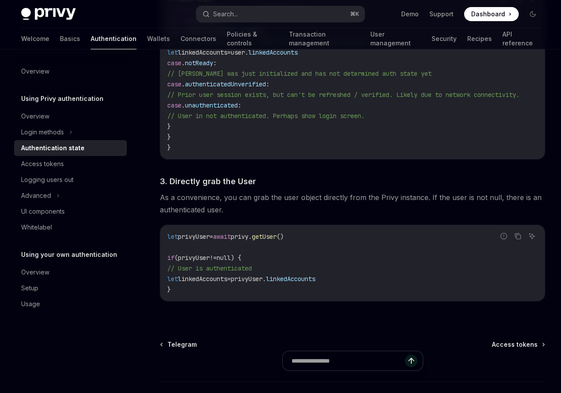
scroll to position [858, 0]
click at [44, 163] on div "Access tokens" at bounding box center [42, 164] width 43 height 11
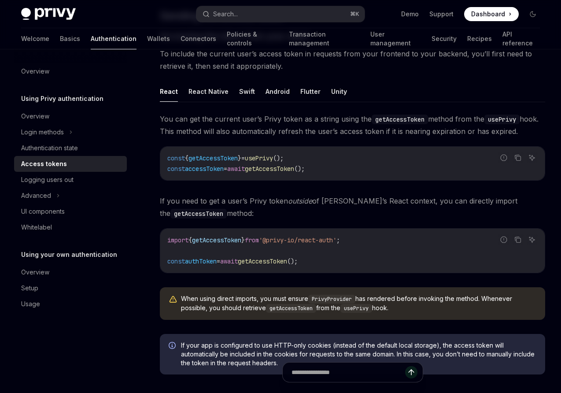
scroll to position [384, 0]
click at [246, 87] on button "Swift" at bounding box center [247, 91] width 16 height 21
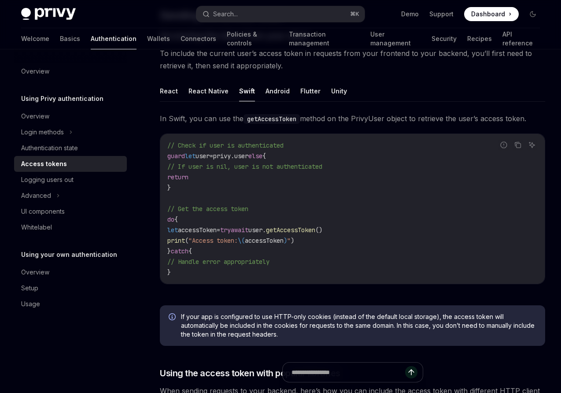
scroll to position [438, 0]
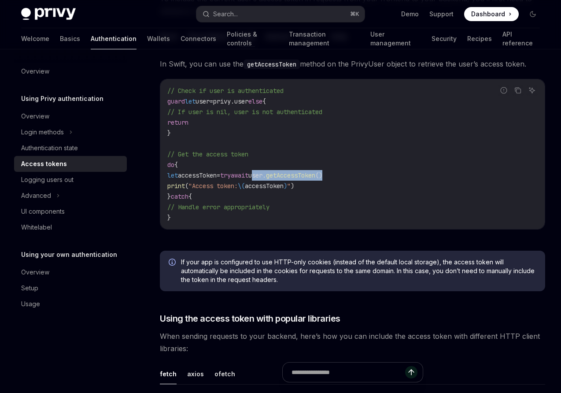
drag, startPoint x: 278, startPoint y: 173, endPoint x: 358, endPoint y: 177, distance: 79.8
click at [358, 177] on code "// Check if user is authenticated guard let user = privy.user else { // If user…" at bounding box center [352, 153] width 370 height 137
copy span "user. getAccessToken ()"
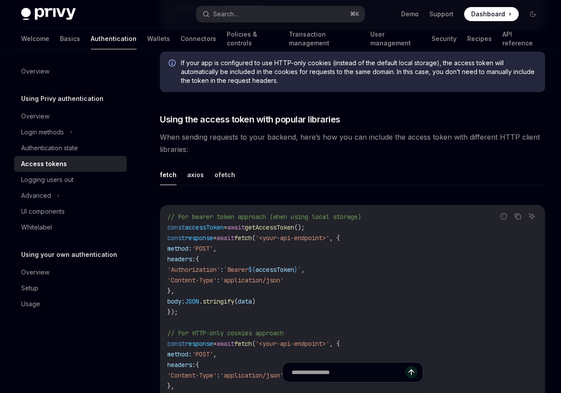
scroll to position [639, 0]
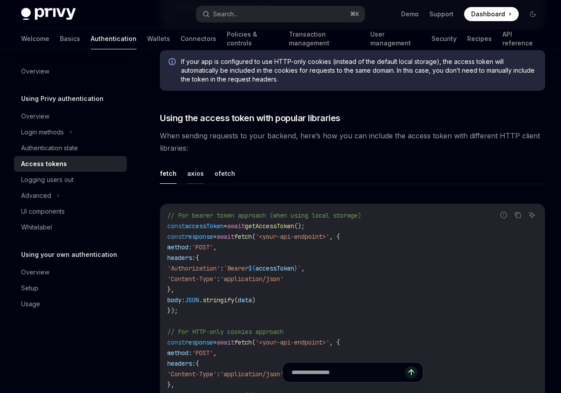
click at [191, 174] on button "axios" at bounding box center [195, 173] width 17 height 21
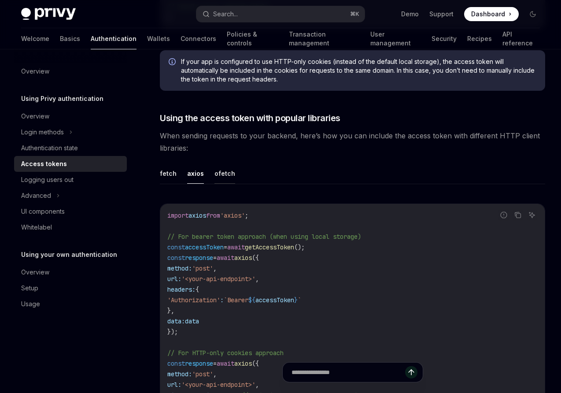
click at [223, 175] on button "ofetch" at bounding box center [224, 173] width 21 height 21
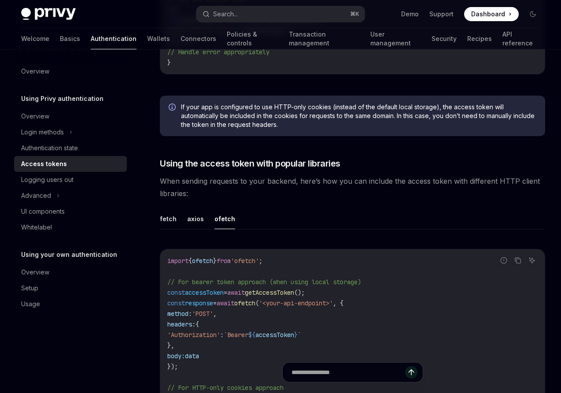
scroll to position [589, 0]
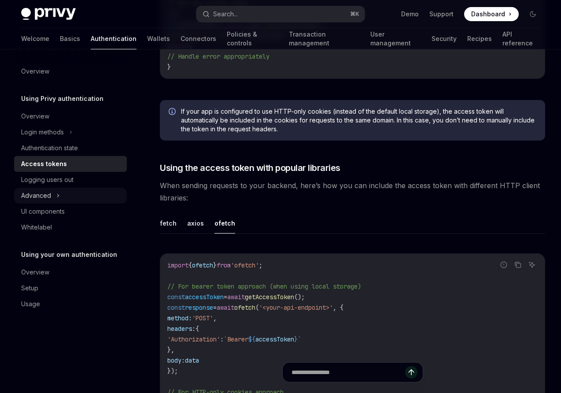
click at [37, 193] on div "Advanced" at bounding box center [36, 195] width 30 height 11
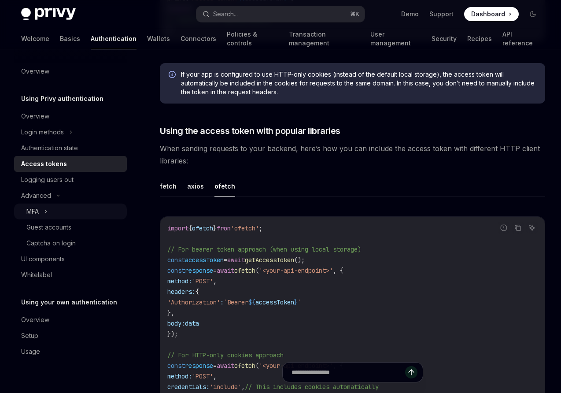
scroll to position [630, 0]
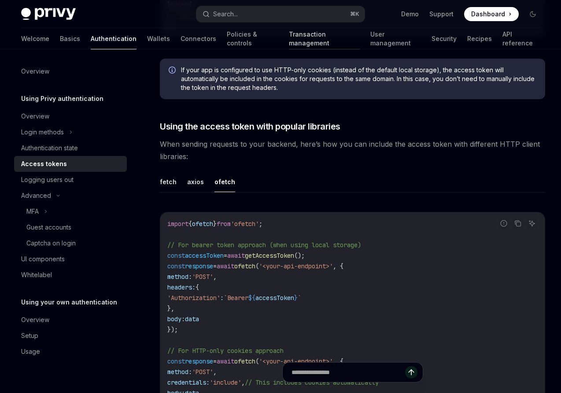
click at [289, 39] on link "Transaction management" at bounding box center [324, 38] width 71 height 21
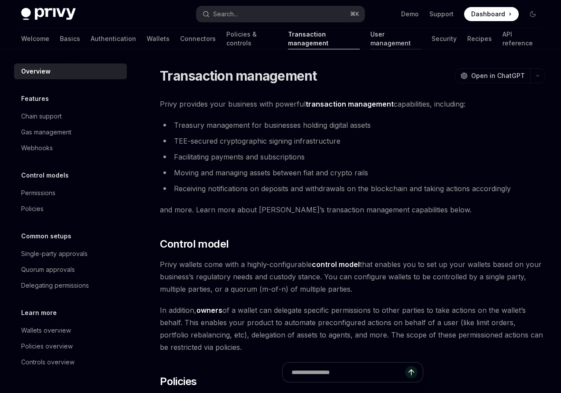
click at [370, 41] on link "User management" at bounding box center [395, 38] width 51 height 21
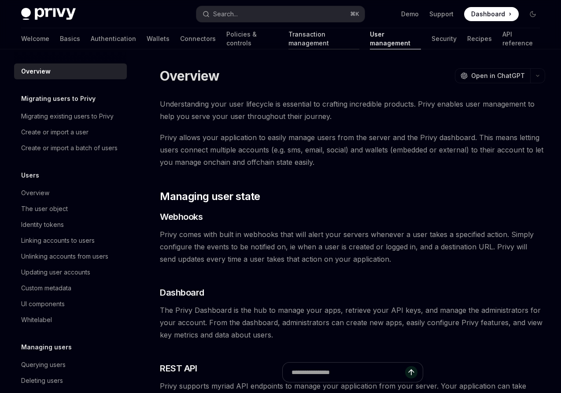
click at [288, 42] on link "Transaction management" at bounding box center [323, 38] width 71 height 21
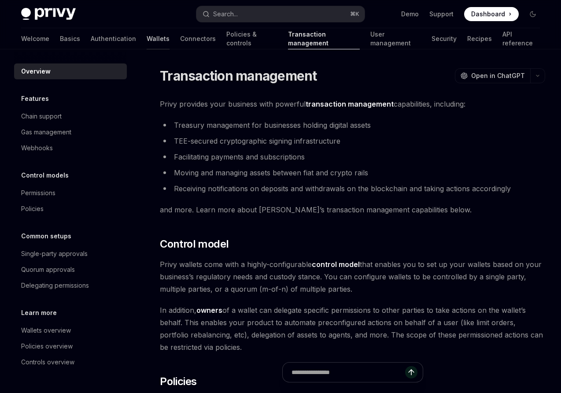
click at [147, 37] on link "Wallets" at bounding box center [158, 38] width 23 height 21
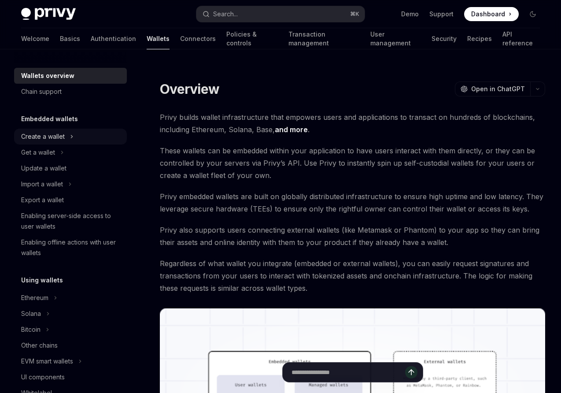
click at [41, 136] on div "Create a wallet" at bounding box center [43, 136] width 44 height 11
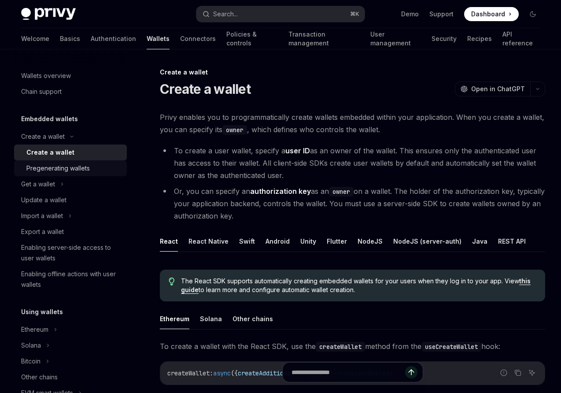
click at [55, 165] on div "Pregenerating wallets" at bounding box center [57, 168] width 63 height 11
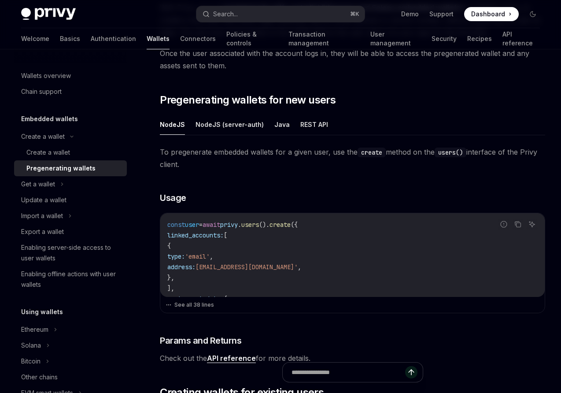
scroll to position [107, 0]
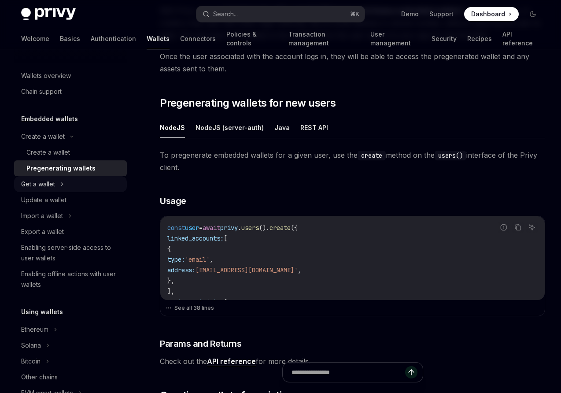
click at [45, 182] on div "Get a wallet" at bounding box center [38, 184] width 34 height 11
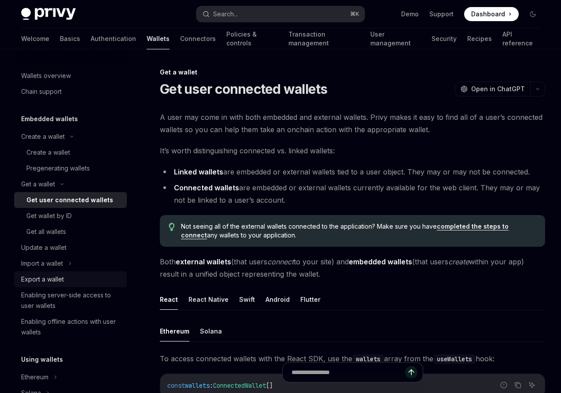
click at [44, 279] on div "Export a wallet" at bounding box center [42, 279] width 43 height 11
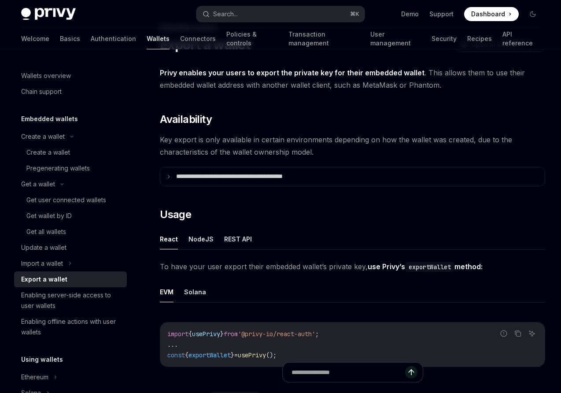
scroll to position [45, 0]
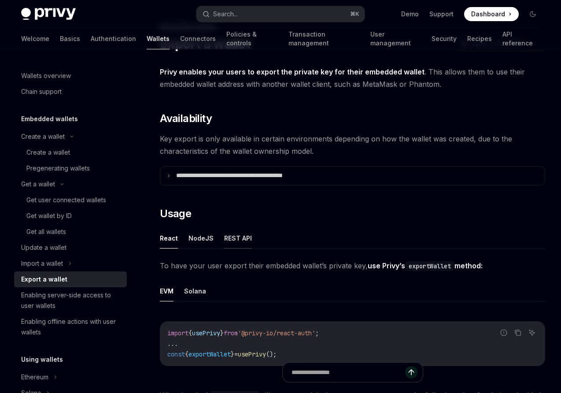
click at [233, 240] on button "REST API" at bounding box center [238, 238] width 28 height 21
type textarea "*"
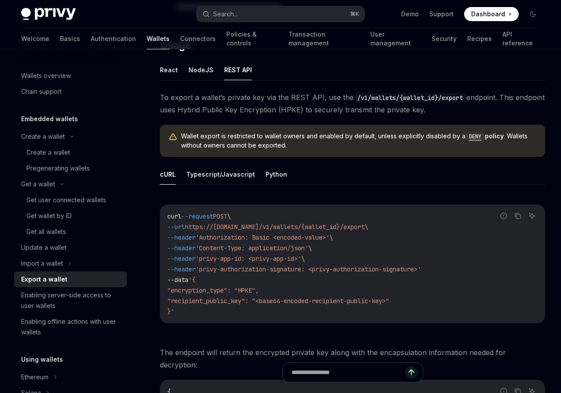
scroll to position [215, 0]
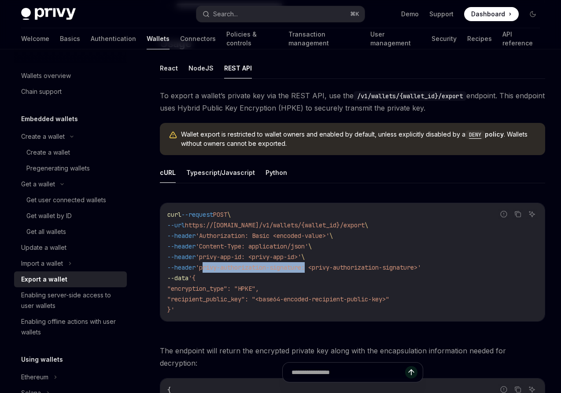
drag, startPoint x: 211, startPoint y: 269, endPoint x: 317, endPoint y: 271, distance: 106.1
click at [317, 271] on code "curl --request POST \ --url https://api.privy.io/v1/wallets/{wallet_id}/export …" at bounding box center [352, 262] width 370 height 106
copy span "privy-authorization-signature"
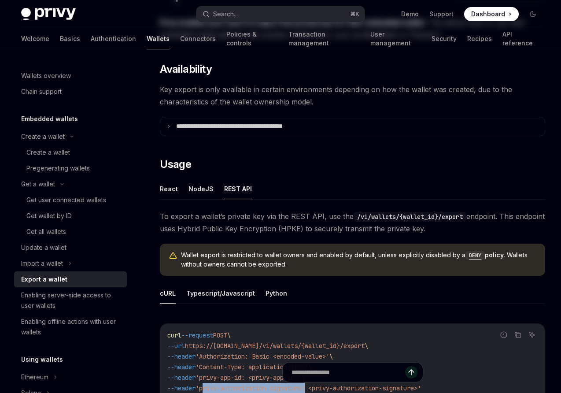
scroll to position [0, 0]
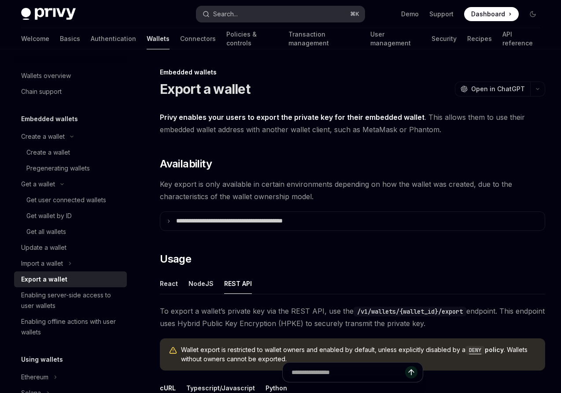
click at [315, 14] on button "Search... ⌘ K" at bounding box center [280, 14] width 168 height 16
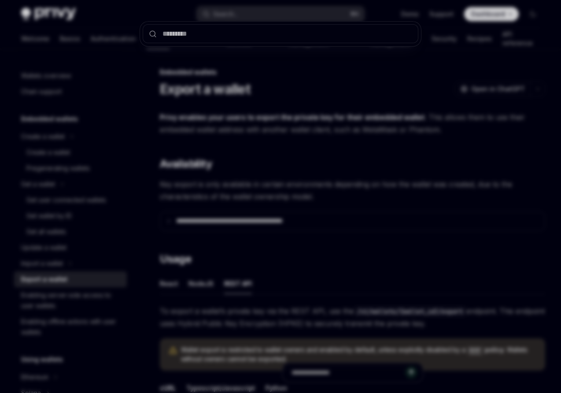
type input "**********"
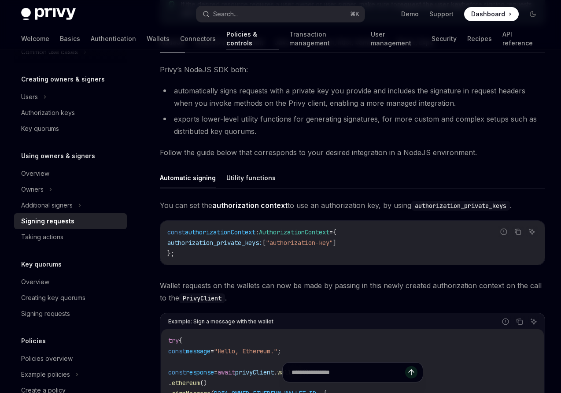
scroll to position [152, 0]
click at [244, 179] on button "Utility functions" at bounding box center [250, 176] width 49 height 21
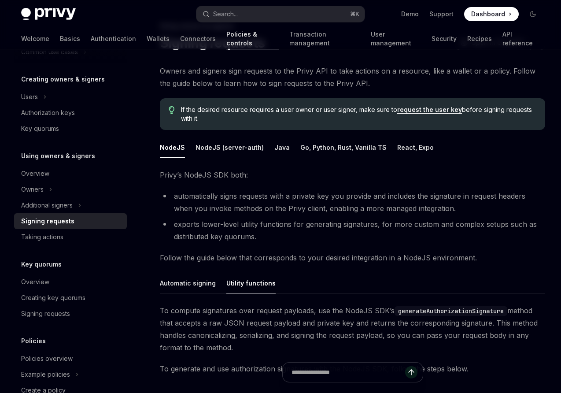
scroll to position [37, 0]
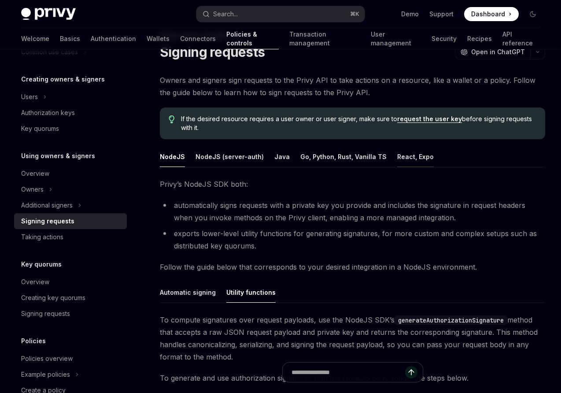
click at [397, 155] on button "React, Expo" at bounding box center [415, 156] width 37 height 21
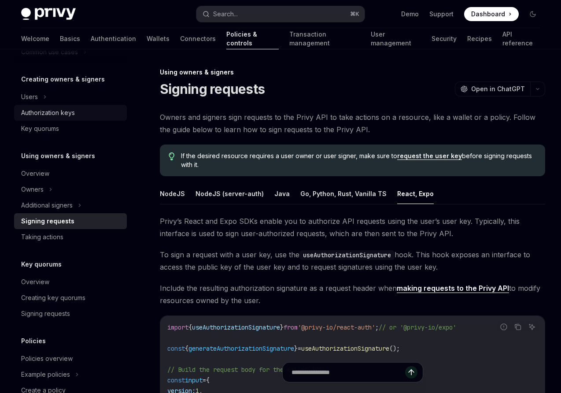
click at [52, 116] on div "Authorization keys" at bounding box center [48, 112] width 54 height 11
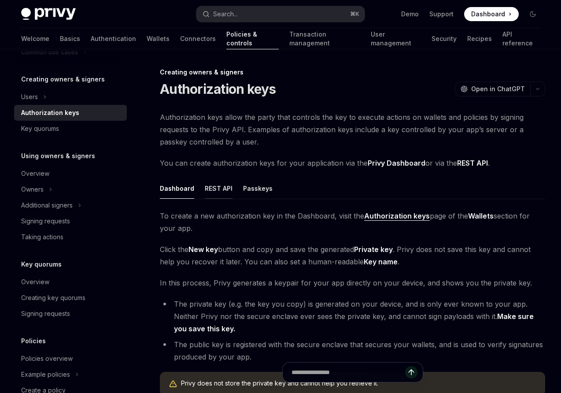
click at [219, 188] on button "REST API" at bounding box center [219, 188] width 28 height 21
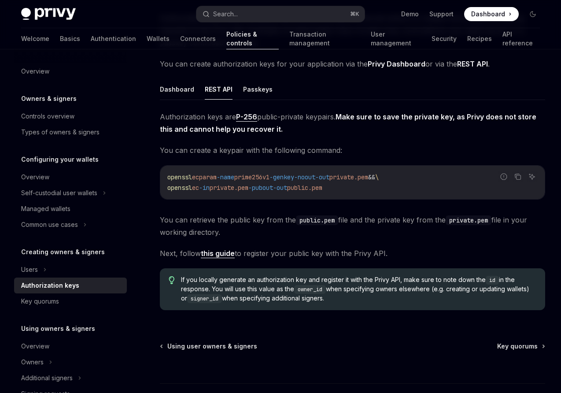
click at [229, 223] on span "You can retrieve the public key from the public.pem file and the private key fr…" at bounding box center [352, 226] width 385 height 25
click at [30, 269] on div "Users" at bounding box center [29, 269] width 17 height 11
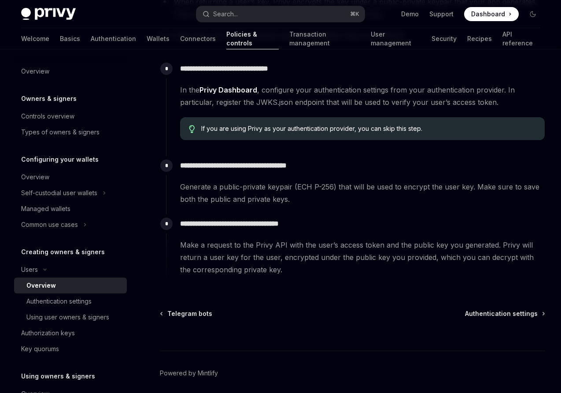
scroll to position [273, 0]
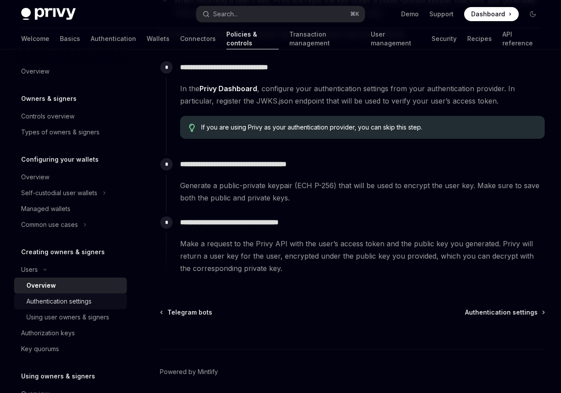
click at [39, 300] on div "Authentication settings" at bounding box center [58, 301] width 65 height 11
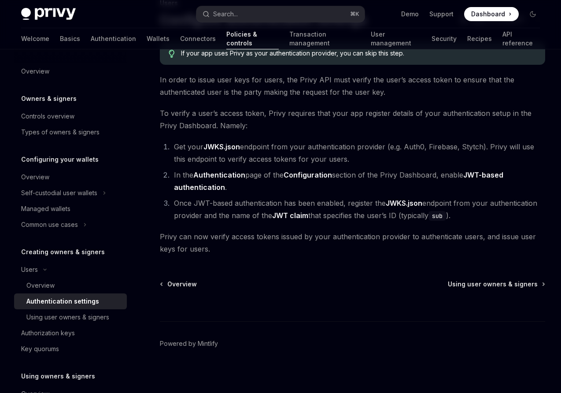
scroll to position [74, 0]
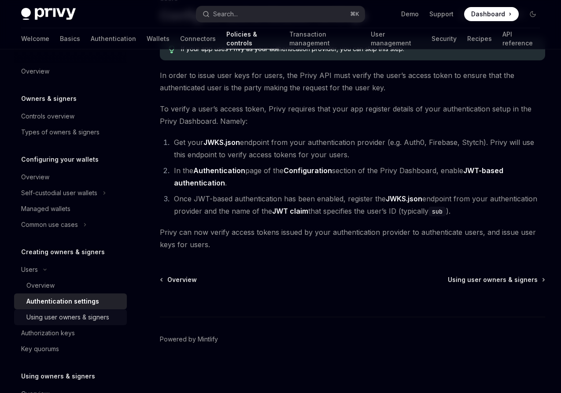
click at [63, 319] on div "Using user owners & signers" at bounding box center [67, 317] width 83 height 11
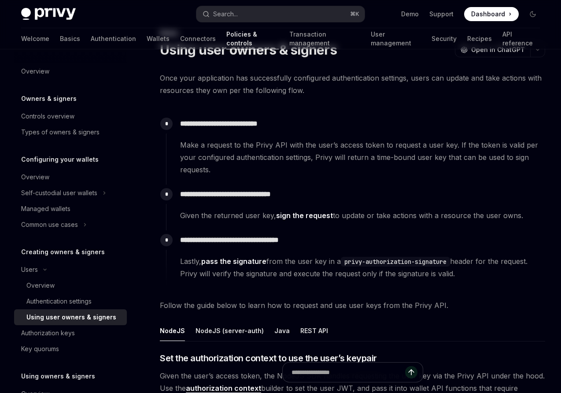
scroll to position [118, 0]
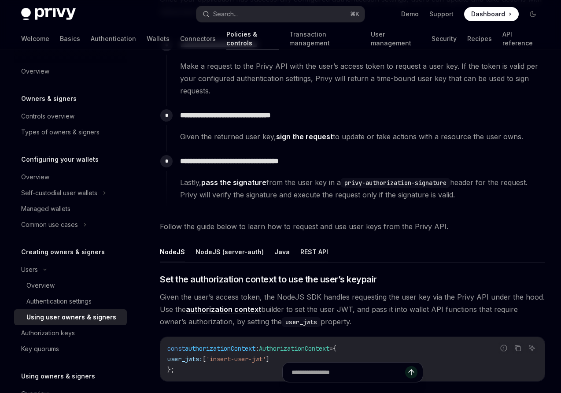
click at [303, 256] on button "REST API" at bounding box center [314, 251] width 28 height 21
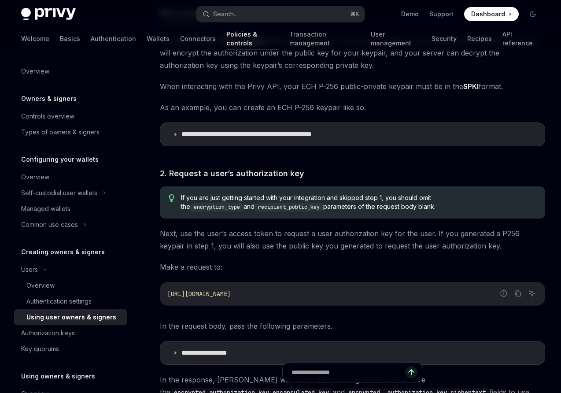
scroll to position [624, 0]
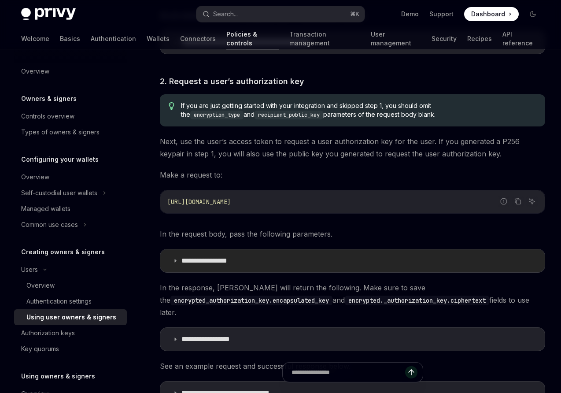
click at [176, 260] on icon at bounding box center [175, 260] width 5 height 5
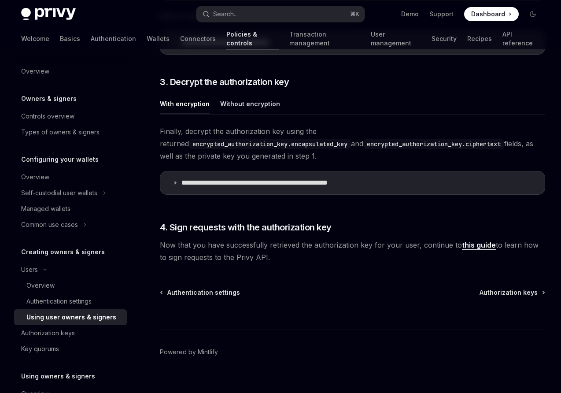
scroll to position [1236, 0]
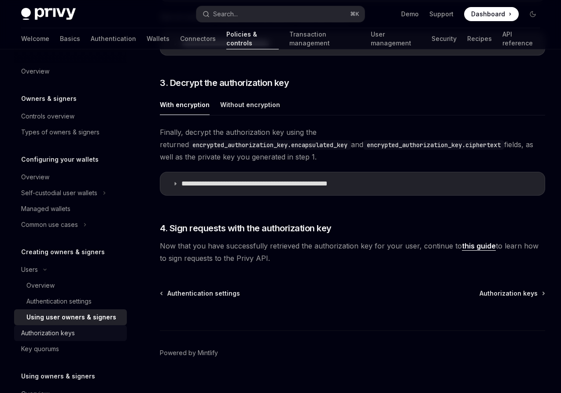
click at [45, 333] on div "Authorization keys" at bounding box center [48, 333] width 54 height 11
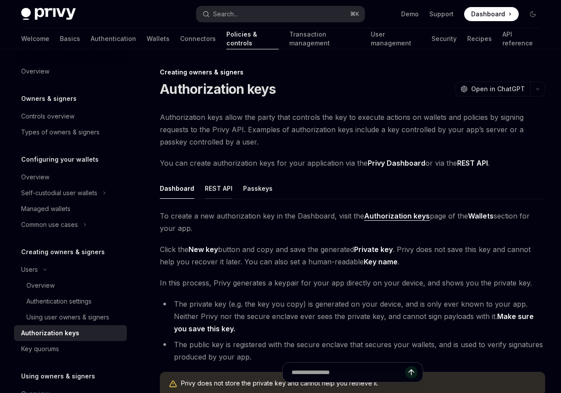
click at [213, 191] on button "REST API" at bounding box center [219, 188] width 28 height 21
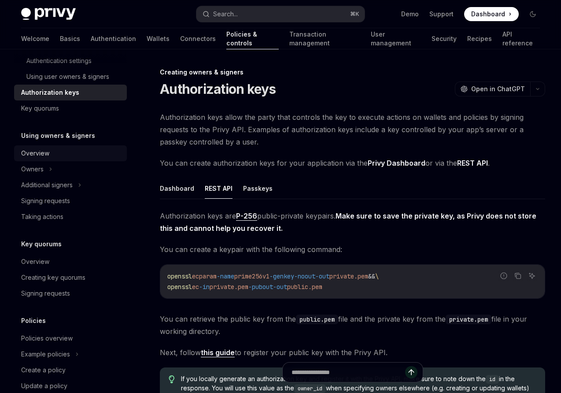
scroll to position [275, 0]
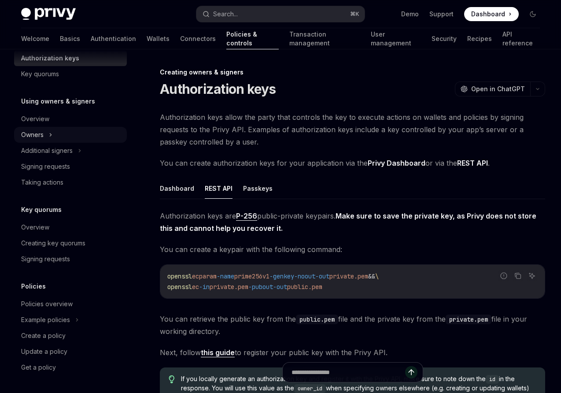
click at [36, 133] on div "Owners" at bounding box center [32, 134] width 22 height 11
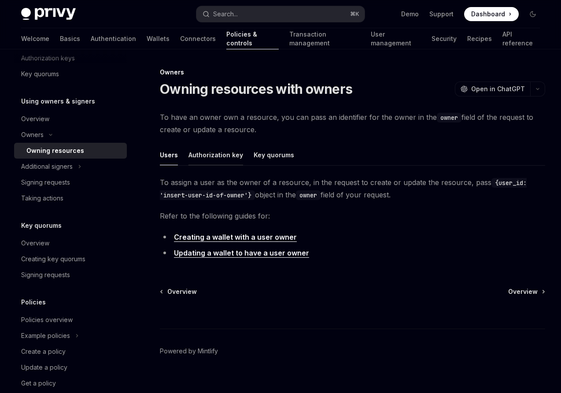
click at [211, 155] on button "Authorization key" at bounding box center [215, 154] width 55 height 21
type textarea "*"
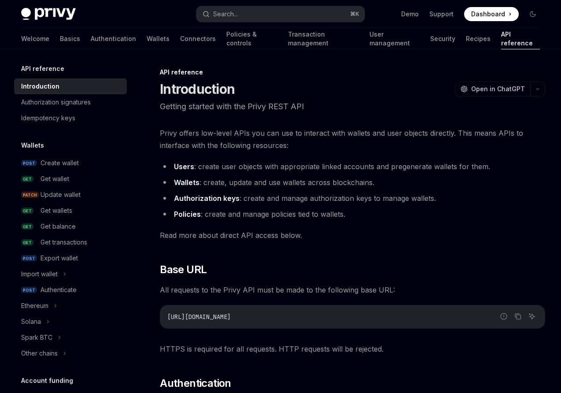
scroll to position [423, 0]
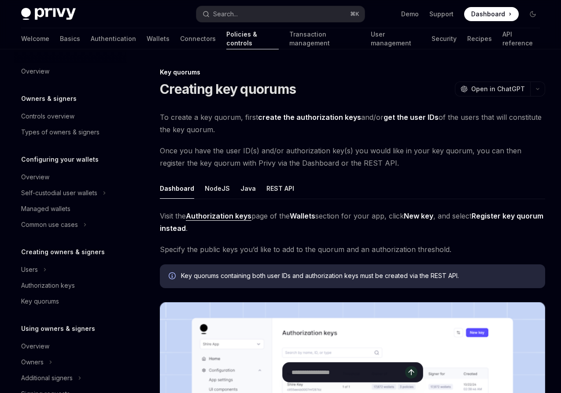
scroll to position [227, 0]
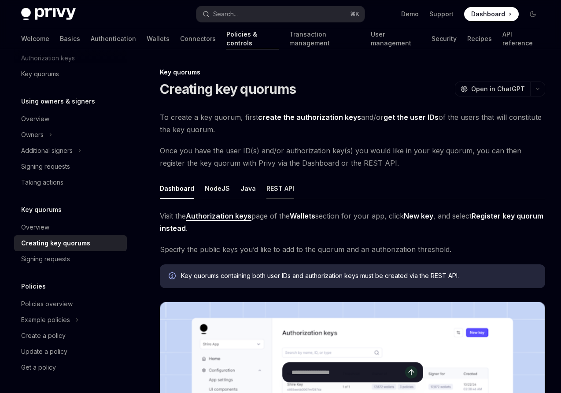
click at [279, 190] on button "REST API" at bounding box center [280, 188] width 28 height 21
type textarea "*"
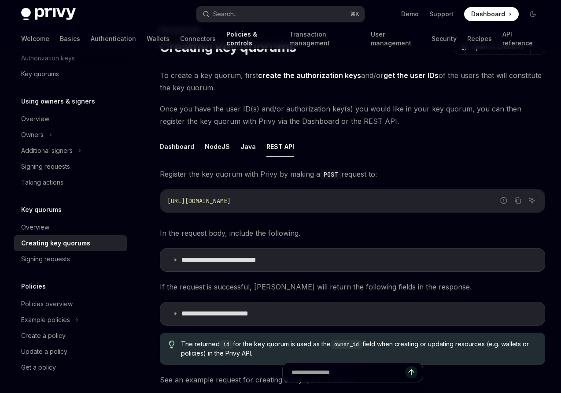
scroll to position [42, 0]
click at [173, 259] on icon at bounding box center [175, 259] width 5 height 5
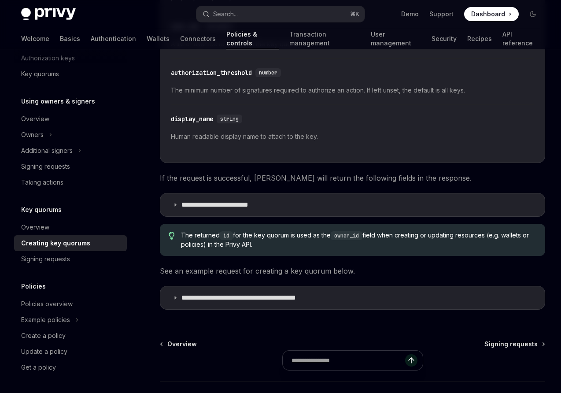
scroll to position [384, 0]
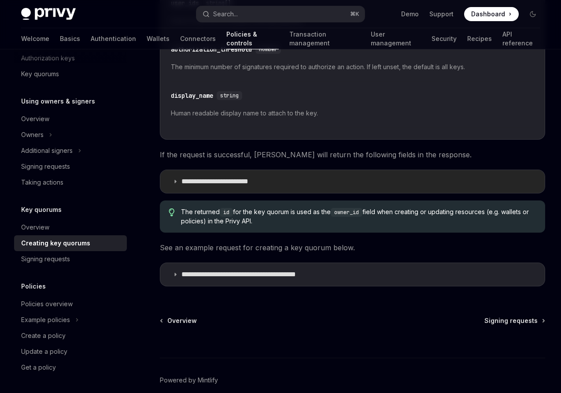
click at [175, 184] on icon at bounding box center [175, 181] width 5 height 5
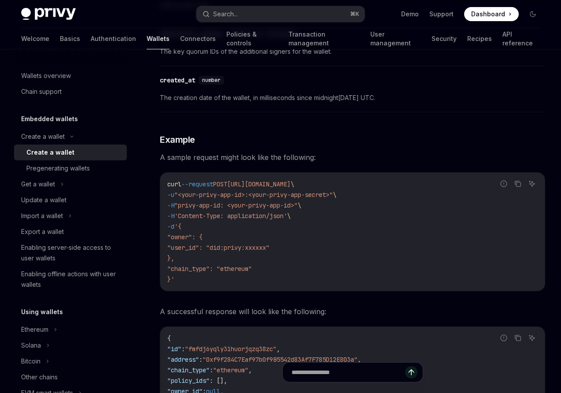
scroll to position [1191, 0]
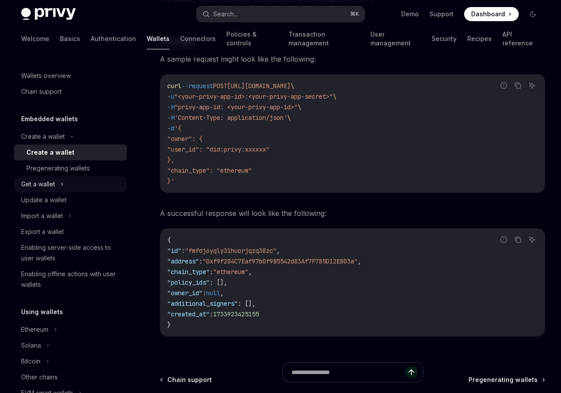
click at [40, 185] on div "Get a wallet" at bounding box center [38, 184] width 34 height 11
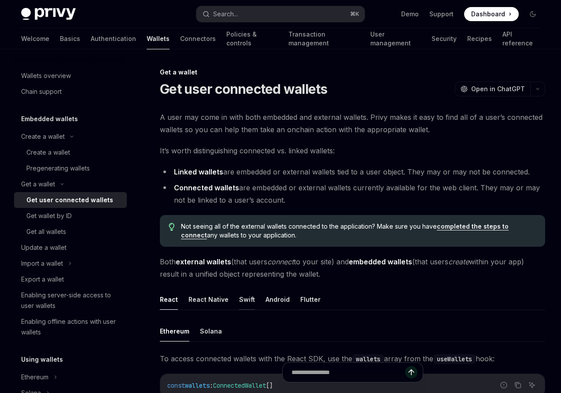
click at [242, 294] on button "Swift" at bounding box center [247, 299] width 16 height 21
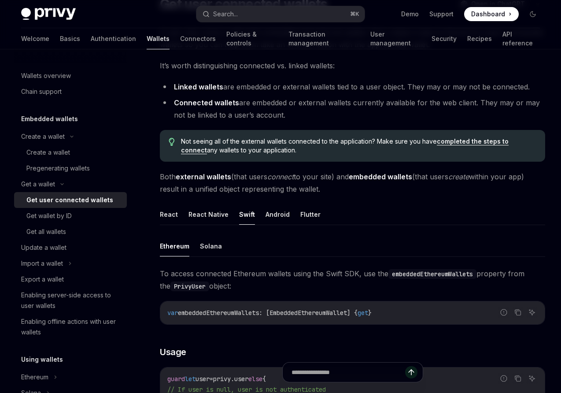
scroll to position [7, 0]
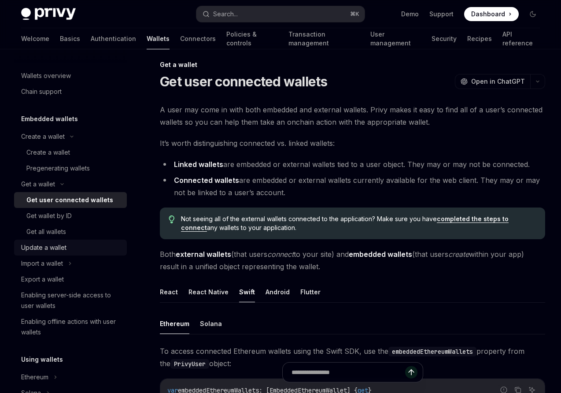
click at [48, 249] on div "Update a wallet" at bounding box center [43, 247] width 45 height 11
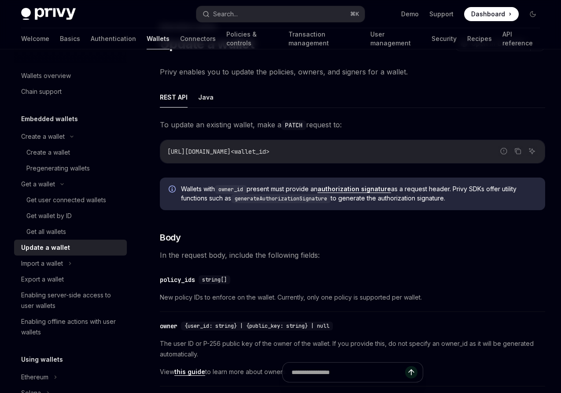
scroll to position [45, 0]
click at [52, 281] on div "Export a wallet" at bounding box center [42, 279] width 43 height 11
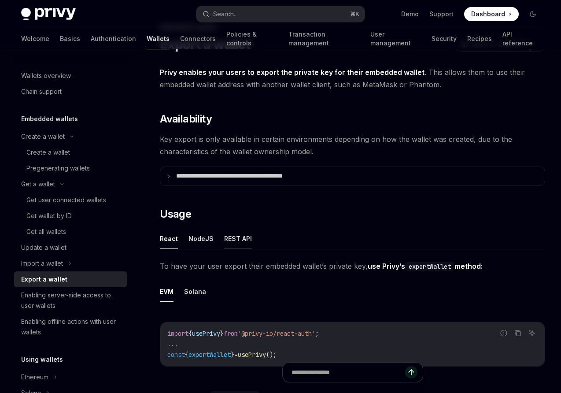
click at [226, 242] on button "REST API" at bounding box center [238, 238] width 28 height 21
type textarea "*"
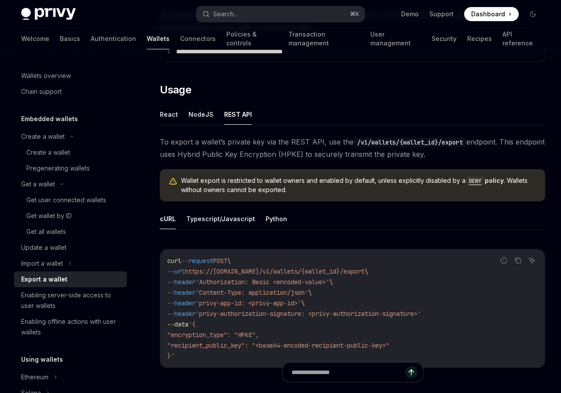
scroll to position [171, 0]
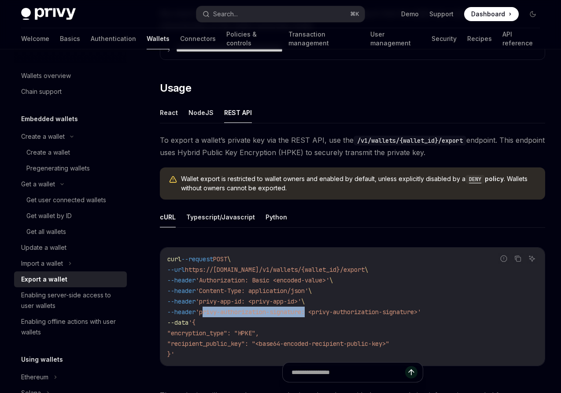
drag, startPoint x: 212, startPoint y: 312, endPoint x: 318, endPoint y: 313, distance: 106.1
click at [318, 313] on span "'privy-authorization-signature: <privy-authorization-signature>'" at bounding box center [308, 312] width 225 height 8
copy span "privy-authorization-signature"
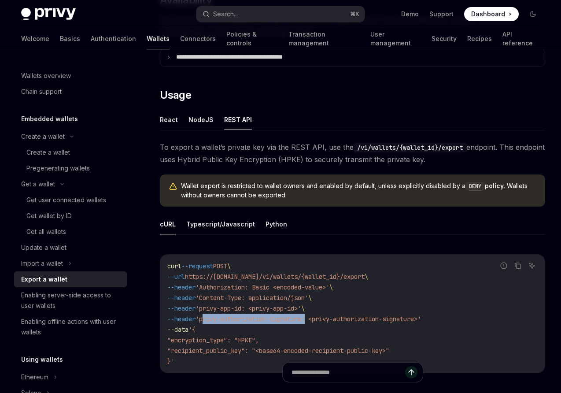
scroll to position [0, 0]
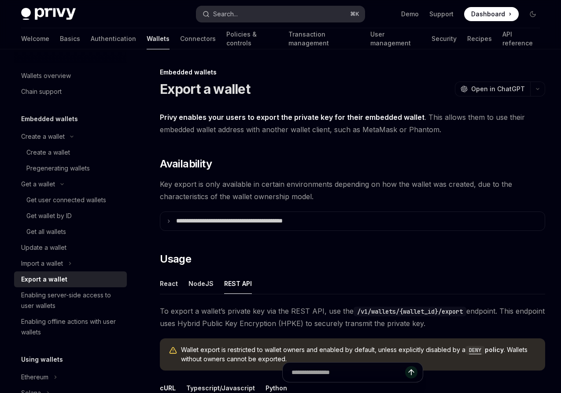
click at [234, 10] on div "Search..." at bounding box center [225, 14] width 25 height 11
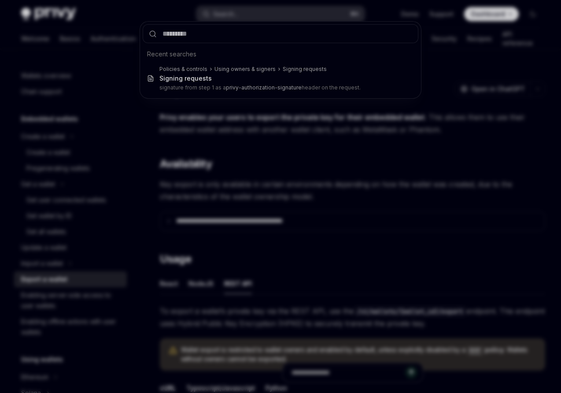
type input "**********"
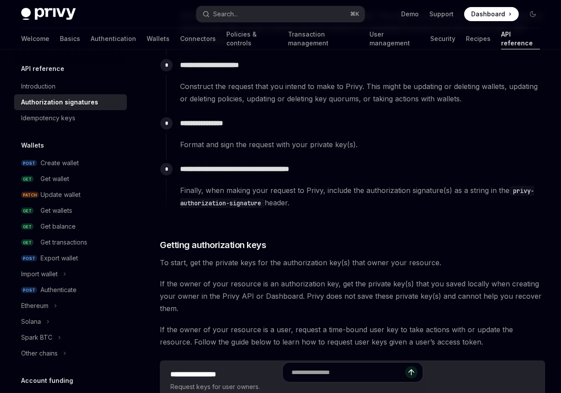
scroll to position [1357, 0]
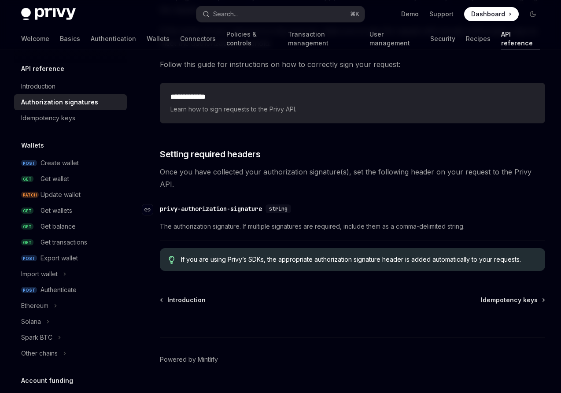
click at [233, 204] on div "privy-authorization-signature" at bounding box center [211, 208] width 102 height 9
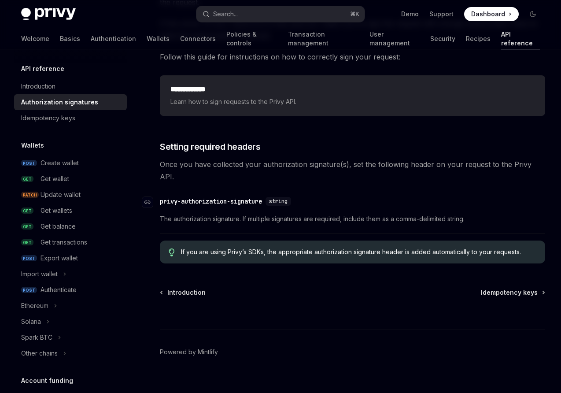
scroll to position [1365, 0]
click at [231, 196] on div "privy-authorization-signature" at bounding box center [211, 200] width 102 height 9
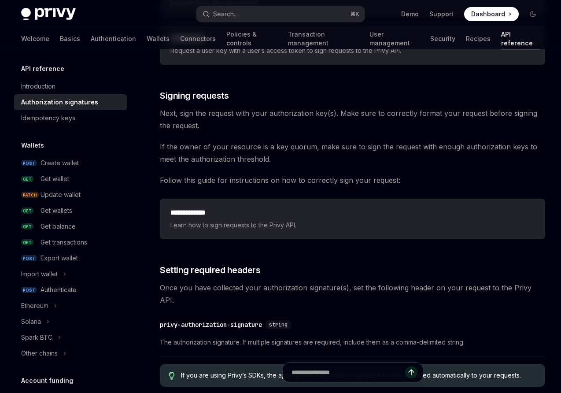
scroll to position [1240, 0]
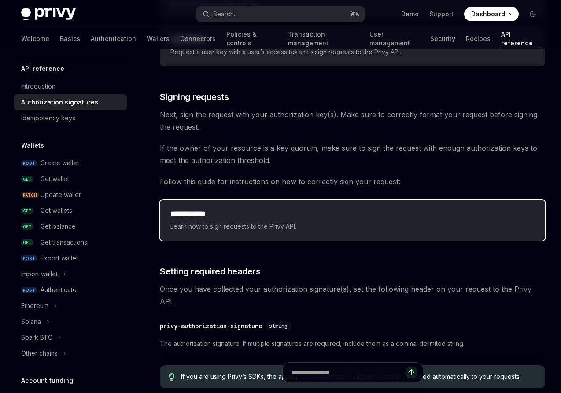
click at [210, 217] on h2 "**********" at bounding box center [352, 214] width 364 height 11
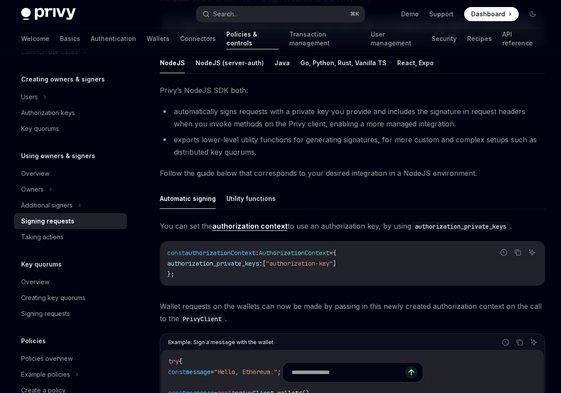
scroll to position [130, 0]
click at [239, 198] on button "Utility functions" at bounding box center [250, 198] width 49 height 21
type textarea "*"
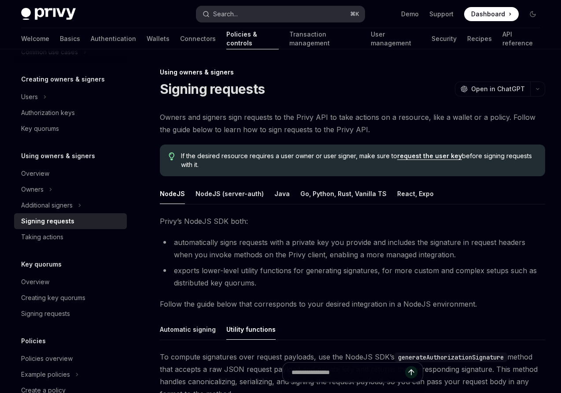
click at [246, 15] on button "Search... ⌘ K" at bounding box center [280, 14] width 168 height 16
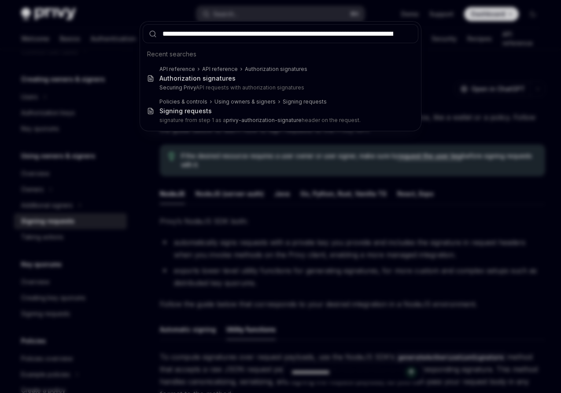
scroll to position [0, 77]
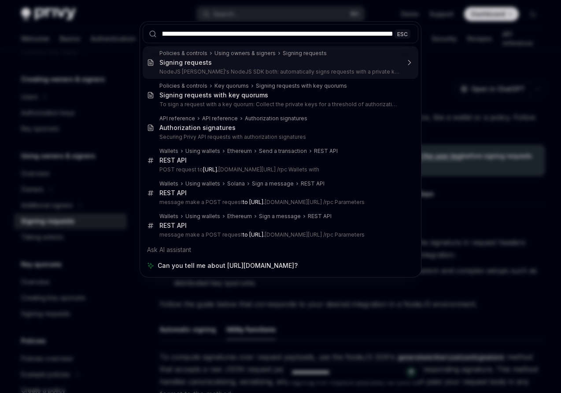
click at [248, 34] on input "**********" at bounding box center [281, 33] width 276 height 19
click at [283, 36] on input "**********" at bounding box center [281, 33] width 276 height 19
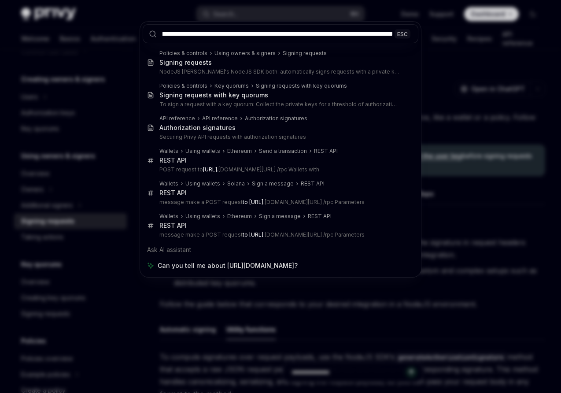
type input "**********"
click at [465, 79] on div "**********" at bounding box center [280, 196] width 561 height 393
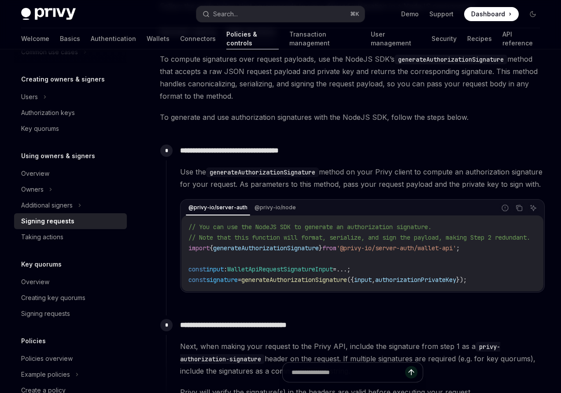
scroll to position [295, 0]
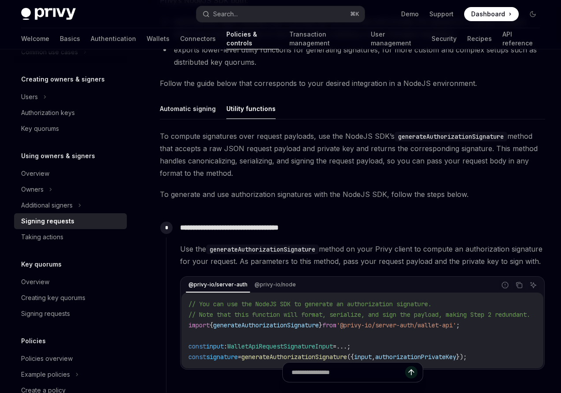
type textarea "*"
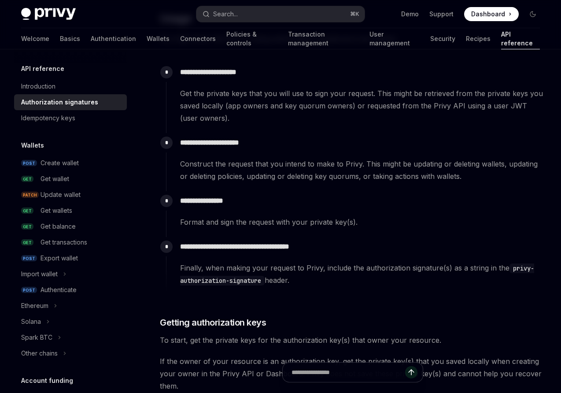
scroll to position [783, 0]
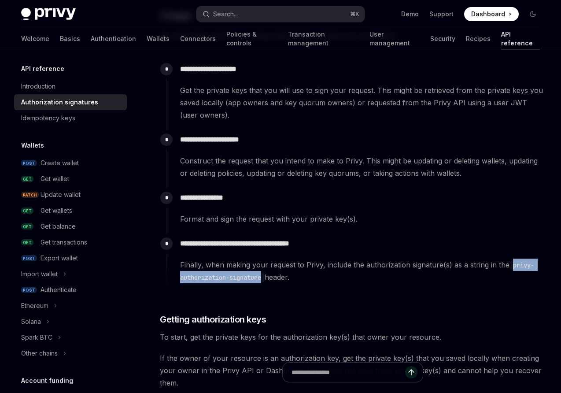
drag, startPoint x: 511, startPoint y: 266, endPoint x: 264, endPoint y: 277, distance: 247.7
click at [264, 277] on code "privy-authorization-signature" at bounding box center [357, 271] width 354 height 22
copy code "privy-authorization-signature"
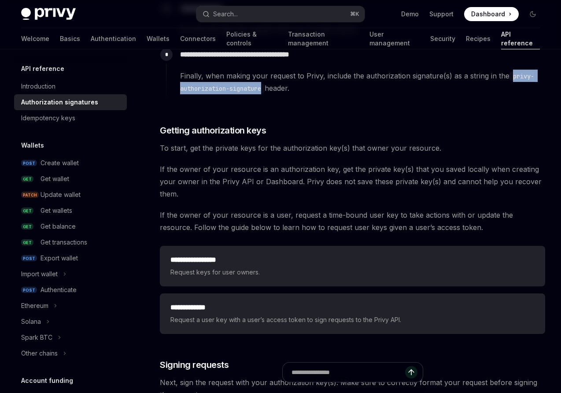
scroll to position [974, 0]
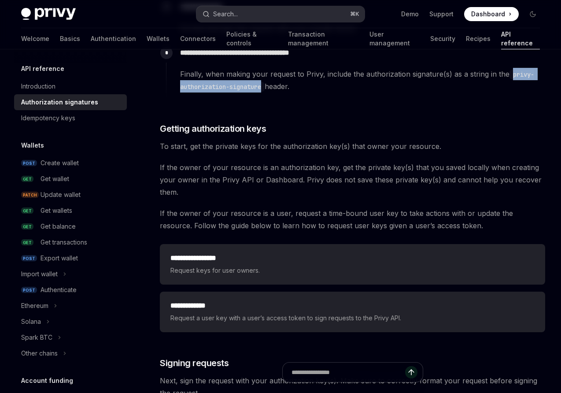
click at [241, 15] on button "Search... ⌘ K" at bounding box center [280, 14] width 168 height 16
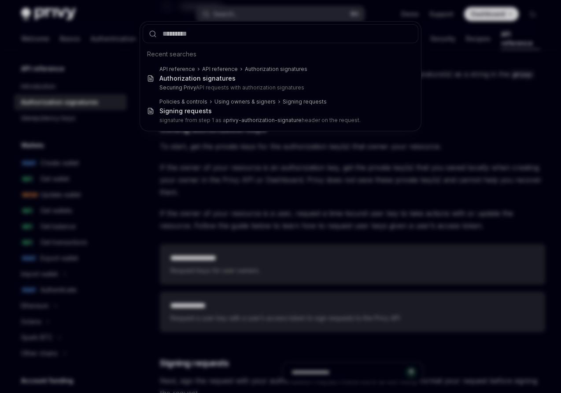
type input "**********"
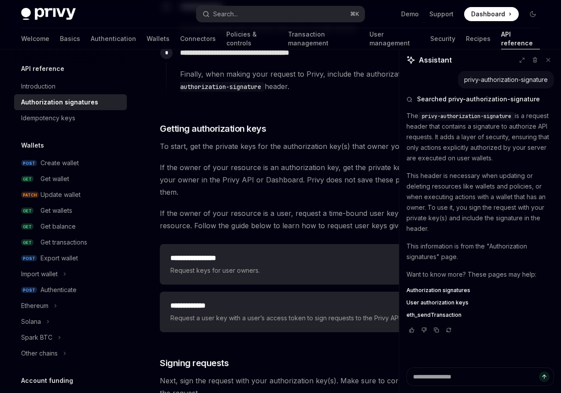
click at [437, 377] on div at bounding box center [352, 376] width 385 height 33
click at [473, 379] on div at bounding box center [352, 376] width 385 height 33
click at [447, 355] on div "privy-authorization-signature Searched privy-authorization-signature The privy-…" at bounding box center [480, 219] width 162 height 296
click at [444, 352] on div "privy-authorization-signature Searched privy-authorization-signature The privy-…" at bounding box center [480, 219] width 162 height 296
click at [421, 385] on div at bounding box center [352, 376] width 385 height 33
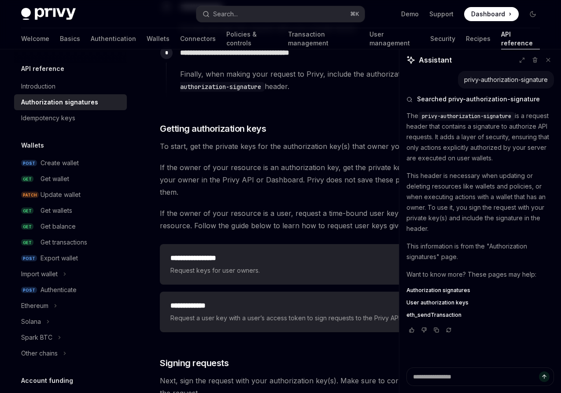
click at [419, 379] on div at bounding box center [352, 376] width 385 height 33
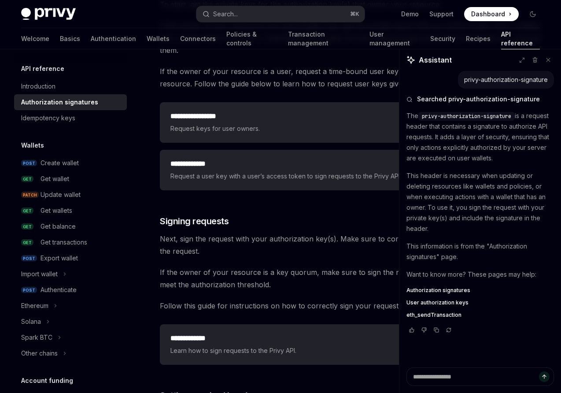
scroll to position [1180, 0]
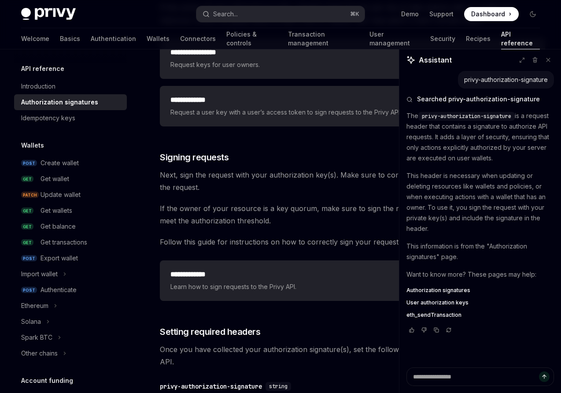
click at [457, 377] on div at bounding box center [352, 376] width 385 height 33
click at [472, 377] on div at bounding box center [352, 376] width 385 height 33
click at [415, 379] on div at bounding box center [352, 376] width 385 height 33
click at [486, 380] on div at bounding box center [352, 376] width 385 height 33
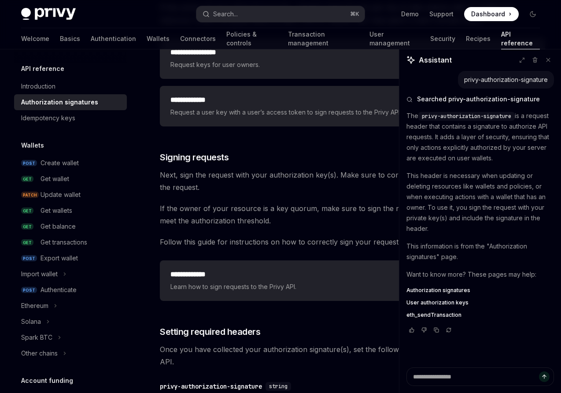
click at [540, 375] on div at bounding box center [352, 376] width 385 height 33
click at [475, 350] on div "privy-authorization-signature Searched privy-authorization-signature The privy-…" at bounding box center [480, 219] width 162 height 296
click at [423, 376] on div at bounding box center [352, 376] width 385 height 33
click at [419, 388] on div at bounding box center [352, 376] width 385 height 33
click at [422, 348] on div "privy-authorization-signature Searched privy-authorization-signature The privy-…" at bounding box center [480, 219] width 162 height 296
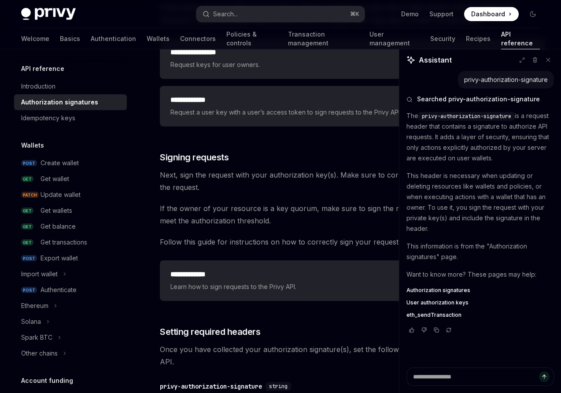
click at [422, 348] on div "privy-authorization-signature Searched privy-authorization-signature The privy-…" at bounding box center [480, 219] width 162 height 296
click at [497, 269] on p "Want to know more? These pages may help:" at bounding box center [480, 274] width 148 height 11
click at [547, 59] on icon at bounding box center [548, 60] width 4 height 4
type textarea "*"
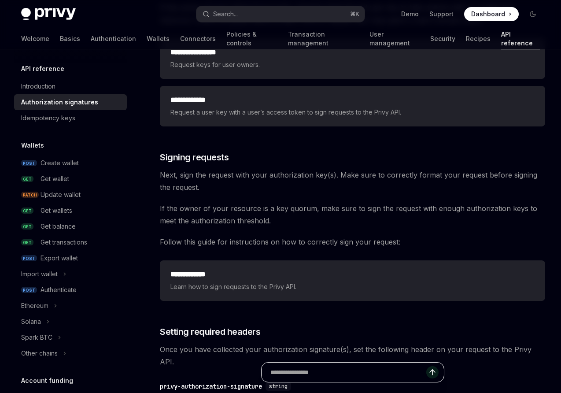
click at [331, 373] on input "text" at bounding box center [348, 371] width 156 height 19
paste input "**********"
type input "**********"
type textarea "*"
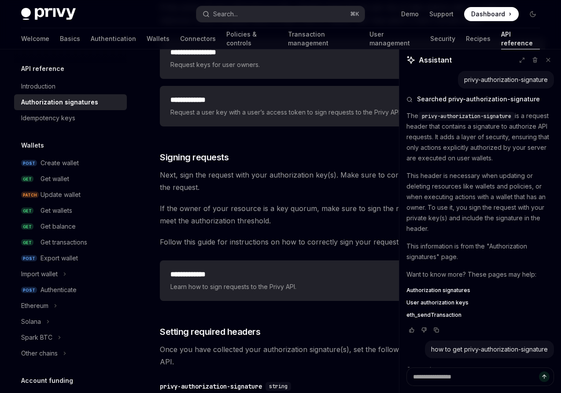
click at [436, 379] on div at bounding box center [352, 376] width 385 height 33
click at [428, 374] on div at bounding box center [352, 376] width 385 height 33
click at [421, 375] on div at bounding box center [352, 376] width 385 height 33
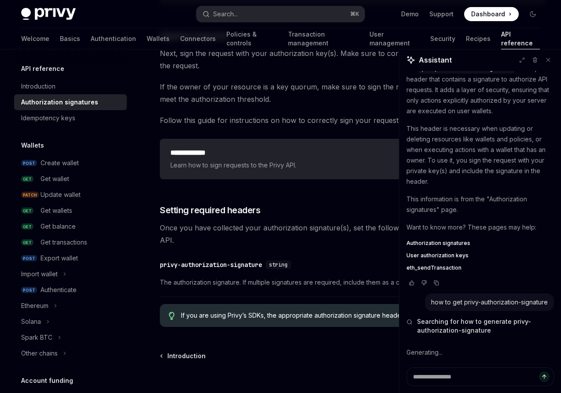
scroll to position [1307, 0]
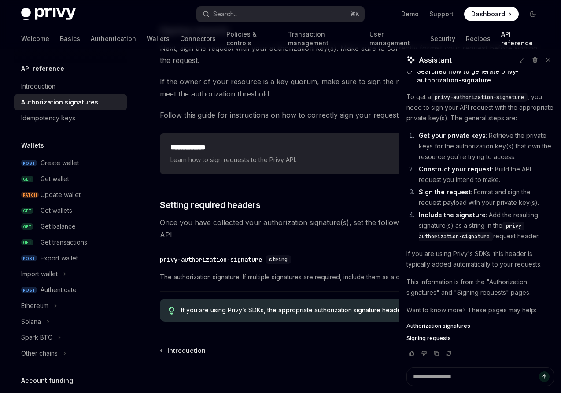
type textarea "*"
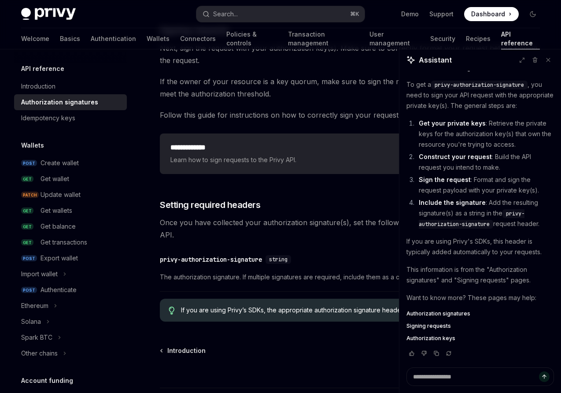
click at [437, 374] on div at bounding box center [352, 371] width 385 height 33
click at [365, 373] on div at bounding box center [352, 371] width 385 height 33
click at [434, 379] on textarea at bounding box center [480, 376] width 148 height 18
type textarea "*"
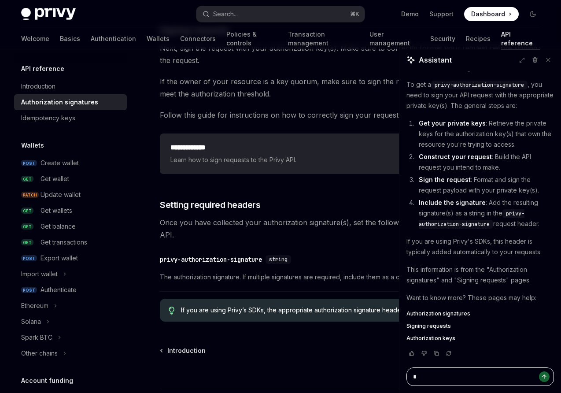
type textarea "*"
type textarea "***"
type textarea "*"
type textarea "****"
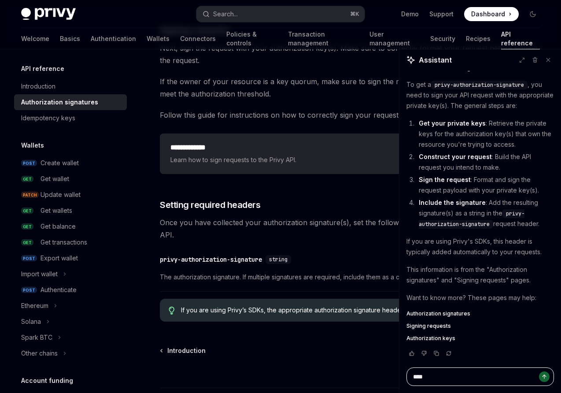
type textarea "*"
type textarea "*****"
type textarea "*"
type textarea "******"
type textarea "*"
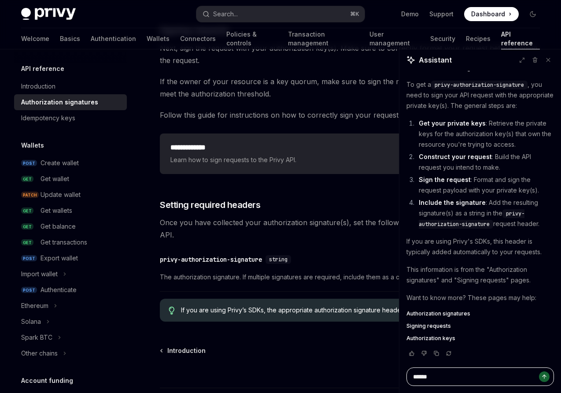
type textarea "******"
type textarea "*"
type textarea "********"
type textarea "*"
type textarea "******"
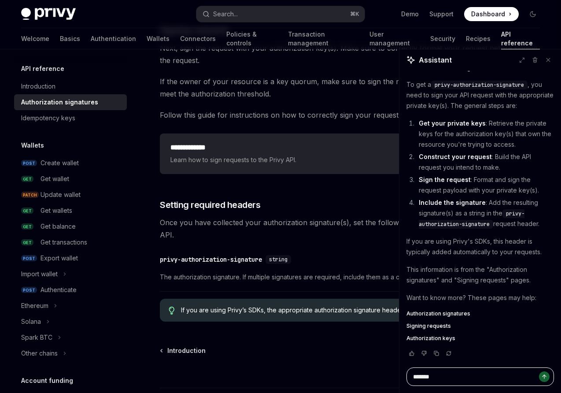
type textarea "*"
type textarea "******"
type textarea "*"
type textarea "*****"
type textarea "*"
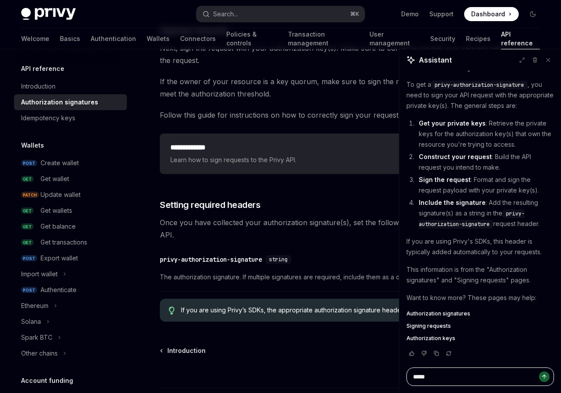
type textarea "****"
type textarea "*"
type textarea "***"
type textarea "*"
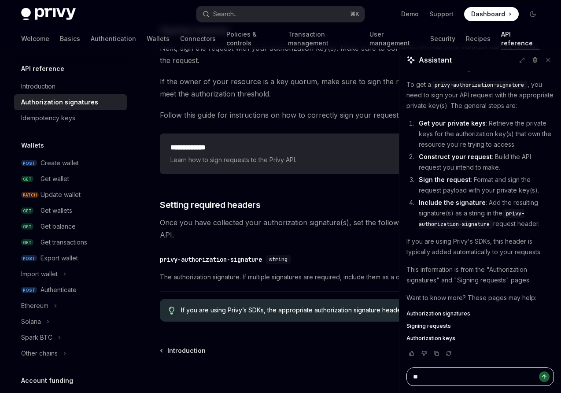
type textarea "*"
type textarea "**"
type textarea "*"
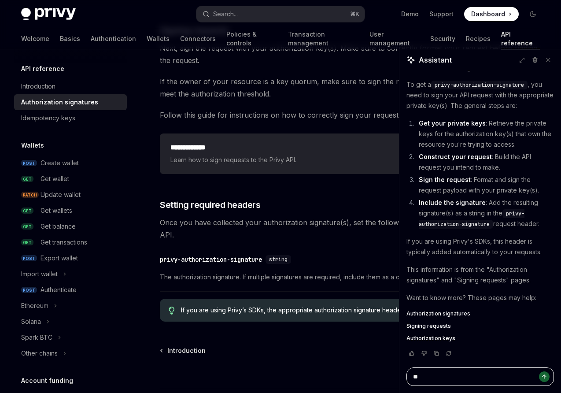
type textarea "***"
type textarea "*"
type textarea "***"
type textarea "*"
type textarea "*****"
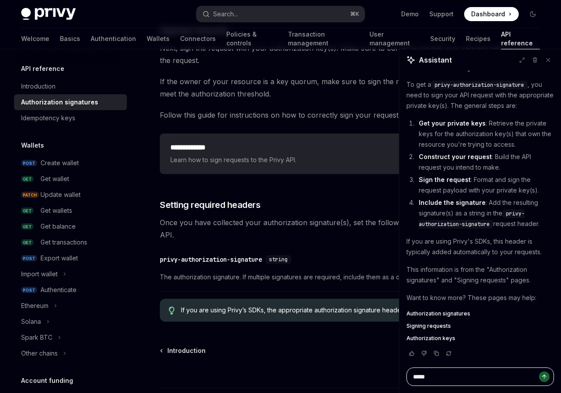
type textarea "*"
type textarea "******"
type textarea "*"
type textarea "*******"
type textarea "*"
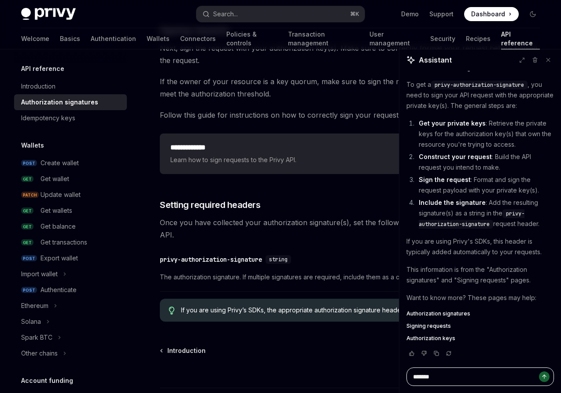
type textarea "********"
type textarea "*"
type textarea "*********"
type textarea "*"
type textarea "*********"
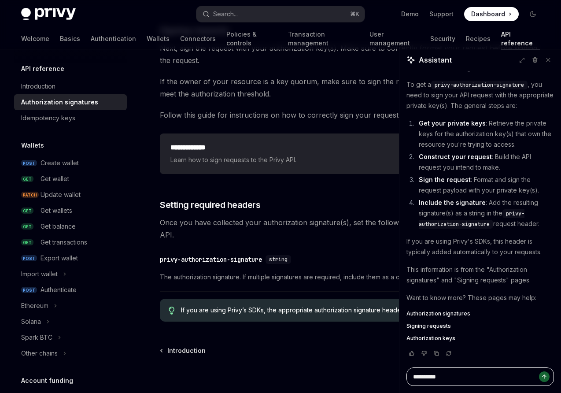
type textarea "*"
type textarea "**********"
type textarea "*"
type textarea "**********"
type textarea "*"
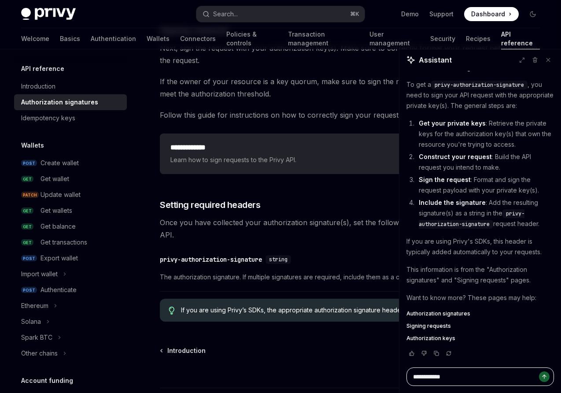
type textarea "**********"
type textarea "*"
type textarea "**********"
type textarea "*"
type textarea "**********"
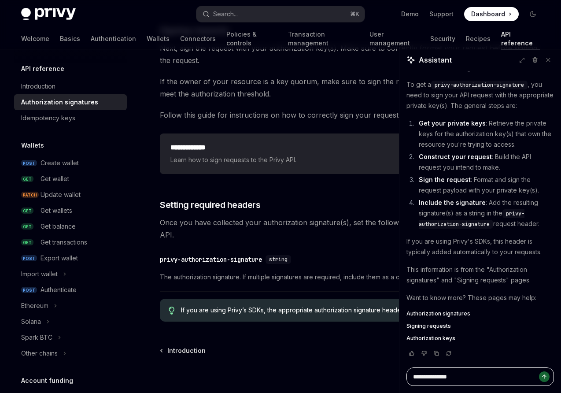
type textarea "*"
type textarea "**********"
type textarea "*"
type textarea "**********"
type textarea "*"
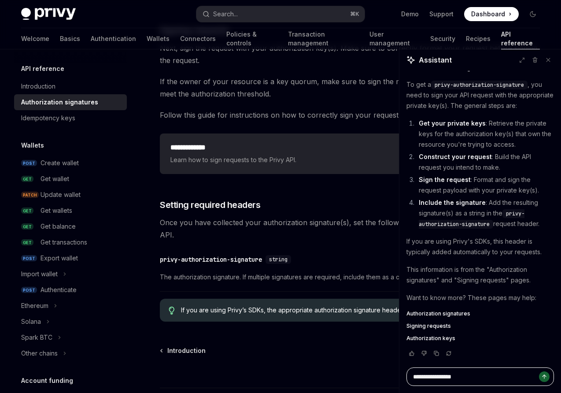
type textarea "**********"
type textarea "*"
type textarea "**********"
type textarea "*"
type textarea "**********"
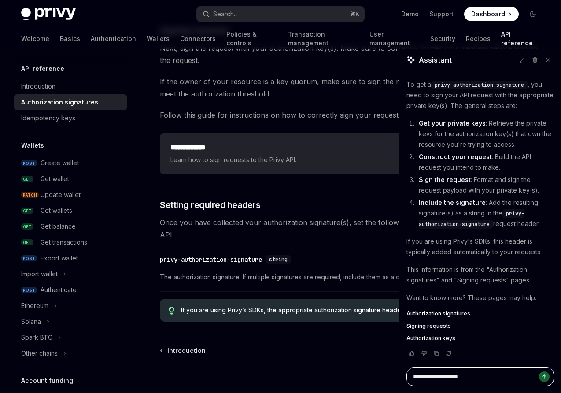
type textarea "*"
type textarea "**********"
type textarea "*"
type textarea "**********"
type textarea "*"
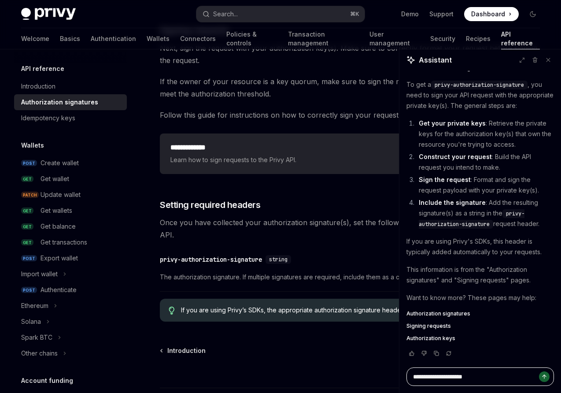
type textarea "**********"
type textarea "*"
type textarea "**********"
type textarea "*"
type textarea "**********"
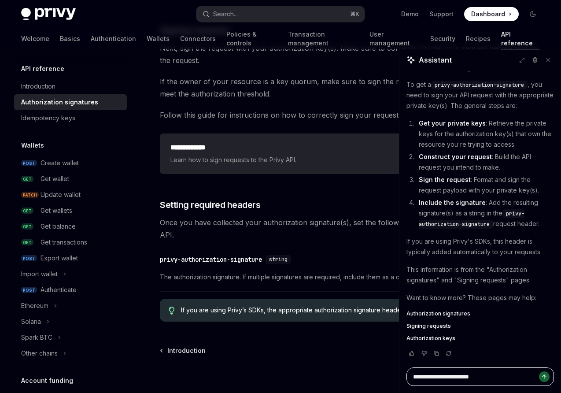
type textarea "*"
type textarea "**********"
type textarea "*"
type textarea "**********"
type textarea "*"
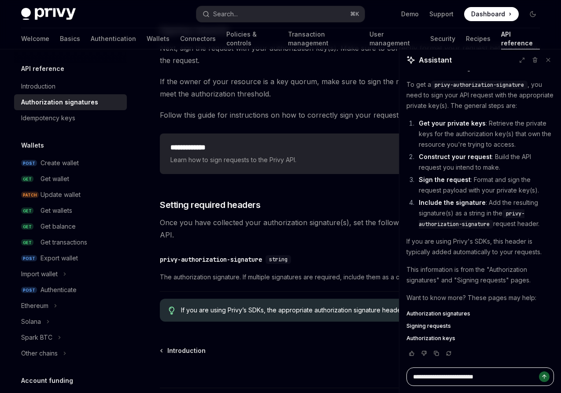
type textarea "**********"
type textarea "*"
type textarea "**********"
type textarea "*"
type textarea "**********"
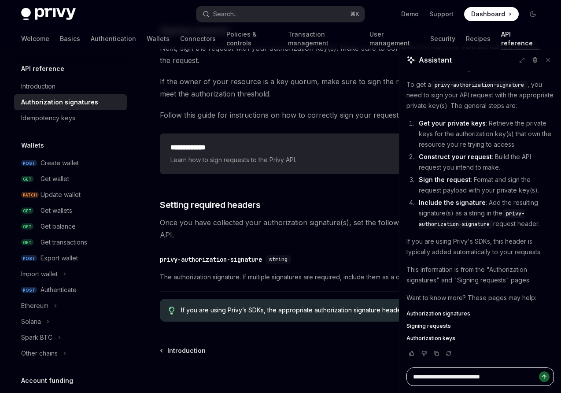
type textarea "*"
type textarea "**********"
type textarea "*"
type textarea "**********"
type textarea "*"
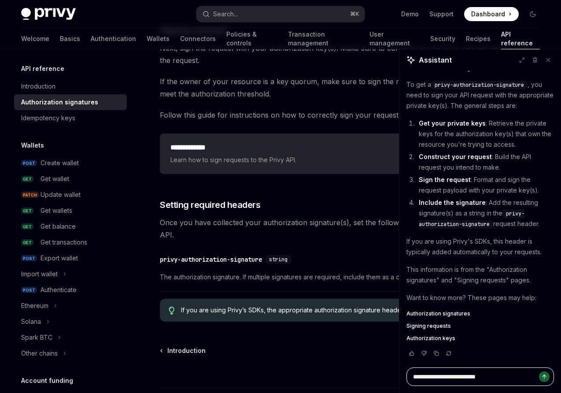
type textarea "**********"
type textarea "*"
type textarea "**********"
type textarea "*"
type textarea "**********"
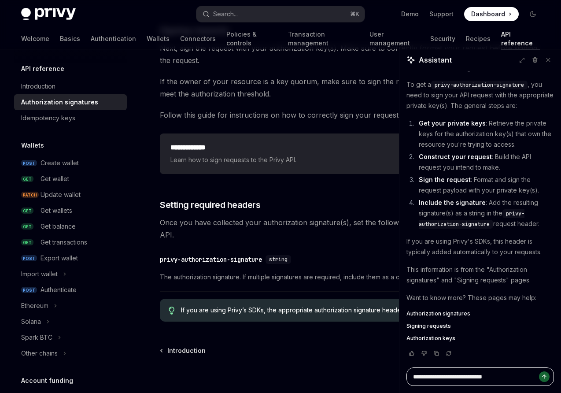
type textarea "*"
type textarea "**********"
type textarea "*"
type textarea "**********"
type textarea "*"
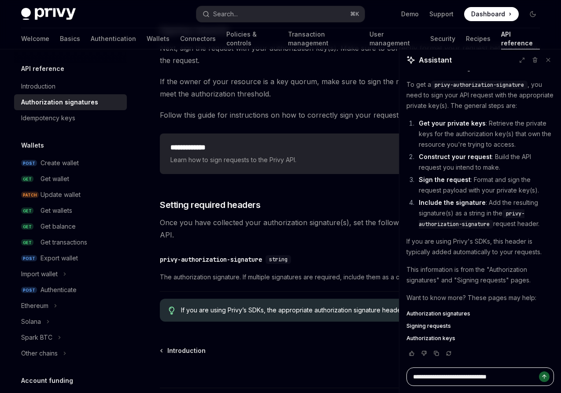
type textarea "**********"
type textarea "*"
type textarea "**********"
type textarea "*"
type textarea "**********"
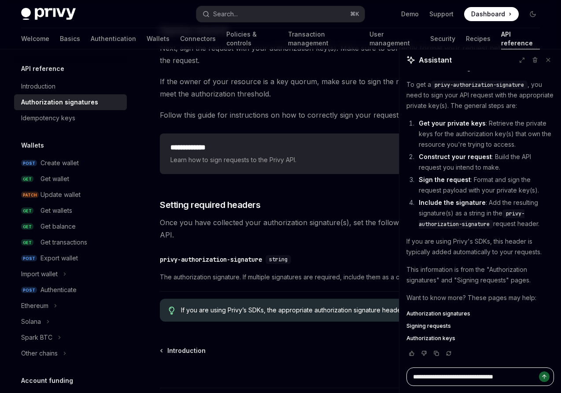
type textarea "*"
type textarea "**********"
type textarea "*"
type textarea "**********"
type textarea "*"
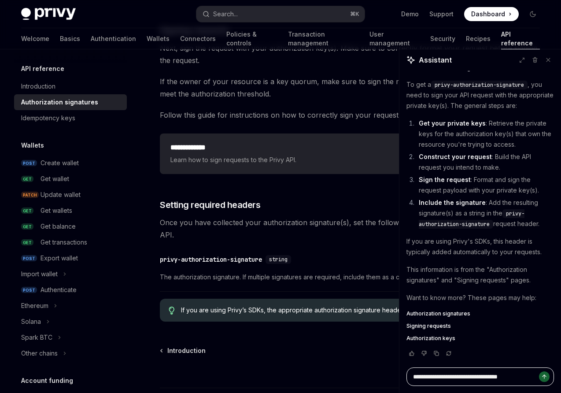
type textarea "**********"
type textarea "*"
type textarea "**********"
type textarea "*"
type textarea "**********"
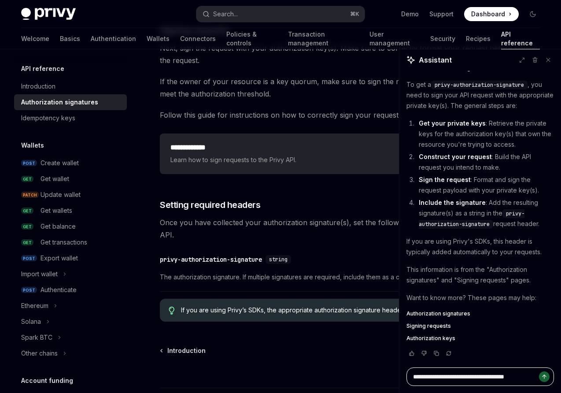
type textarea "*"
type textarea "**********"
type textarea "*"
type textarea "**********"
type textarea "*"
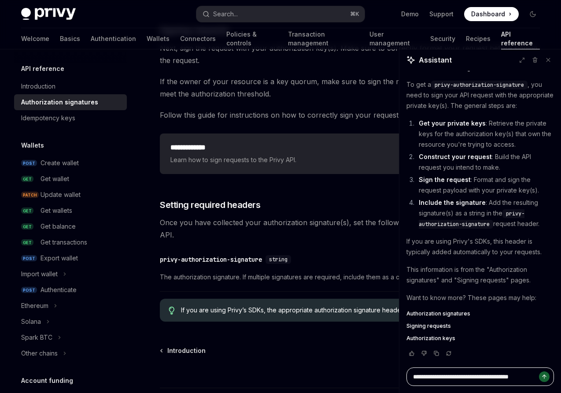
type textarea "**********"
type textarea "*"
type textarea "**********"
type textarea "*"
type textarea "**********"
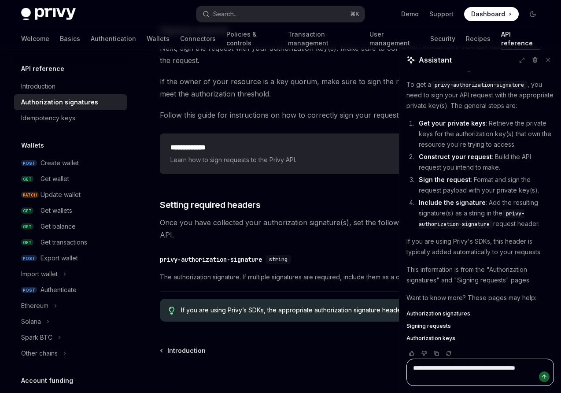
type textarea "*"
paste textarea "**********"
type textarea "**********"
type textarea "*"
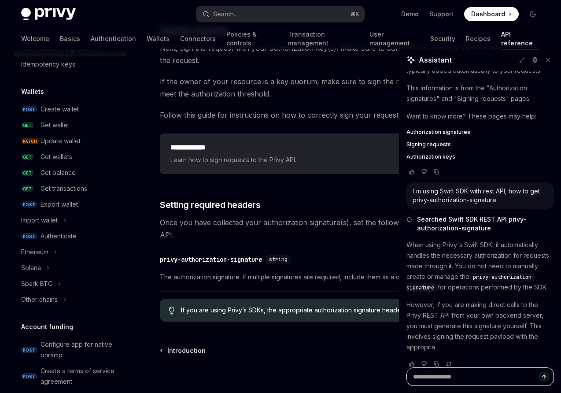
scroll to position [502, 0]
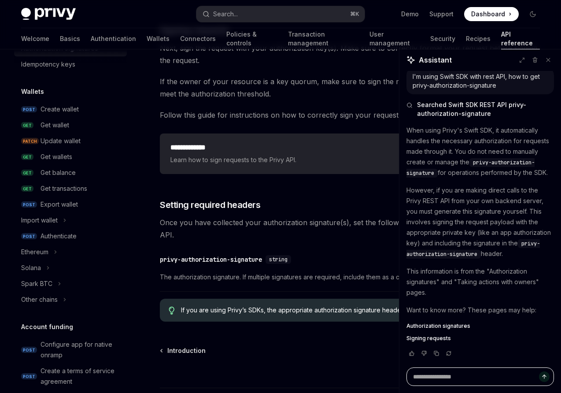
type textarea "*"
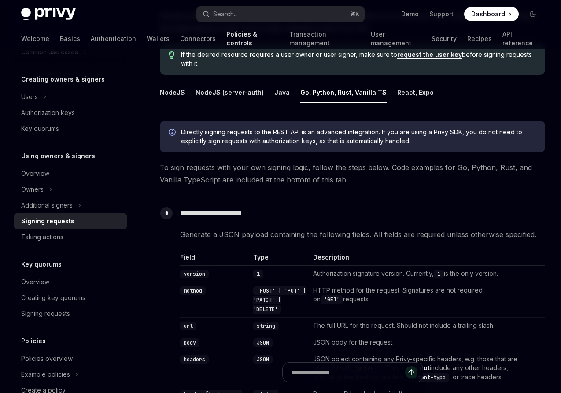
scroll to position [92, 0]
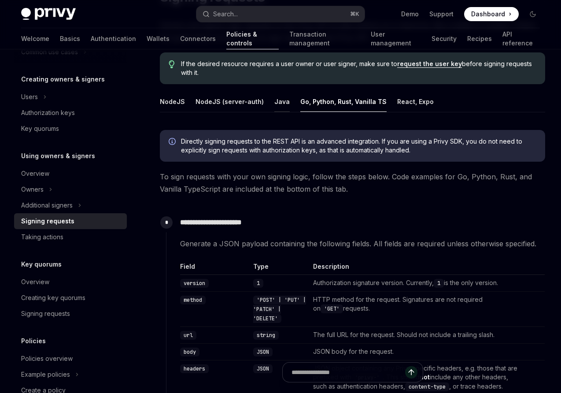
click at [276, 102] on button "Java" at bounding box center [281, 101] width 15 height 21
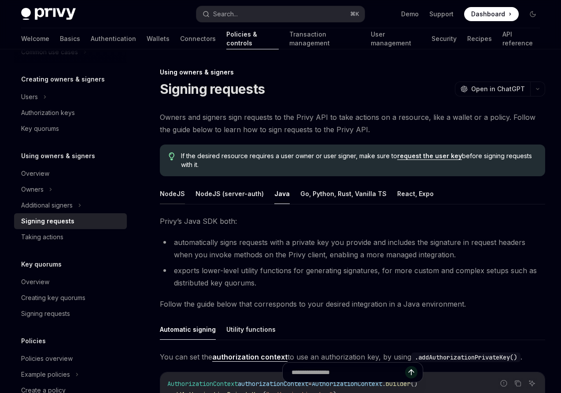
click at [173, 192] on button "NodeJS" at bounding box center [172, 193] width 25 height 21
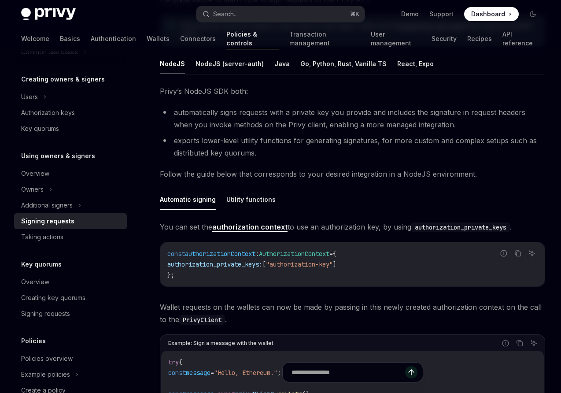
scroll to position [124, 0]
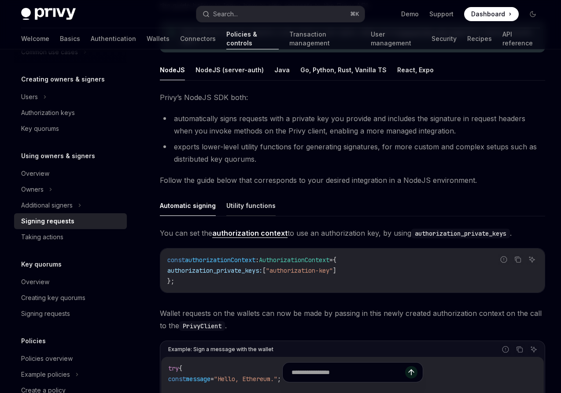
click at [251, 201] on button "Utility functions" at bounding box center [250, 205] width 49 height 21
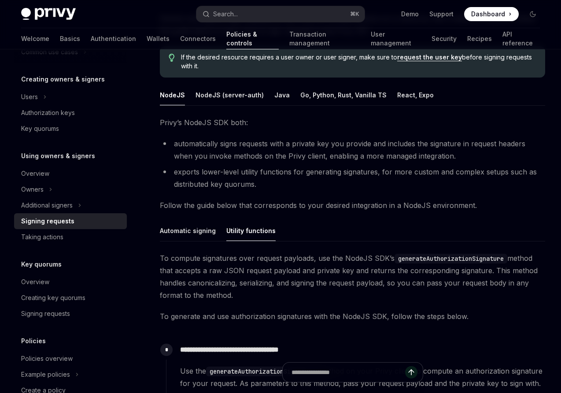
scroll to position [91, 0]
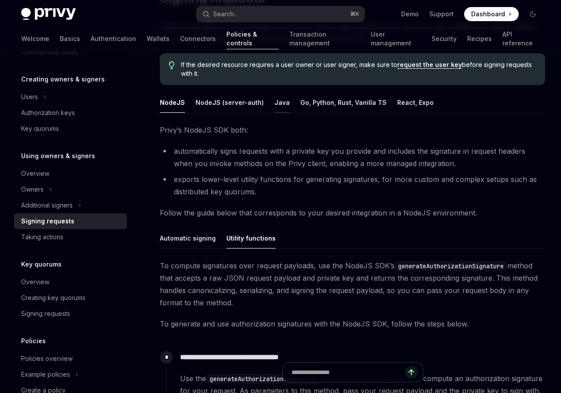
click at [277, 104] on button "Java" at bounding box center [281, 102] width 15 height 21
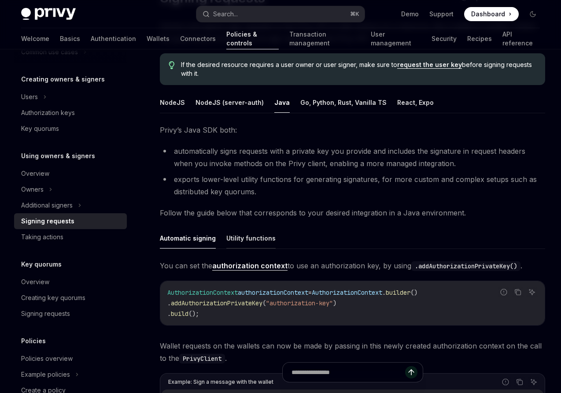
click at [249, 237] on button "Utility functions" at bounding box center [250, 238] width 49 height 21
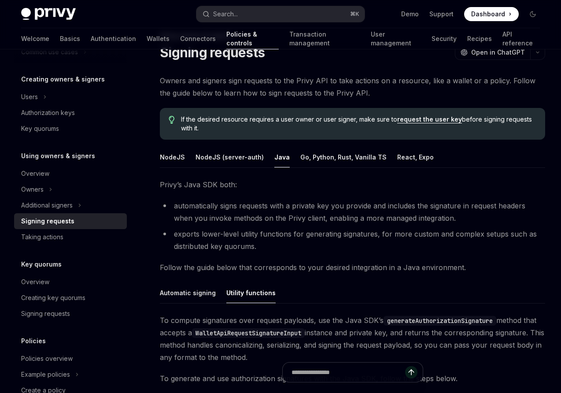
scroll to position [1, 0]
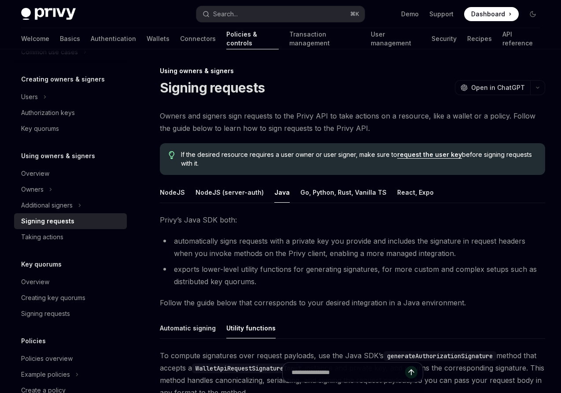
click at [418, 155] on link "request the user key" at bounding box center [429, 155] width 65 height 8
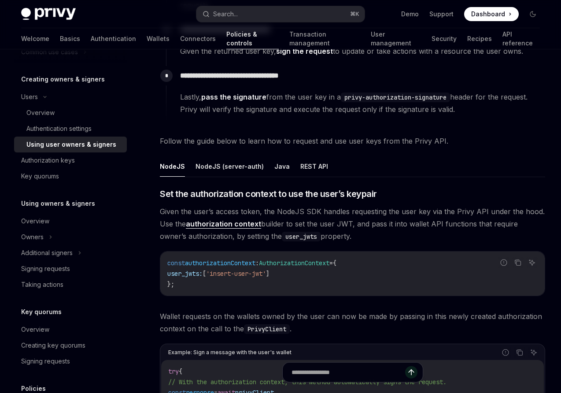
scroll to position [241, 0]
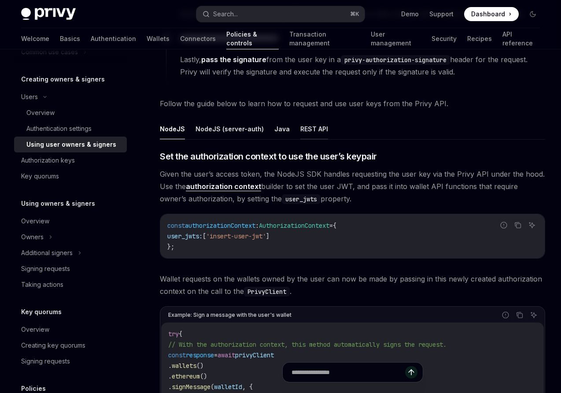
click at [314, 132] on button "REST API" at bounding box center [314, 128] width 28 height 21
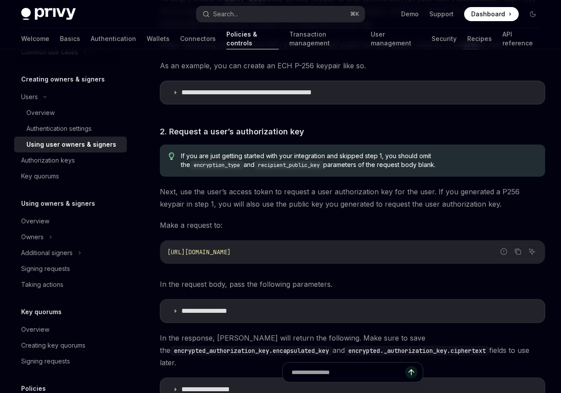
scroll to position [605, 0]
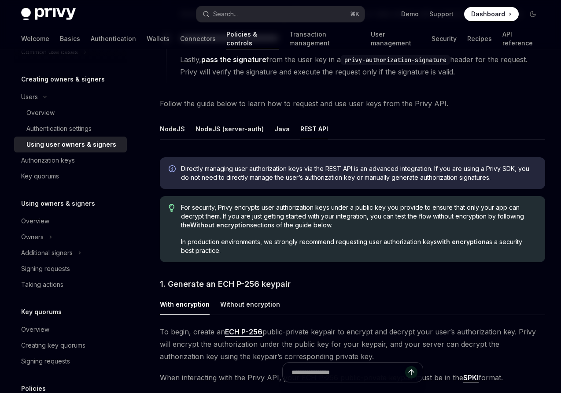
scroll to position [241, 0]
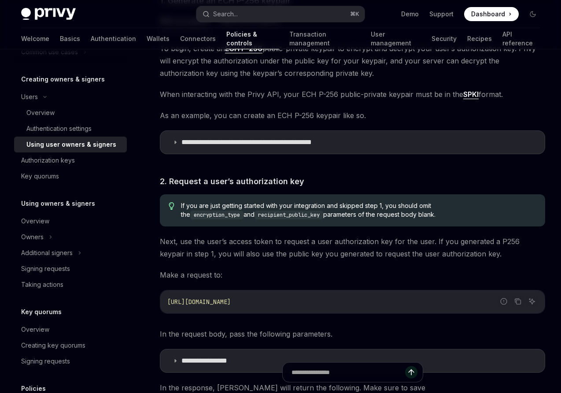
scroll to position [487, 0]
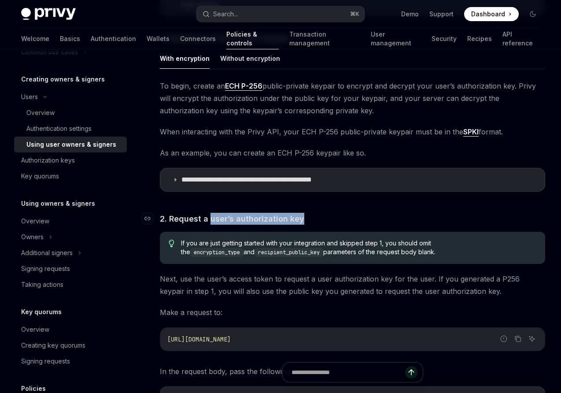
drag, startPoint x: 307, startPoint y: 218, endPoint x: 211, endPoint y: 218, distance: 96.4
click at [211, 218] on h4 "​ 2. Request a user’s authorization key" at bounding box center [352, 219] width 385 height 12
copy span "user’s authorization key"
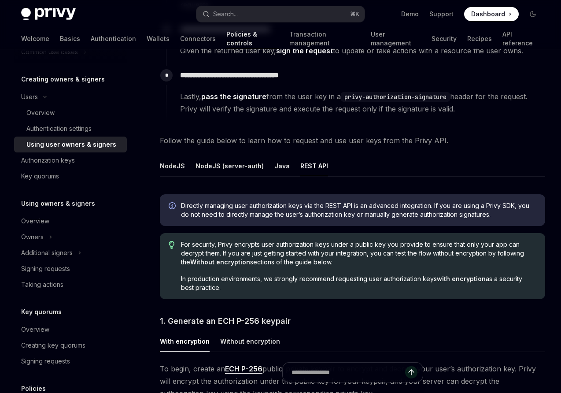
scroll to position [156, 0]
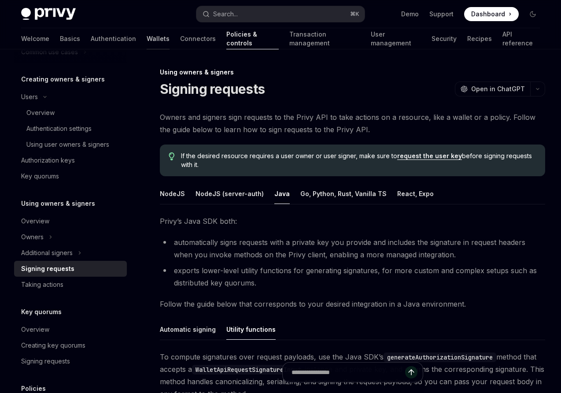
click at [147, 38] on link "Wallets" at bounding box center [158, 38] width 23 height 21
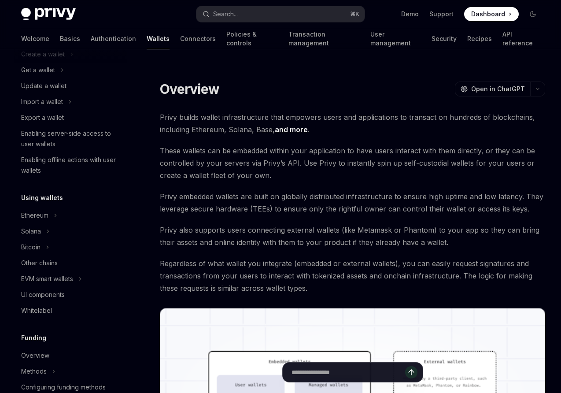
scroll to position [83, 0]
click at [36, 261] on div "Other chains" at bounding box center [39, 262] width 37 height 11
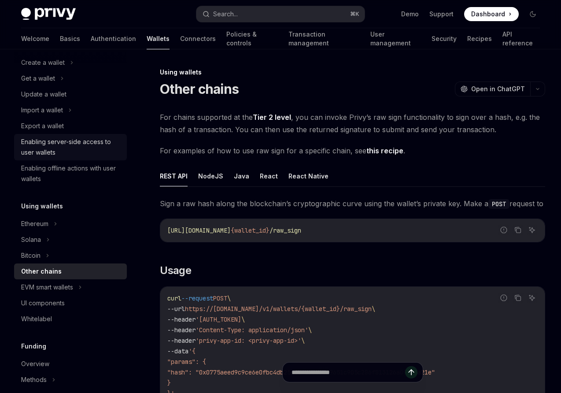
scroll to position [74, 0]
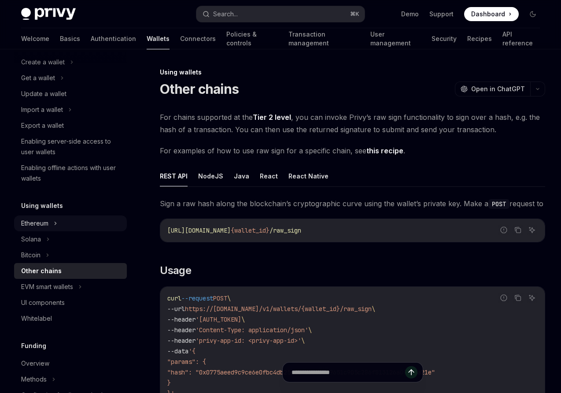
click at [39, 222] on div "Ethereum" at bounding box center [34, 223] width 27 height 11
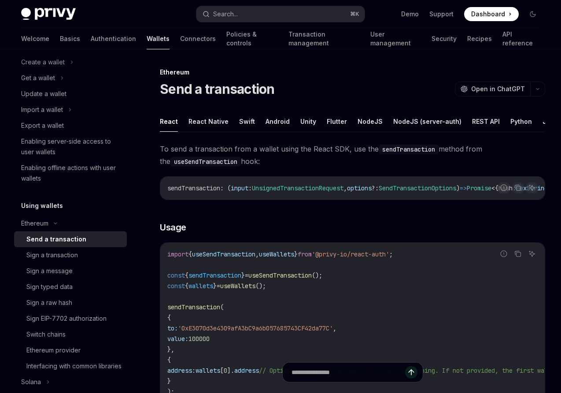
click at [55, 240] on div "Send a transaction" at bounding box center [56, 239] width 60 height 11
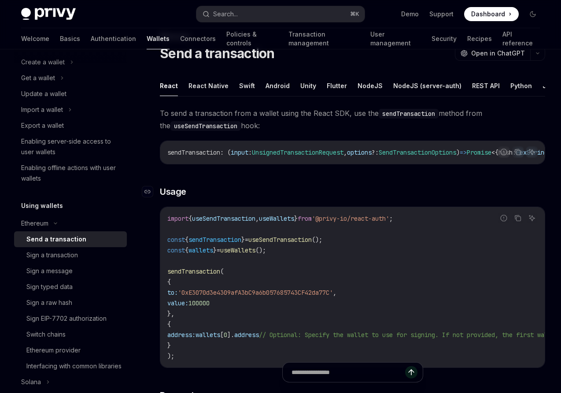
scroll to position [40, 0]
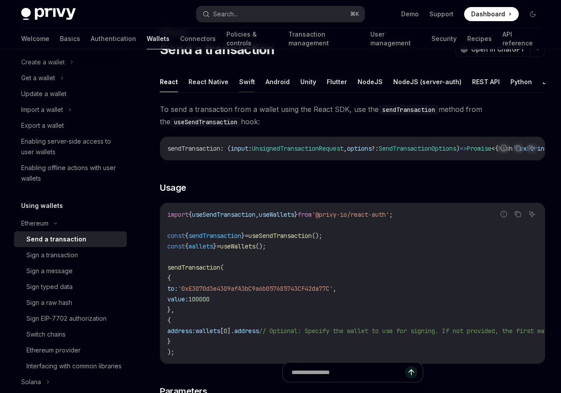
click at [247, 81] on button "Swift" at bounding box center [247, 81] width 16 height 21
type textarea "*"
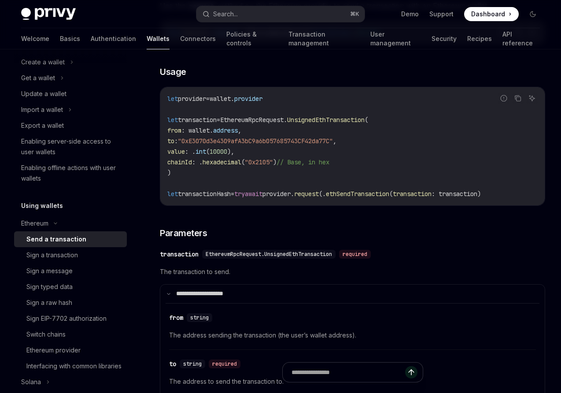
scroll to position [144, 0]
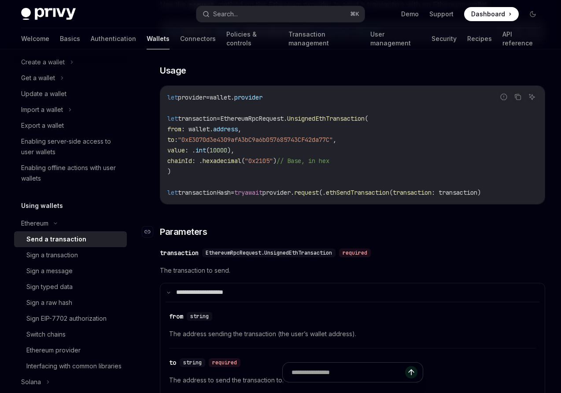
click at [229, 233] on h3 "​ Parameters" at bounding box center [352, 231] width 385 height 12
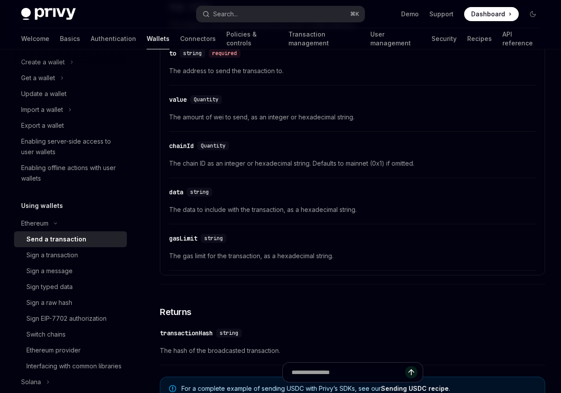
scroll to position [412, 0]
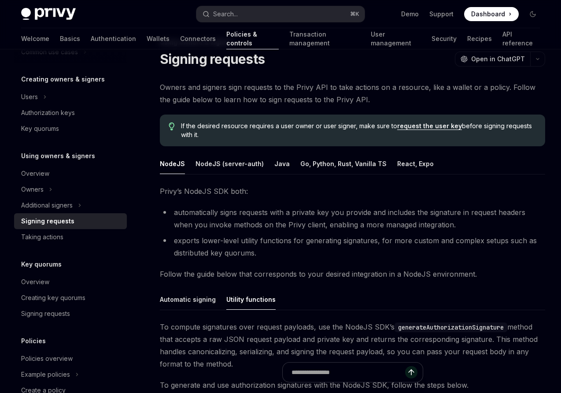
scroll to position [28, 0]
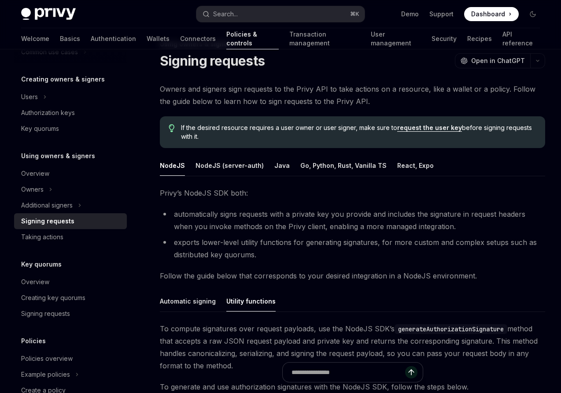
click at [432, 128] on link "request the user key" at bounding box center [429, 128] width 65 height 8
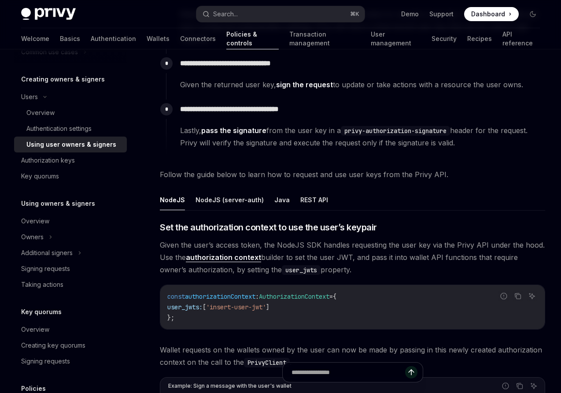
scroll to position [186, 0]
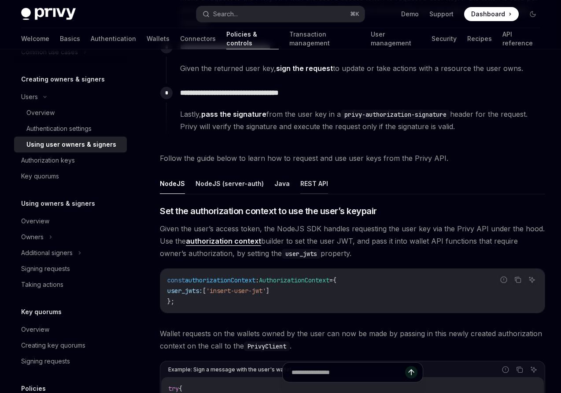
click at [310, 183] on button "REST API" at bounding box center [314, 183] width 28 height 21
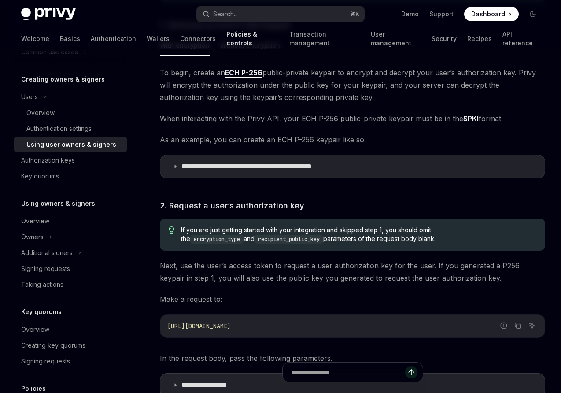
scroll to position [500, 0]
click at [177, 166] on icon at bounding box center [175, 165] width 5 height 5
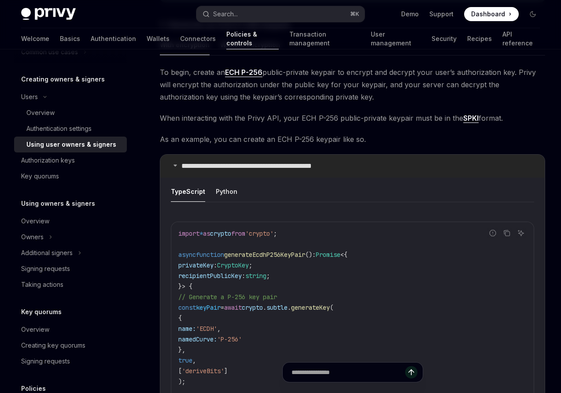
click at [177, 166] on icon at bounding box center [175, 164] width 5 height 5
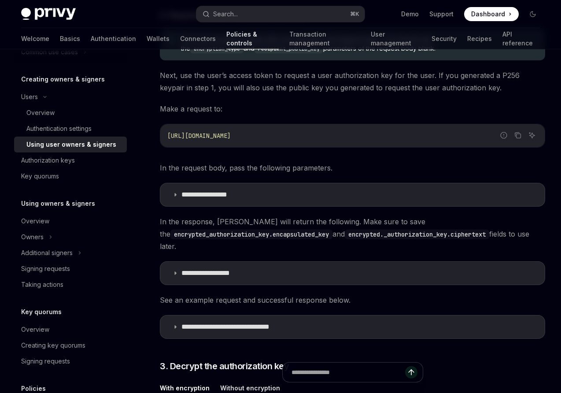
scroll to position [692, 0]
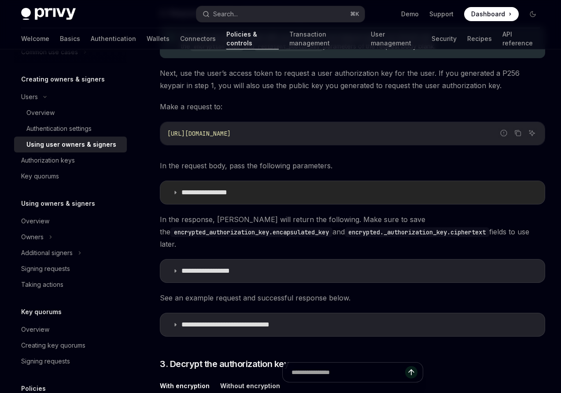
click at [176, 194] on icon at bounding box center [175, 192] width 5 height 5
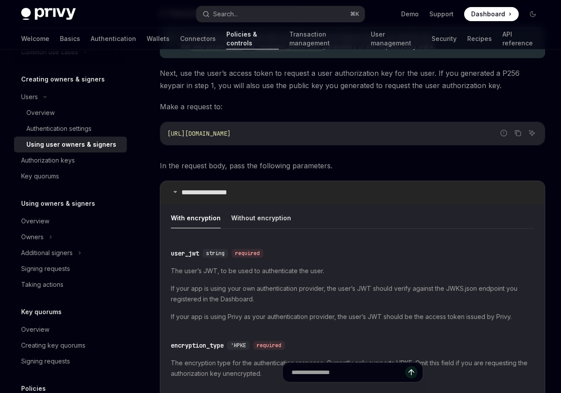
click at [176, 194] on icon at bounding box center [175, 191] width 5 height 5
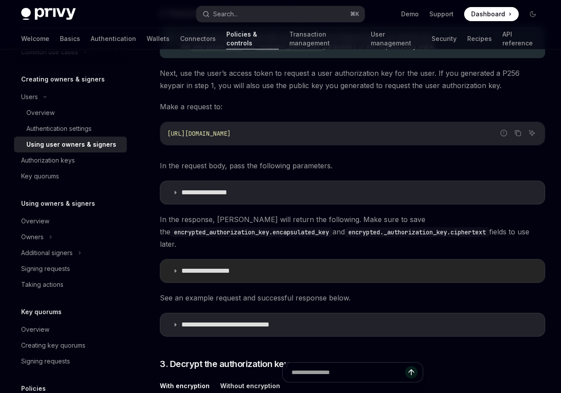
click at [176, 266] on summary "**********" at bounding box center [352, 270] width 384 height 23
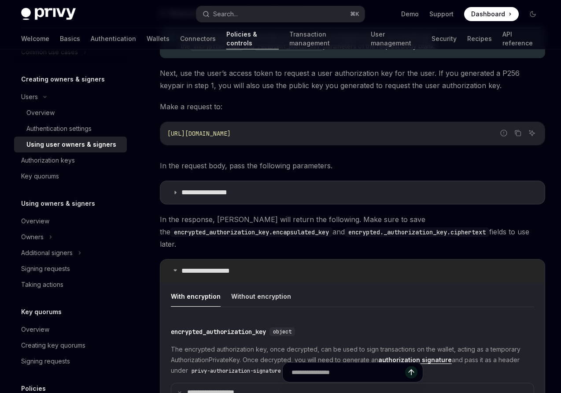
click at [175, 274] on summary "**********" at bounding box center [352, 270] width 384 height 23
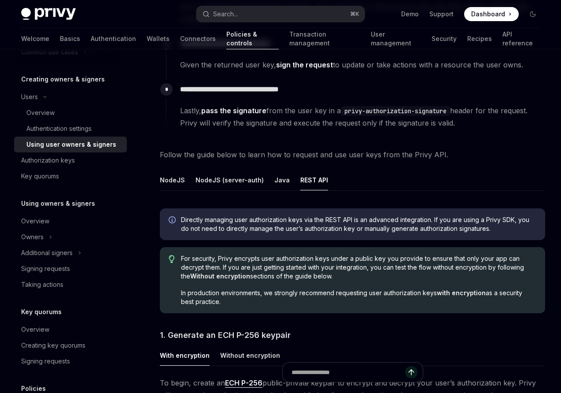
scroll to position [186, 0]
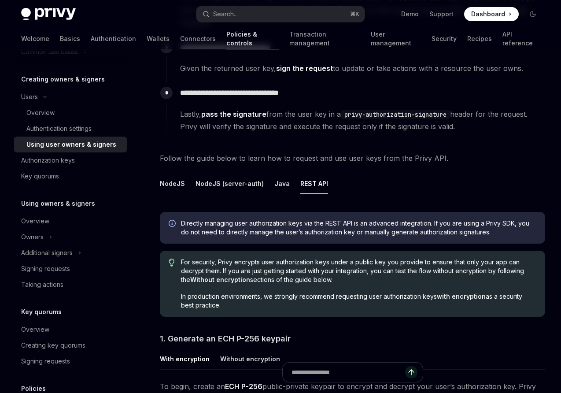
type textarea "*"
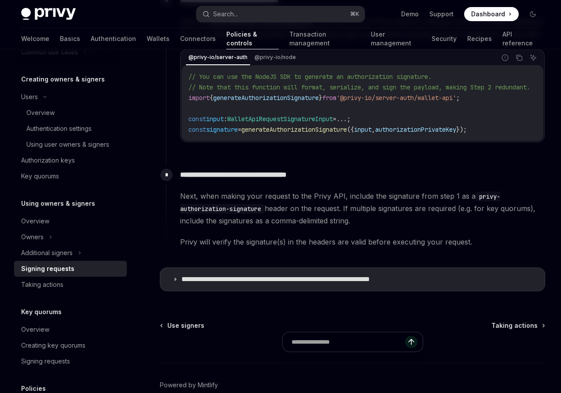
scroll to position [452, 0]
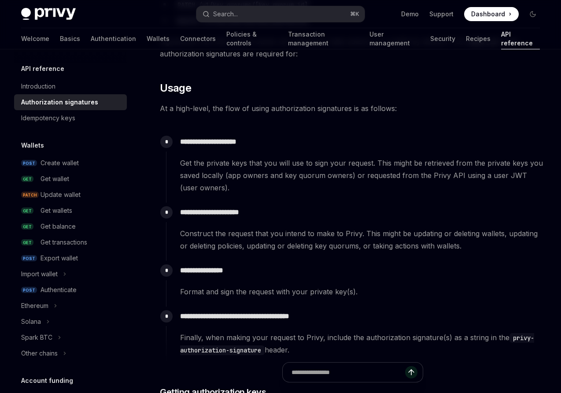
scroll to position [712, 0]
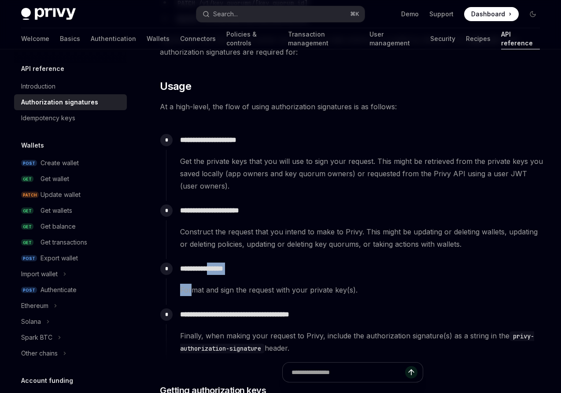
drag, startPoint x: 213, startPoint y: 265, endPoint x: 191, endPoint y: 285, distance: 29.6
click at [192, 284] on div "**********" at bounding box center [355, 277] width 379 height 37
click at [194, 278] on div "**********" at bounding box center [355, 277] width 379 height 37
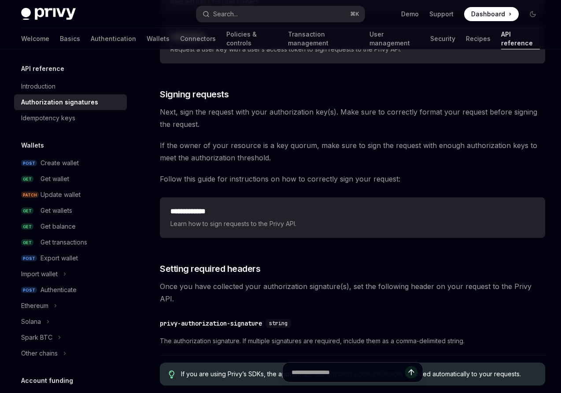
scroll to position [1240, 0]
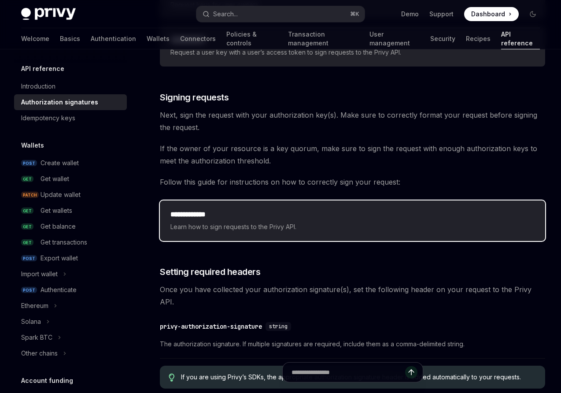
click at [225, 225] on span "Learn how to sign requests to the Privy API." at bounding box center [352, 226] width 364 height 11
type textarea "*"
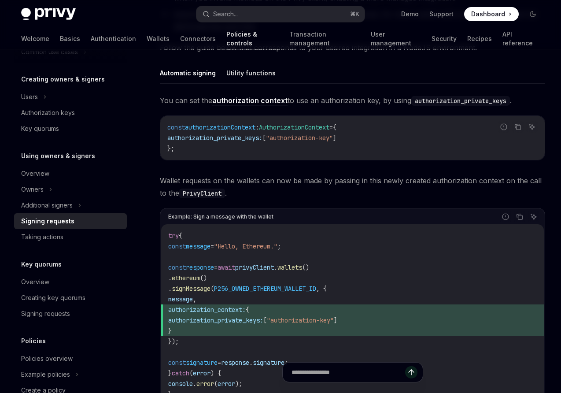
scroll to position [258, 0]
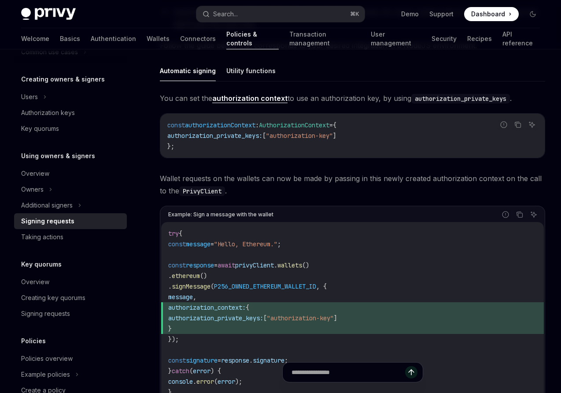
click at [200, 134] on span "authorization_private_keys:" at bounding box center [214, 136] width 95 height 8
drag, startPoint x: 287, startPoint y: 136, endPoint x: 348, endPoint y: 135, distance: 61.7
click at [333, 135] on span ""authorization-key"" at bounding box center [299, 136] width 67 height 8
click at [246, 138] on span "authorization_private_keys:" at bounding box center [214, 136] width 95 height 8
click at [319, 373] on input "text" at bounding box center [348, 371] width 156 height 19
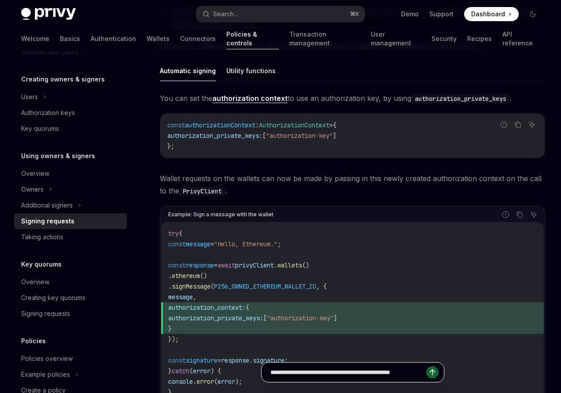
scroll to position [0, 3]
type input "**********"
type textarea "*"
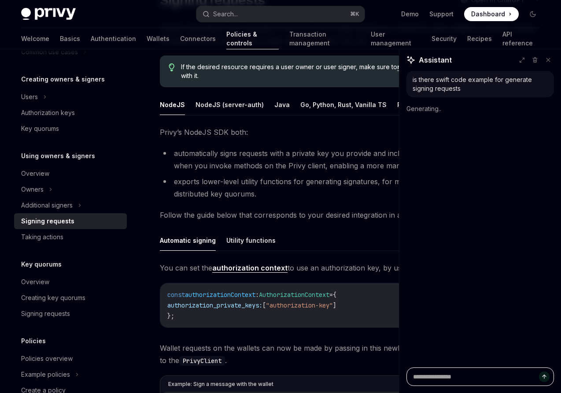
scroll to position [0, 0]
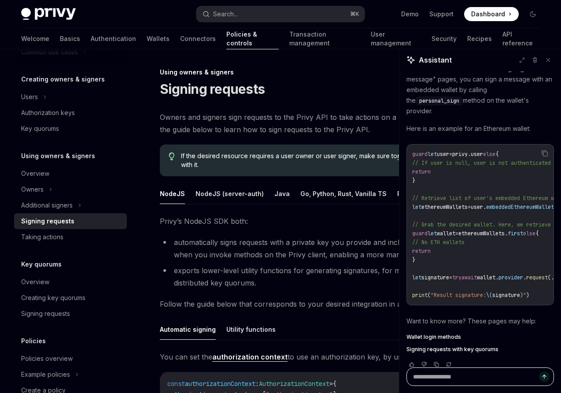
type textarea "*"
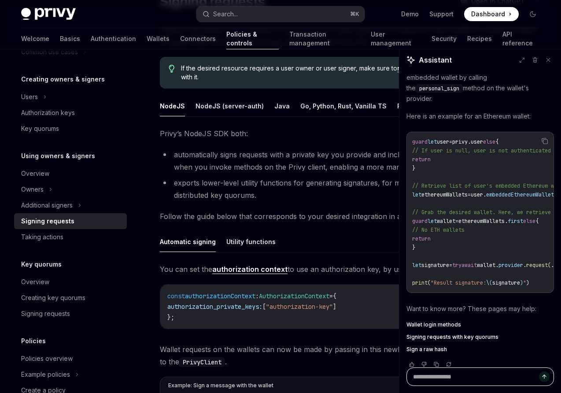
scroll to position [112, 0]
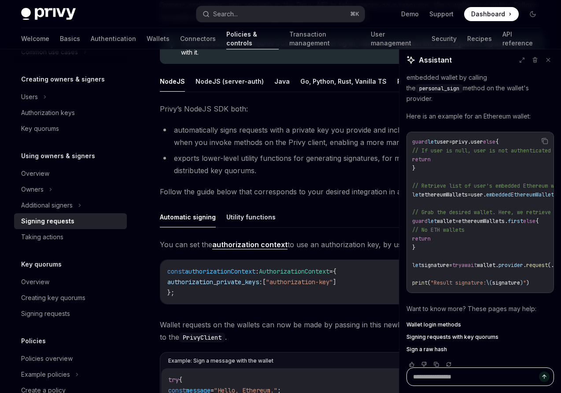
type textarea "*"
type textarea "**"
type textarea "*"
type textarea "***"
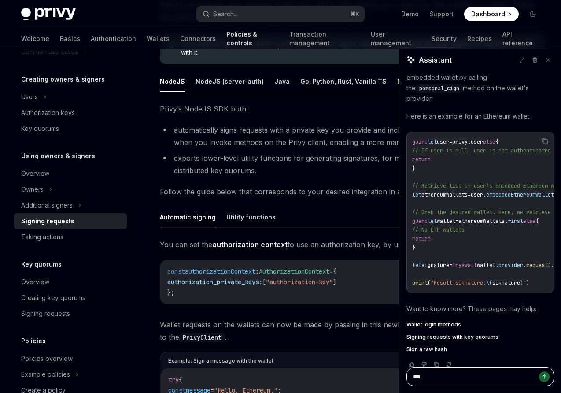
type textarea "*"
type textarea "***"
type textarea "*"
type textarea "*****"
type textarea "*"
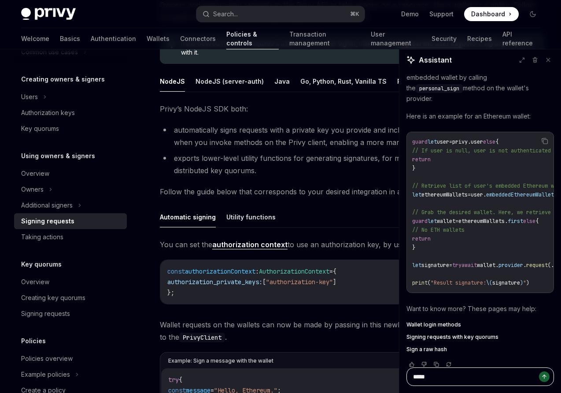
type textarea "******"
type textarea "*"
type textarea "******"
type textarea "*"
type textarea "********"
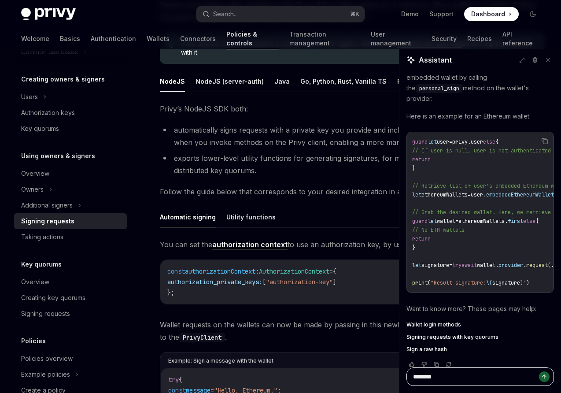
type textarea "*"
type textarea "*********"
type textarea "*"
type textarea "**********"
type textarea "*"
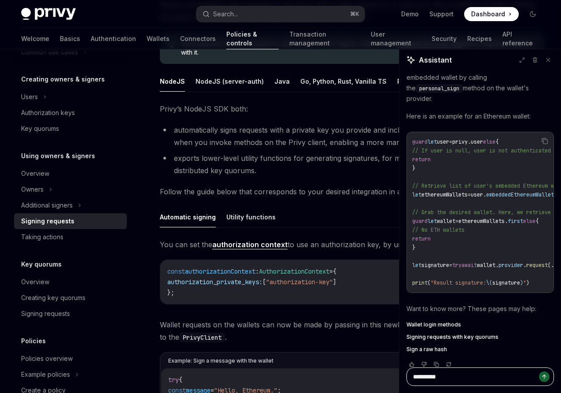
type textarea "**********"
type textarea "*"
type textarea "**********"
type textarea "*"
type textarea "**********"
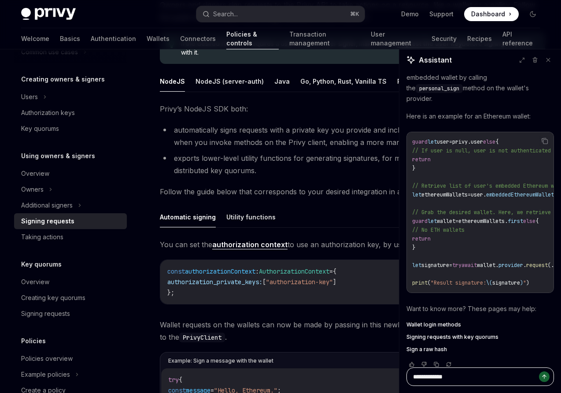
type textarea "*"
type textarea "**********"
type textarea "*"
type textarea "**********"
type textarea "*"
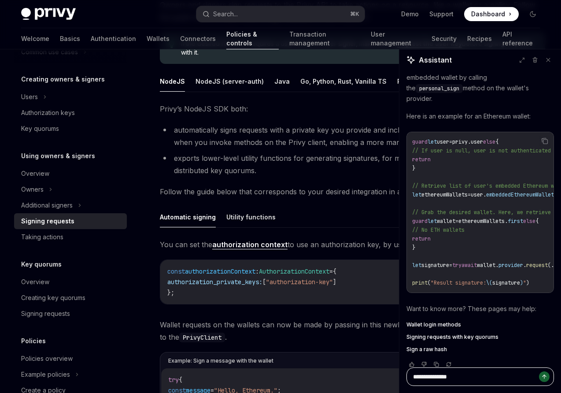
type textarea "**********"
type textarea "*"
type textarea "**********"
type textarea "*"
type textarea "**********"
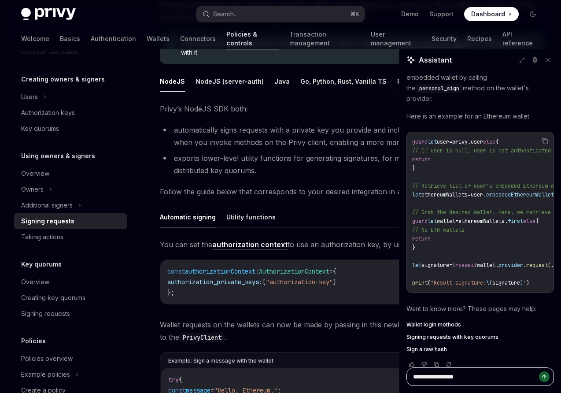
type textarea "*"
type textarea "**********"
type textarea "*"
type textarea "**********"
type textarea "*"
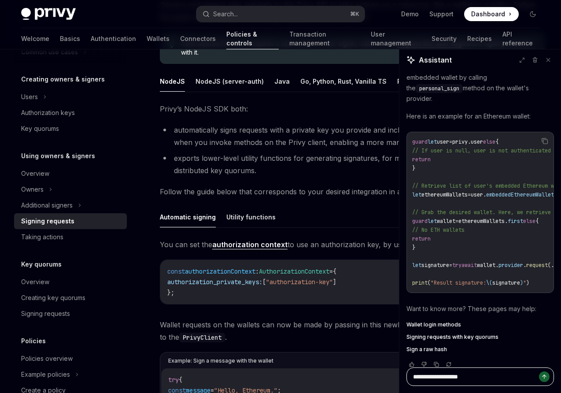
type textarea "**********"
type textarea "*"
type textarea "**********"
type textarea "*"
type textarea "**********"
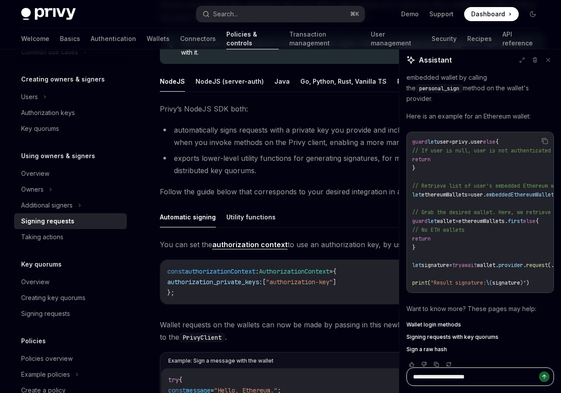
type textarea "*"
type textarea "**********"
type textarea "*"
type textarea "**********"
type textarea "*"
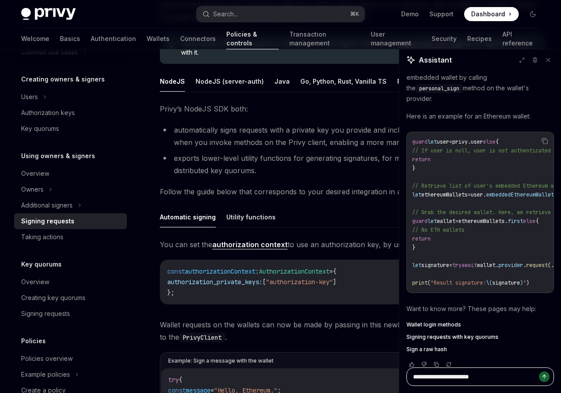
type textarea "**********"
type textarea "*"
type textarea "**********"
type textarea "*"
type textarea "**********"
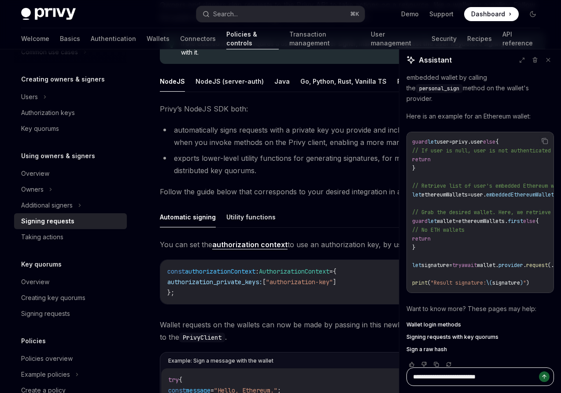
type textarea "*"
type textarea "**********"
type textarea "*"
type textarea "**********"
type textarea "*"
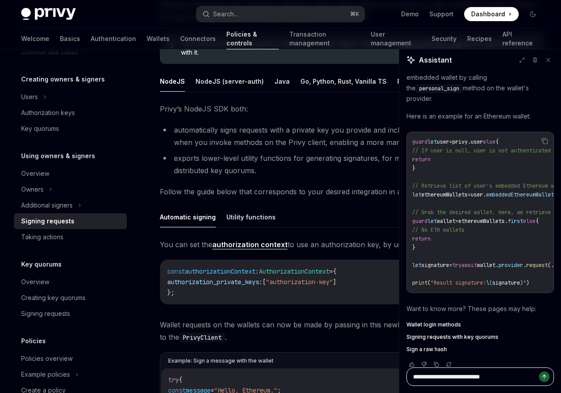
type textarea "**********"
type textarea "*"
type textarea "**********"
type textarea "*"
type textarea "**********"
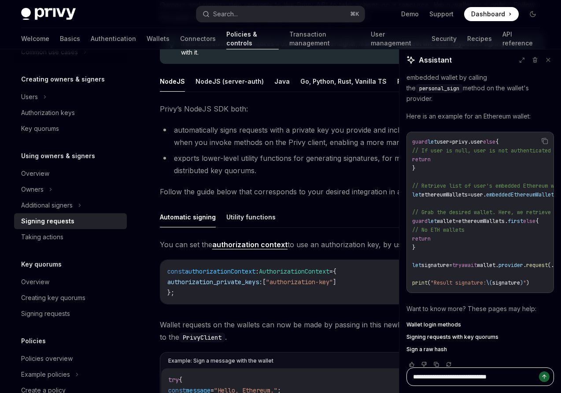
type textarea "*"
type textarea "**********"
type textarea "*"
type textarea "**********"
type textarea "*"
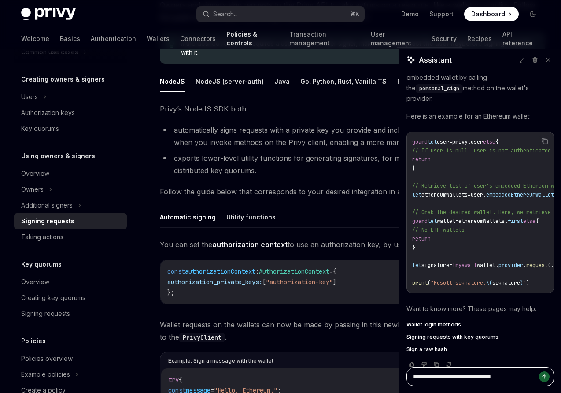
type textarea "**********"
type textarea "*"
type textarea "**********"
type textarea "*"
type textarea "**********"
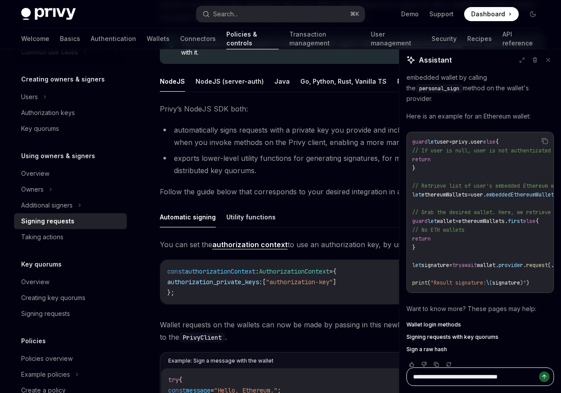
type textarea "*"
type textarea "**********"
type textarea "*"
type textarea "**********"
type textarea "*"
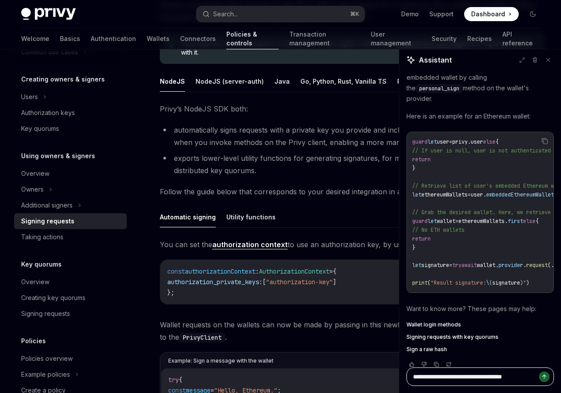
type textarea "**********"
type textarea "*"
type textarea "**********"
type textarea "*"
type textarea "**********"
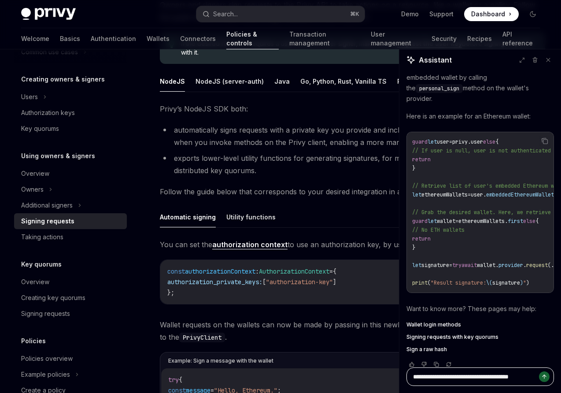
type textarea "*"
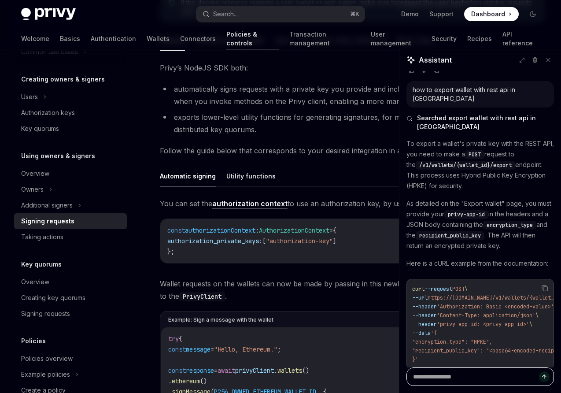
scroll to position [0, 0]
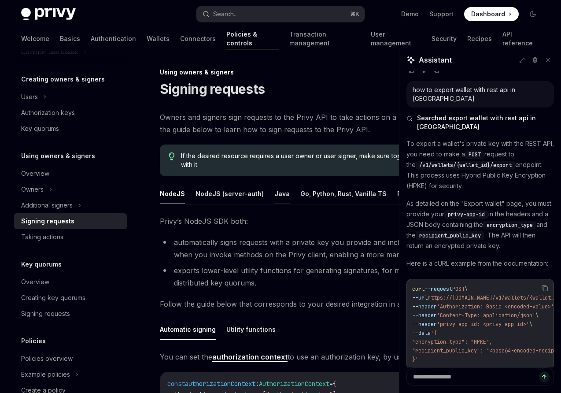
click at [275, 193] on button "Java" at bounding box center [281, 193] width 15 height 21
click at [42, 207] on div "Additional signers" at bounding box center [47, 205] width 52 height 11
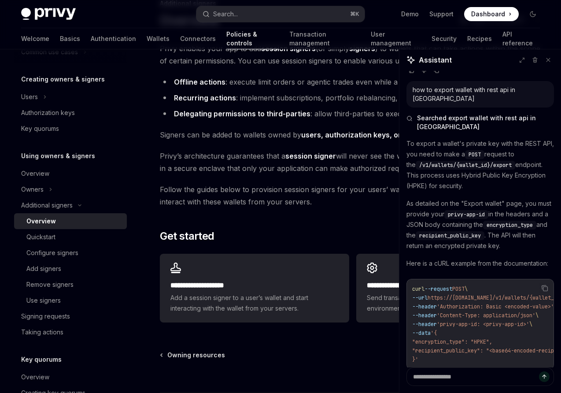
scroll to position [70, 0]
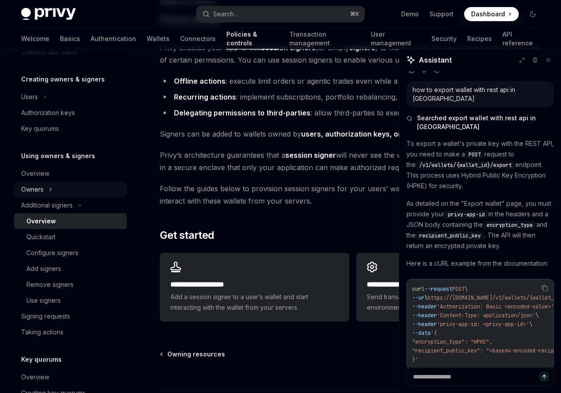
click at [35, 190] on div "Owners" at bounding box center [32, 189] width 22 height 11
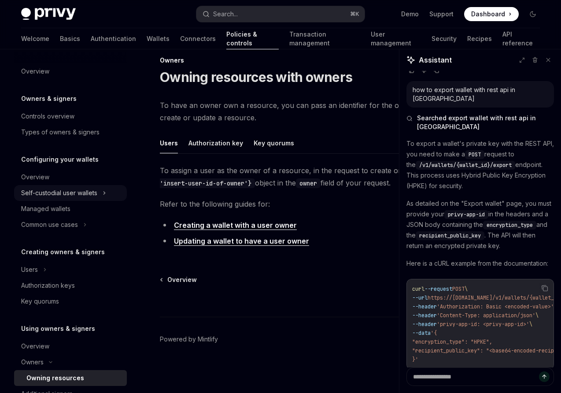
click at [48, 192] on div "Self-custodial user wallets" at bounding box center [59, 193] width 76 height 11
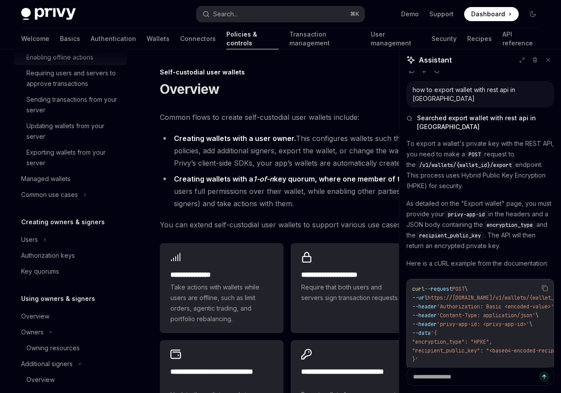
scroll to position [169, 0]
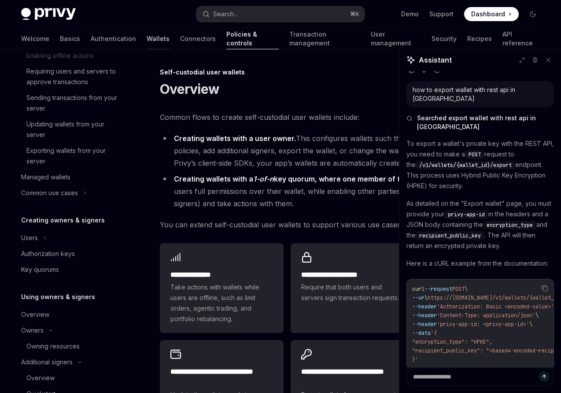
click at [147, 39] on link "Wallets" at bounding box center [158, 38] width 23 height 21
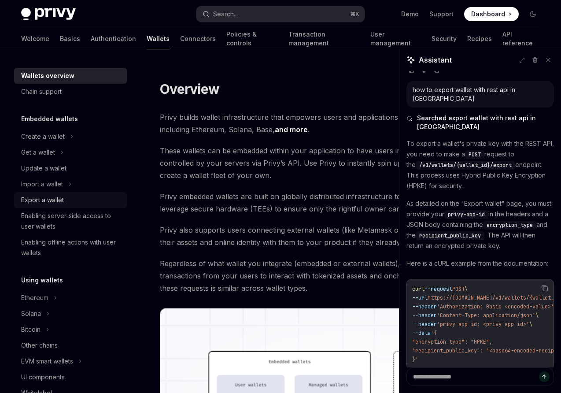
click at [43, 199] on div "Export a wallet" at bounding box center [42, 200] width 43 height 11
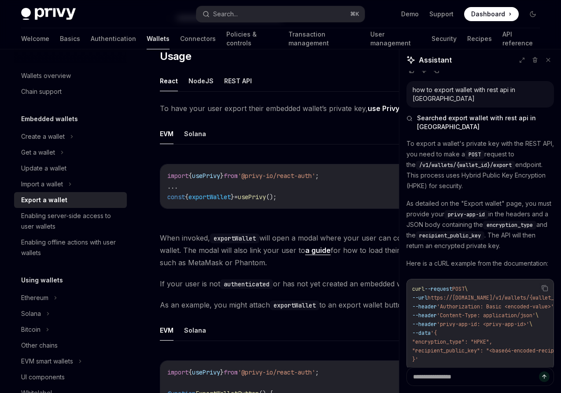
scroll to position [200, 0]
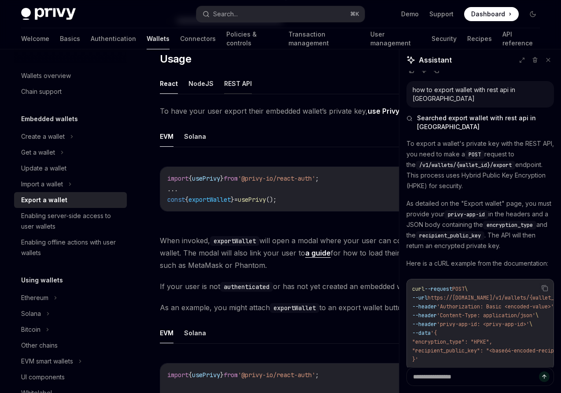
click at [236, 87] on button "REST API" at bounding box center [238, 83] width 28 height 21
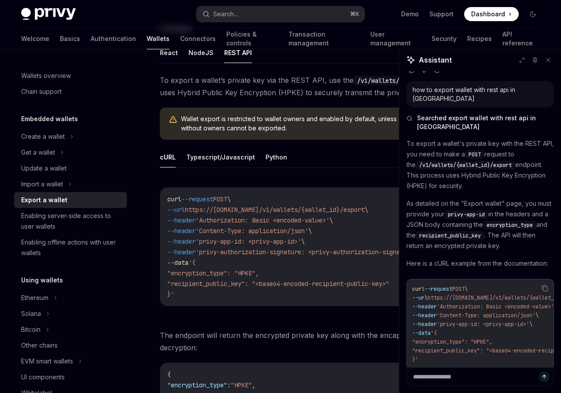
scroll to position [232, 0]
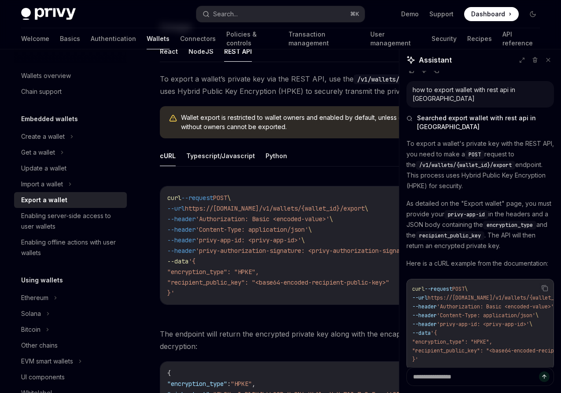
click at [287, 251] on span "'privy-authorization-signature: <privy-authorization-signature>'" at bounding box center [308, 251] width 225 height 8
click at [213, 250] on span "'privy-authorization-signature: <privy-authorization-signature>'" at bounding box center [308, 251] width 225 height 8
copy span "privy-authorization-signature"
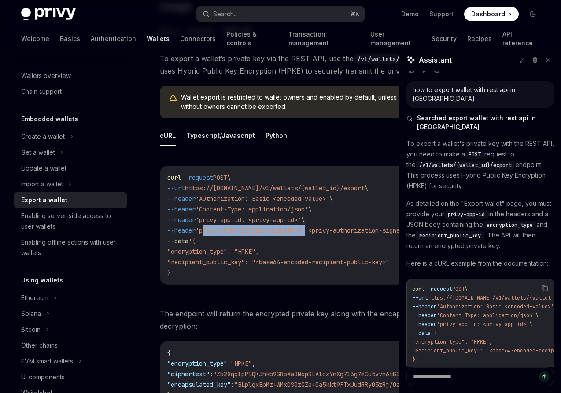
scroll to position [262, 0]
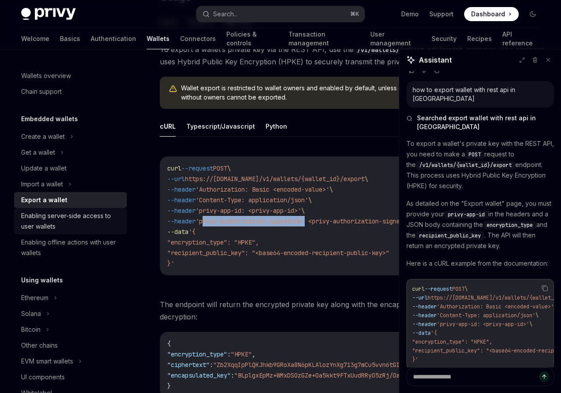
click at [59, 215] on div "Enabling server-side access to user wallets" at bounding box center [71, 220] width 100 height 21
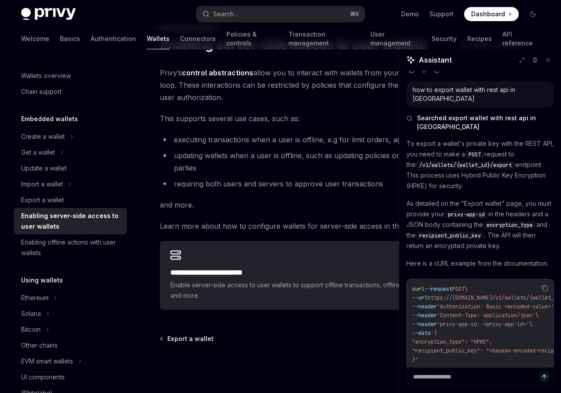
scroll to position [46, 0]
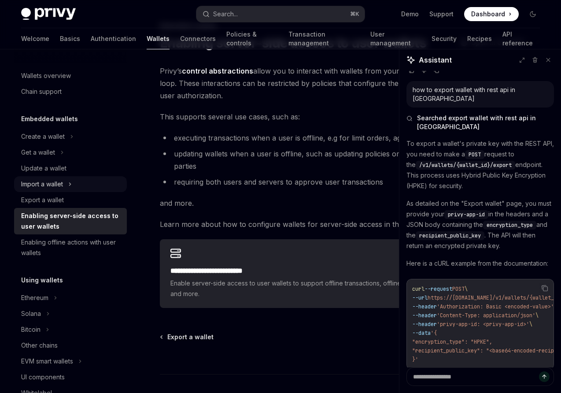
click at [52, 185] on div "Import a wallet" at bounding box center [42, 184] width 42 height 11
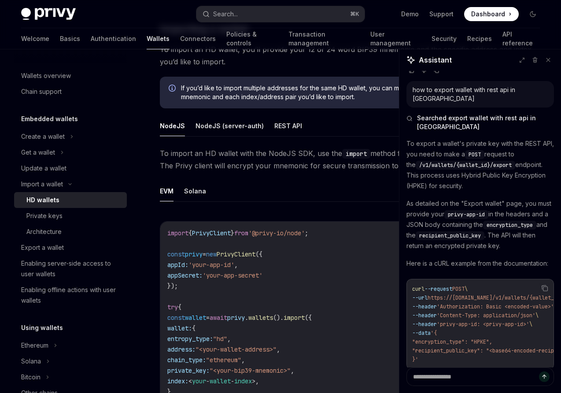
scroll to position [176, 0]
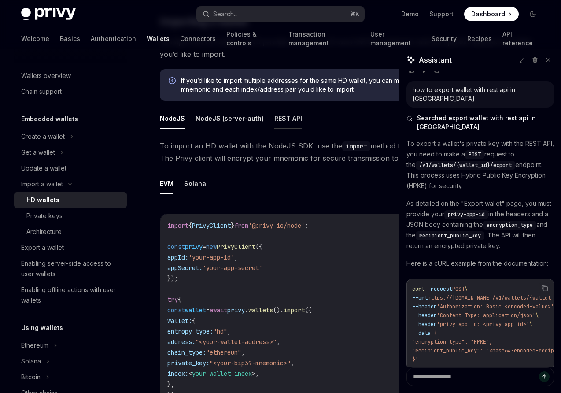
click at [274, 118] on button "REST API" at bounding box center [288, 118] width 28 height 21
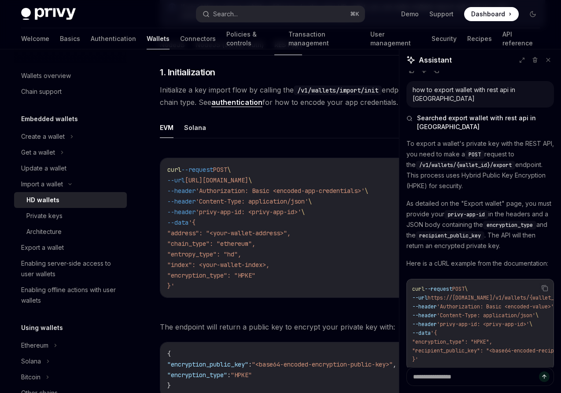
scroll to position [247, 0]
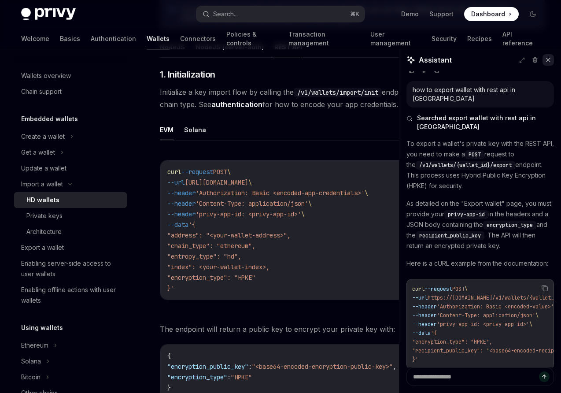
click at [551, 61] on button at bounding box center [548, 59] width 11 height 11
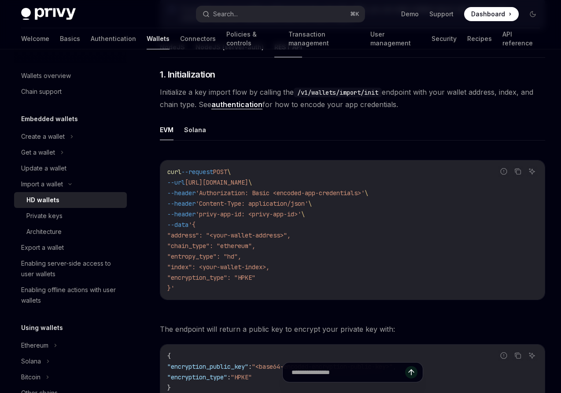
click at [247, 105] on link "authentication" at bounding box center [236, 104] width 51 height 9
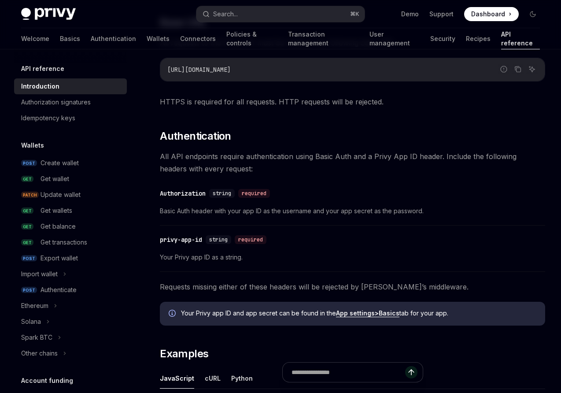
scroll to position [309, 0]
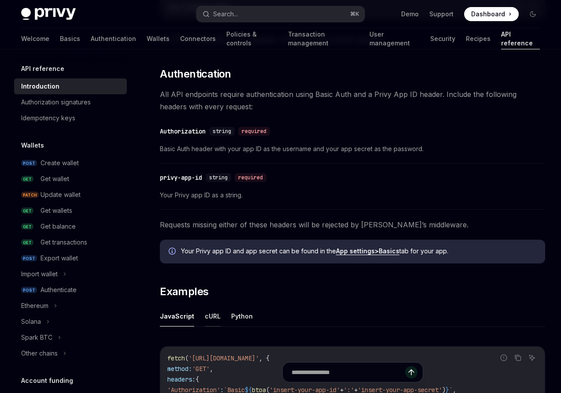
click at [207, 317] on button "cURL" at bounding box center [213, 316] width 16 height 21
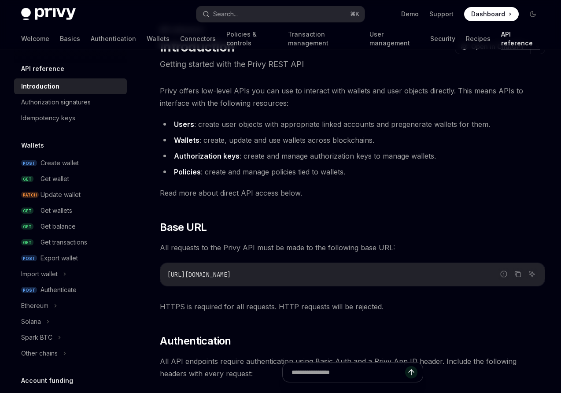
scroll to position [42, 0]
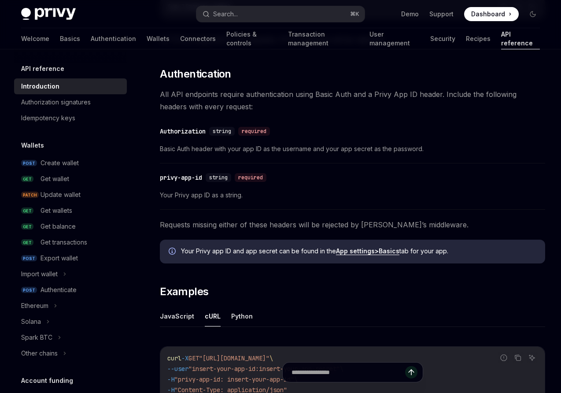
scroll to position [225, 0]
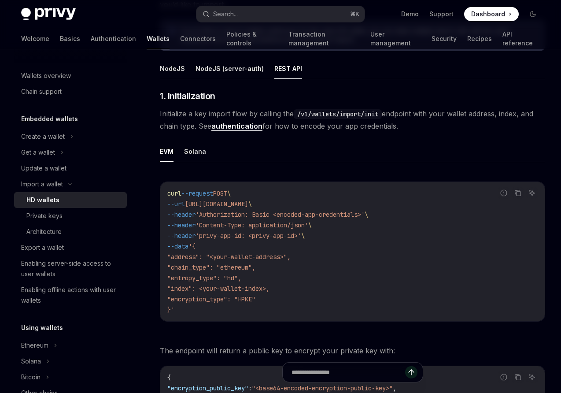
click at [237, 127] on link "authentication" at bounding box center [236, 126] width 51 height 9
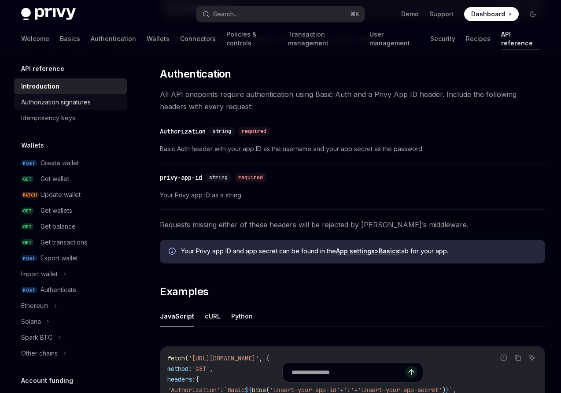
click at [54, 101] on div "Authorization signatures" at bounding box center [56, 102] width 70 height 11
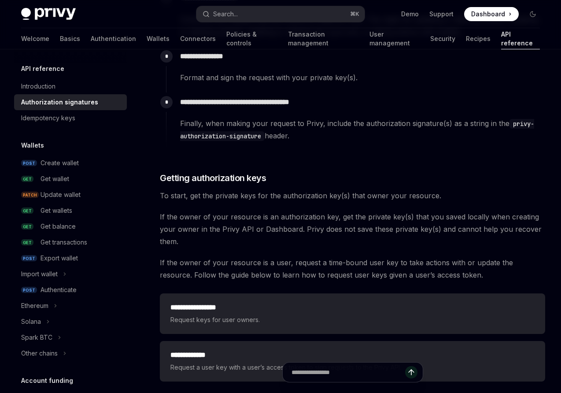
scroll to position [1026, 0]
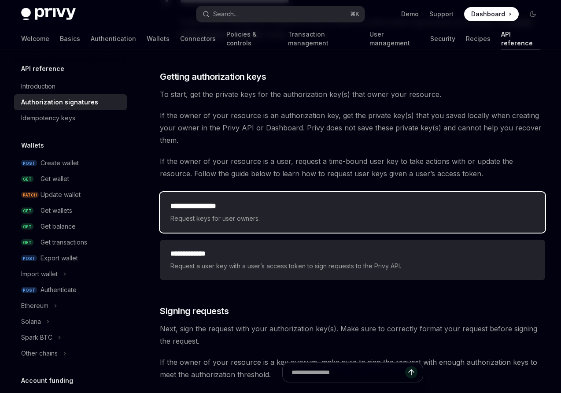
click at [230, 207] on h2 "**********" at bounding box center [352, 206] width 364 height 11
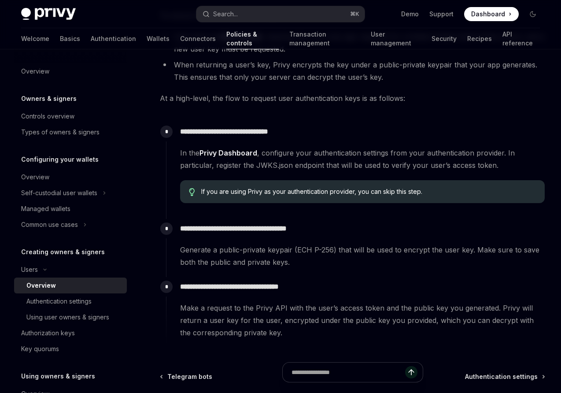
scroll to position [306, 0]
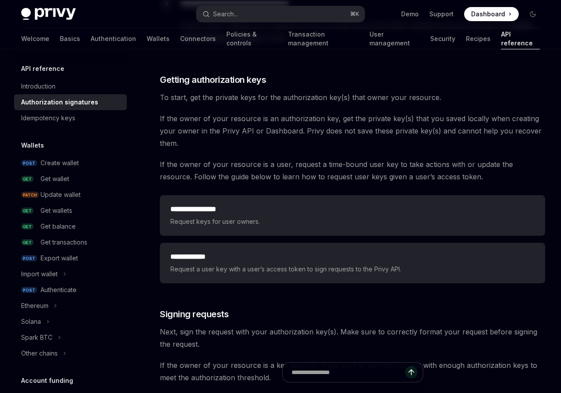
scroll to position [1026, 0]
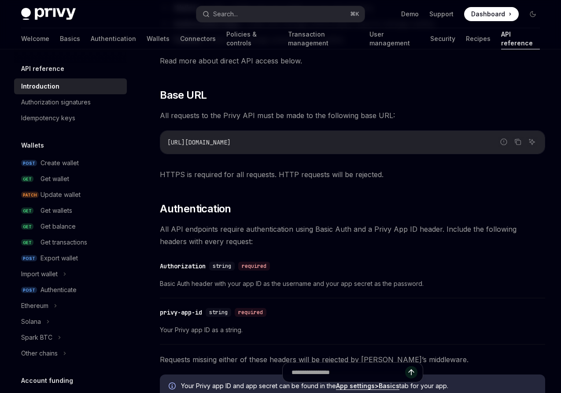
type textarea "*"
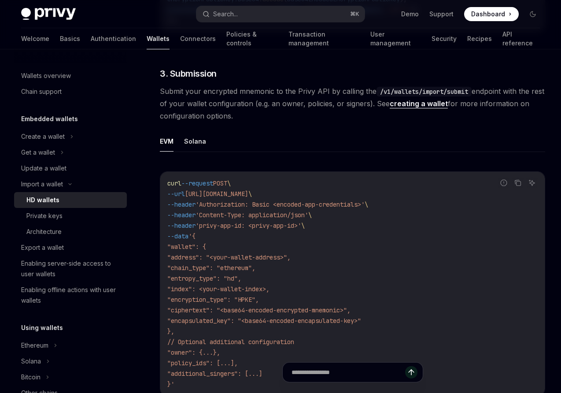
scroll to position [1325, 0]
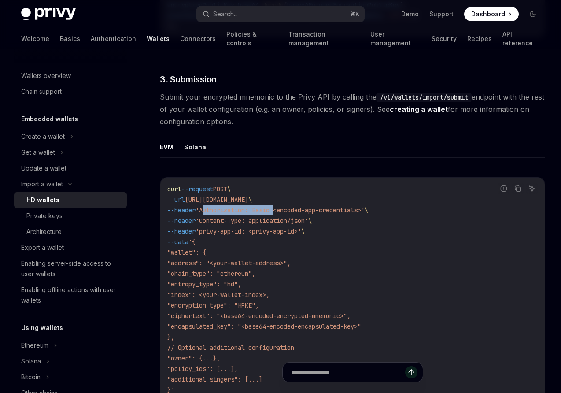
drag, startPoint x: 212, startPoint y: 214, endPoint x: 285, endPoint y: 214, distance: 73.1
click at [285, 214] on span "'Authorization: Basic <encoded-app-credentials>'" at bounding box center [280, 210] width 169 height 8
click at [248, 203] on span "https://api.privy.io/v1/wallets/import/submit" at bounding box center [216, 200] width 63 height 8
copy span "submit"
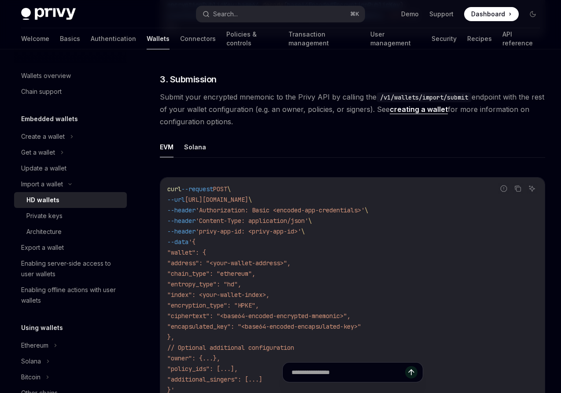
click at [269, 123] on span "Submit your encrypted mnemonic to the Privy API by calling the /v1/wallets/impo…" at bounding box center [352, 109] width 385 height 37
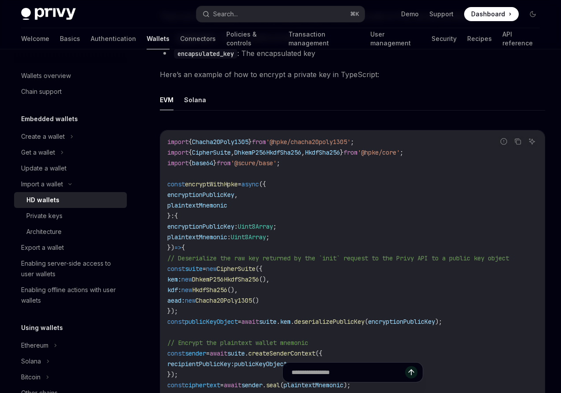
scroll to position [766, 0]
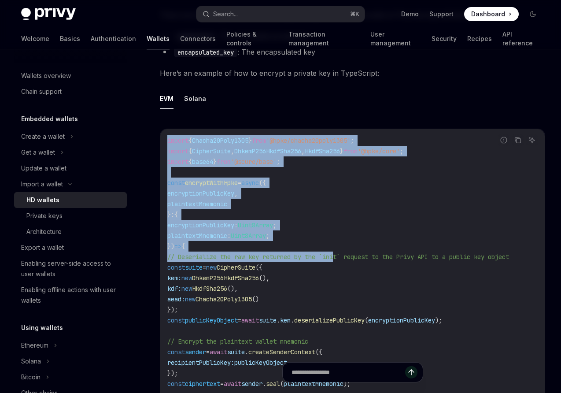
drag, startPoint x: 168, startPoint y: 139, endPoint x: 340, endPoint y: 257, distance: 208.0
click at [340, 257] on code "import { Chacha20Poly1305 } from '@hpke/chacha20poly1305' ; import { CipherSuit…" at bounding box center [361, 362] width 388 height 454
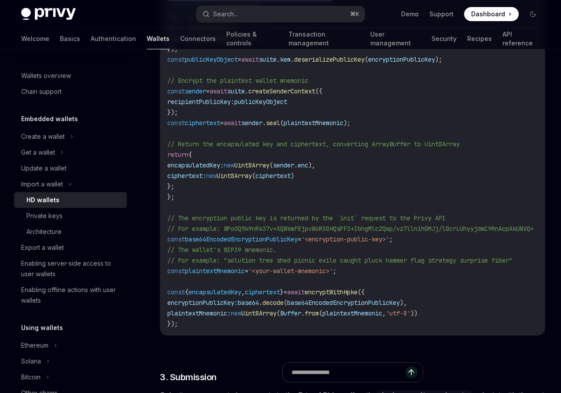
scroll to position [1028, 0]
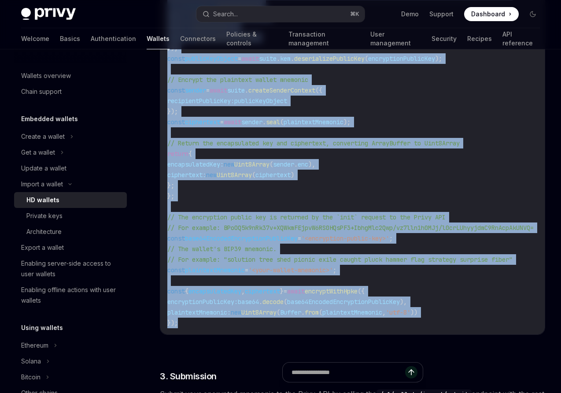
click at [199, 325] on code "import { Chacha20Poly1305 } from '@hpke/chacha20poly1305' ; import { CipherSuit…" at bounding box center [361, 101] width 388 height 454
copy code "import { Chacha20Poly1305 } from '@hpke/chacha20poly1305' ; import { CipherSuit…"
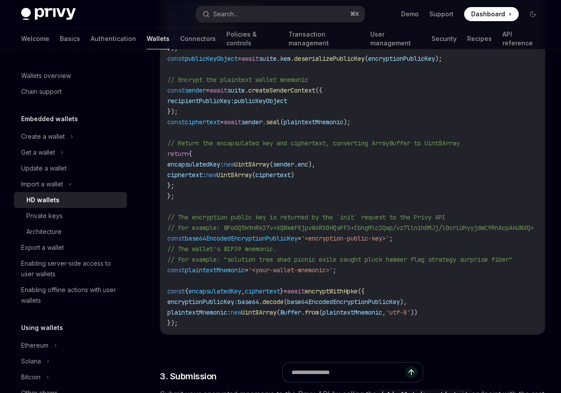
click at [345, 181] on code "import { Chacha20Poly1305 } from '@hpke/chacha20poly1305' ; import { CipherSuit…" at bounding box center [361, 101] width 388 height 454
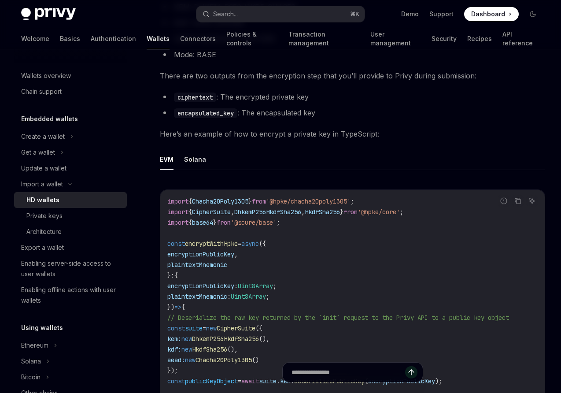
scroll to position [694, 0]
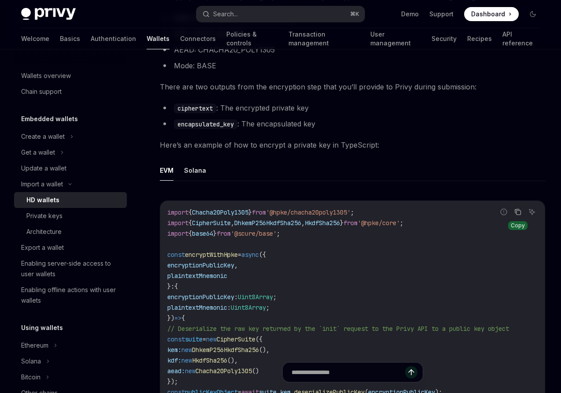
click at [519, 213] on icon "Copy the contents from the code block" at bounding box center [517, 211] width 7 height 7
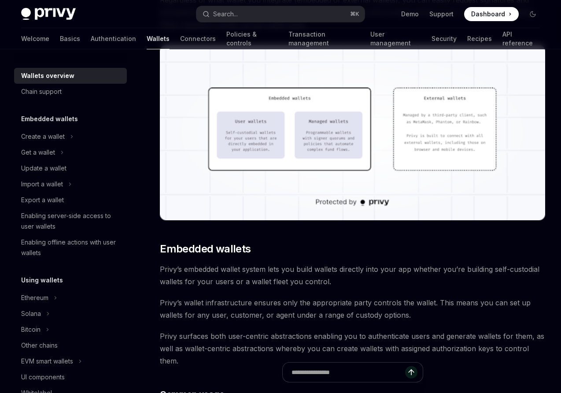
scroll to position [264, 0]
click at [208, 262] on span "Privy’s embedded wallet system lets you build wallets directly into your app wh…" at bounding box center [352, 274] width 385 height 25
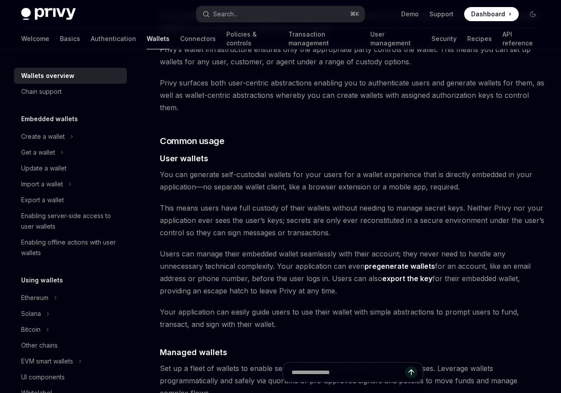
scroll to position [568, 0]
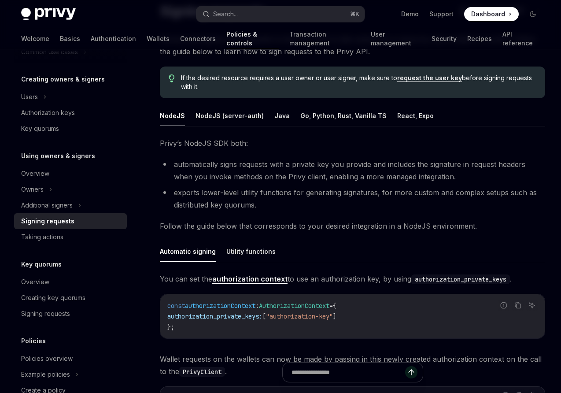
scroll to position [35, 0]
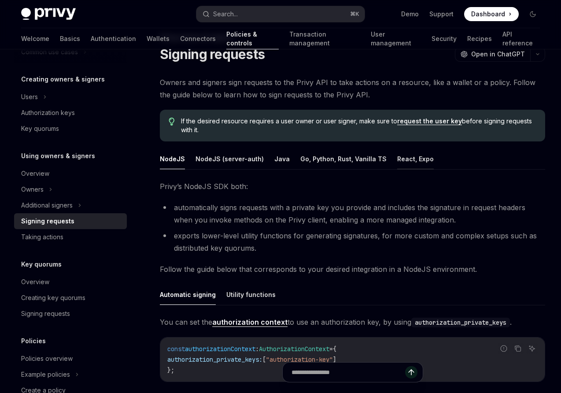
click at [409, 160] on button "React, Expo" at bounding box center [415, 158] width 37 height 21
type textarea "*"
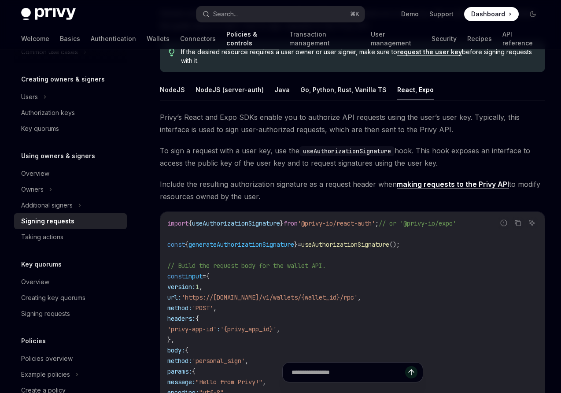
scroll to position [104, 0]
click at [310, 163] on span "To sign a request with a user key, use the useAuthorizationSignature hook. This…" at bounding box center [352, 156] width 385 height 25
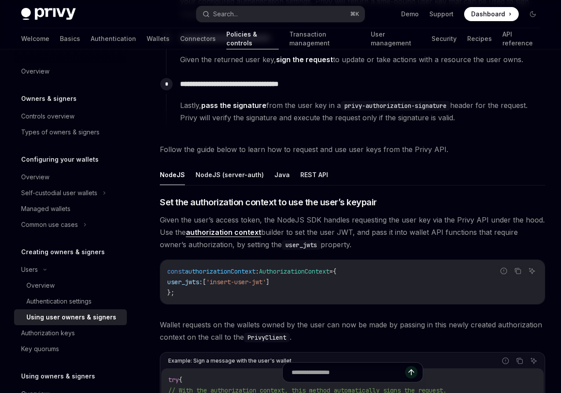
scroll to position [196, 0]
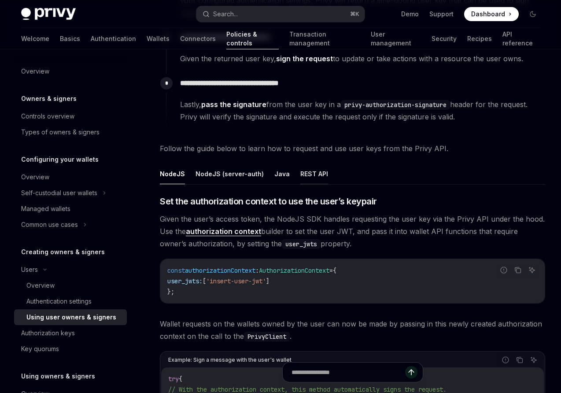
click at [309, 175] on button "REST API" at bounding box center [314, 173] width 28 height 21
type textarea "*"
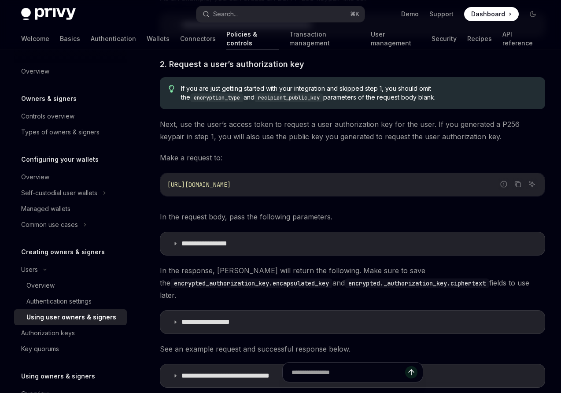
scroll to position [681, 0]
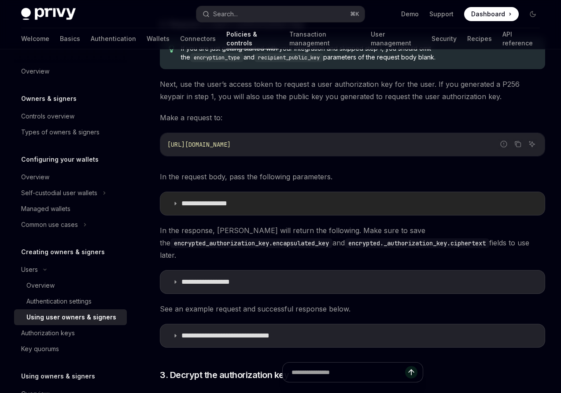
click at [176, 203] on icon at bounding box center [175, 203] width 5 height 5
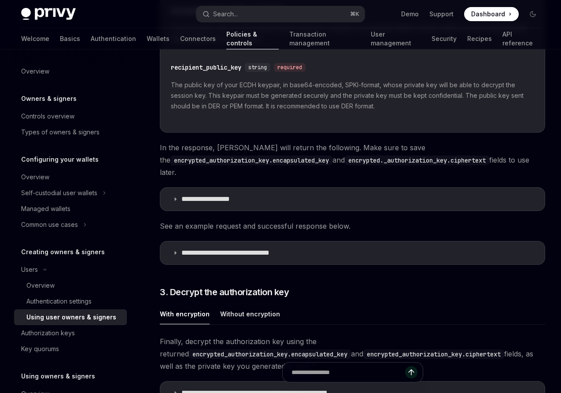
scroll to position [1036, 0]
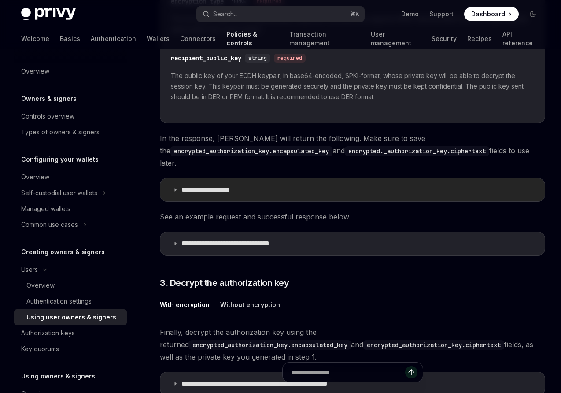
click at [218, 188] on p "**********" at bounding box center [216, 189] width 71 height 9
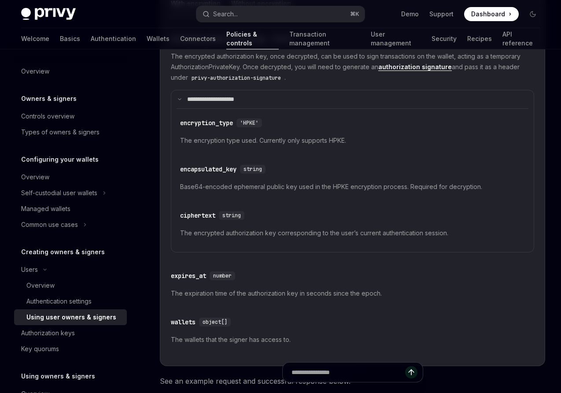
scroll to position [1247, 0]
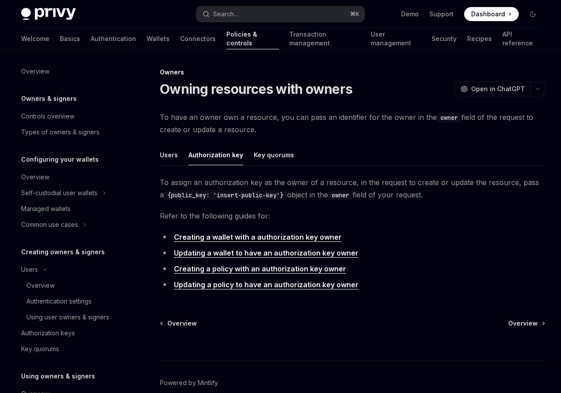
scroll to position [275, 0]
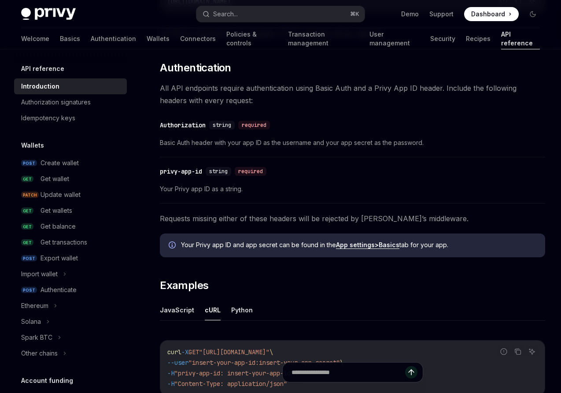
scroll to position [353, 0]
